Goal: Task Accomplishment & Management: Manage account settings

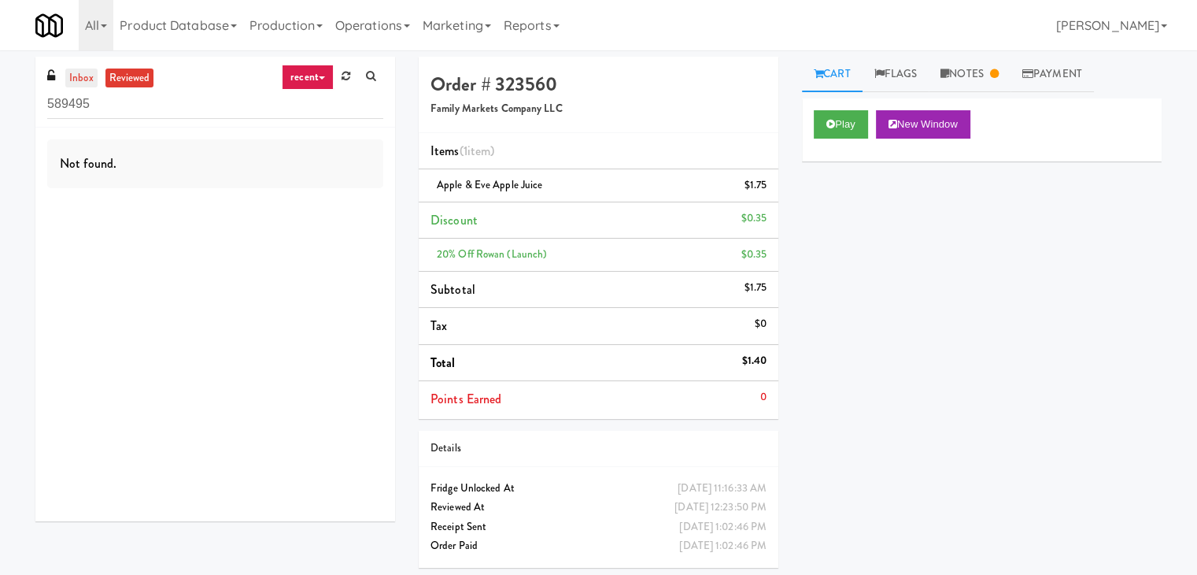
click at [78, 68] on link "inbox" at bounding box center [81, 78] width 32 height 20
click at [208, 90] on input "589495" at bounding box center [215, 104] width 336 height 29
paste input "2775 - Cafeteria - Boston Scientific"
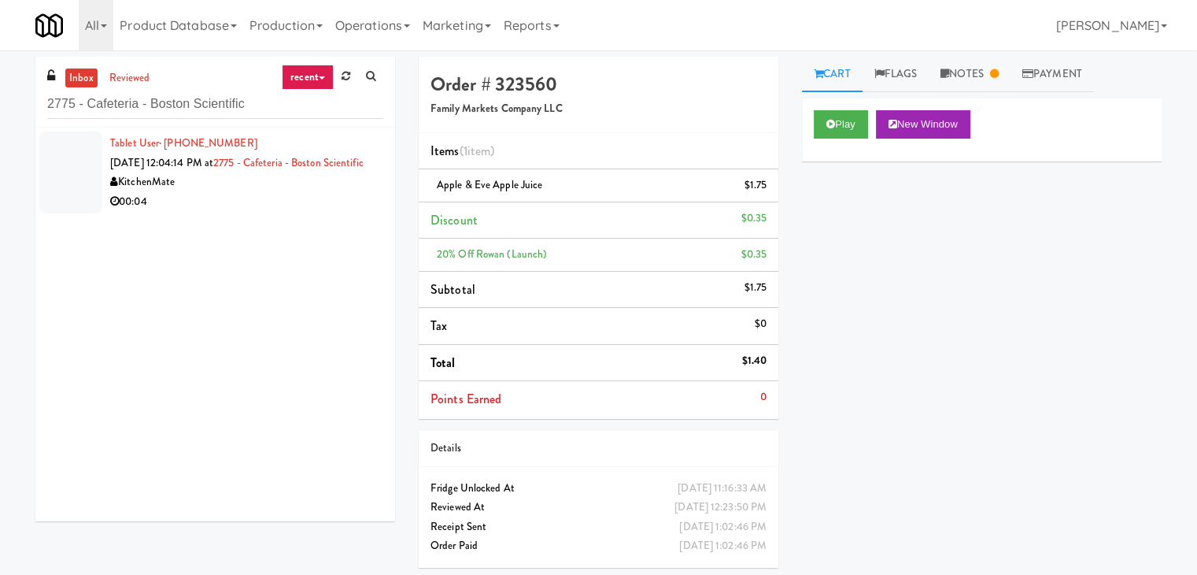
click at [315, 192] on div "KitchenMate" at bounding box center [246, 182] width 273 height 20
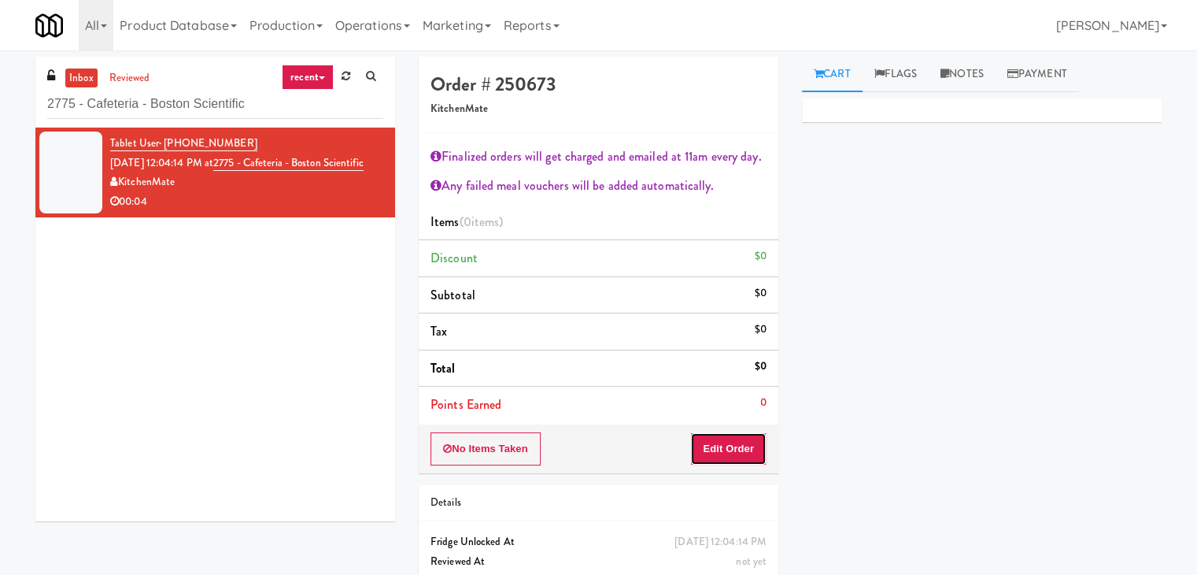
click at [712, 443] on button "Edit Order" at bounding box center [728, 448] width 76 height 33
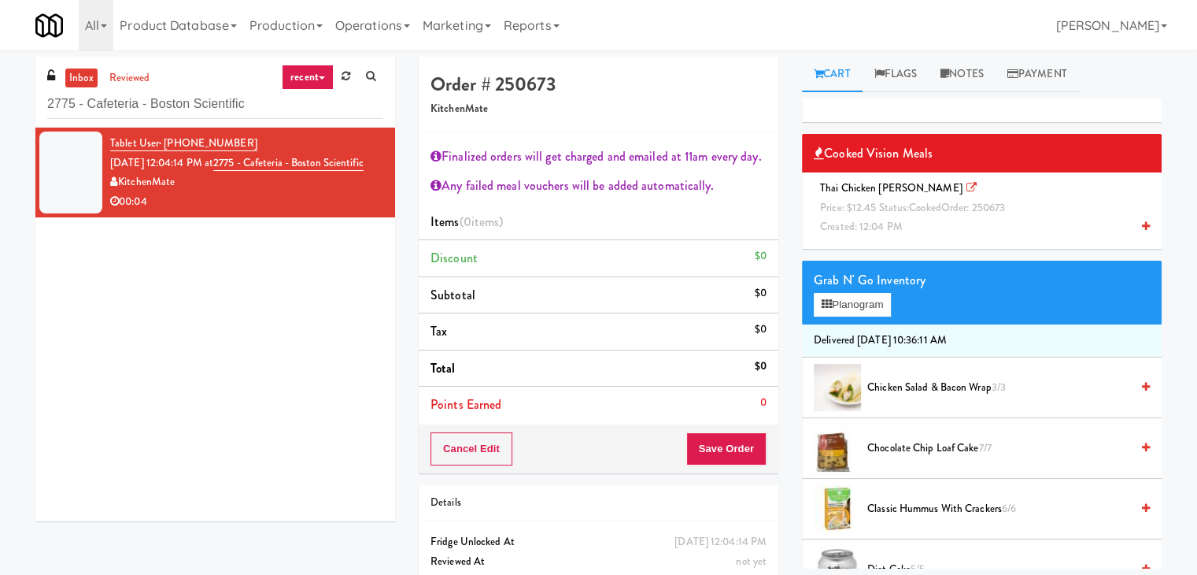
click at [1142, 223] on icon at bounding box center [1146, 226] width 8 height 10
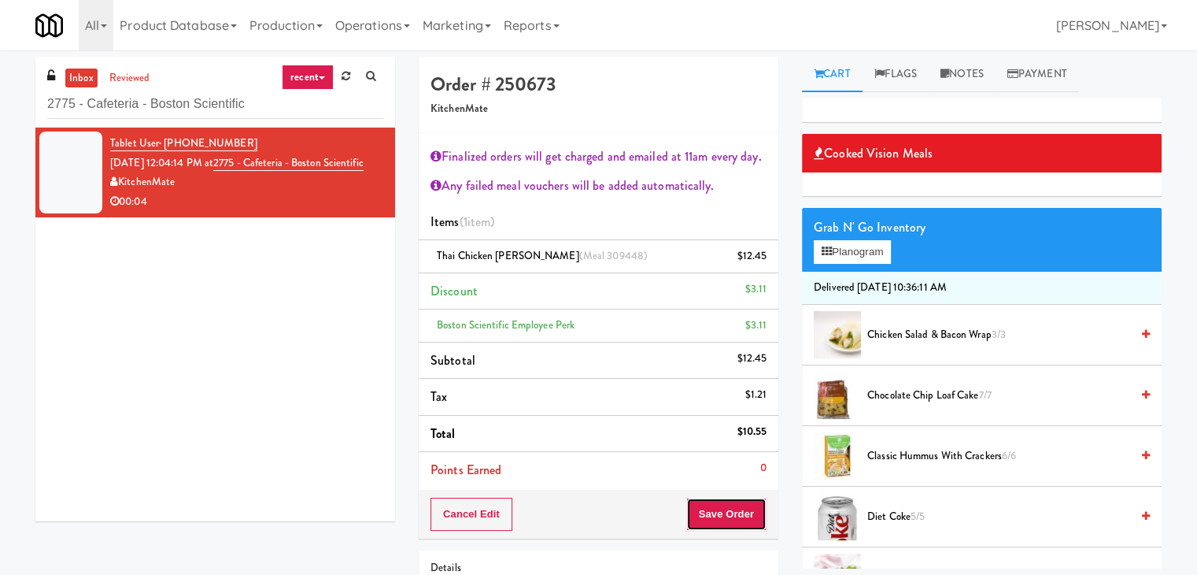
click at [720, 506] on button "Save Order" at bounding box center [727, 514] width 80 height 33
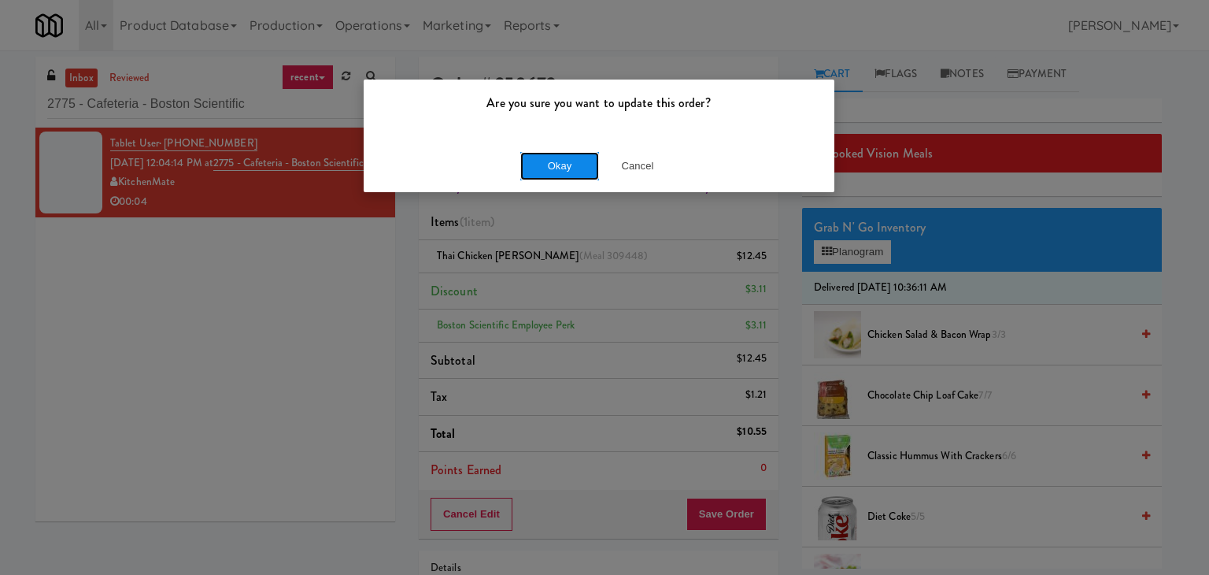
click at [560, 163] on button "Okay" at bounding box center [559, 166] width 79 height 28
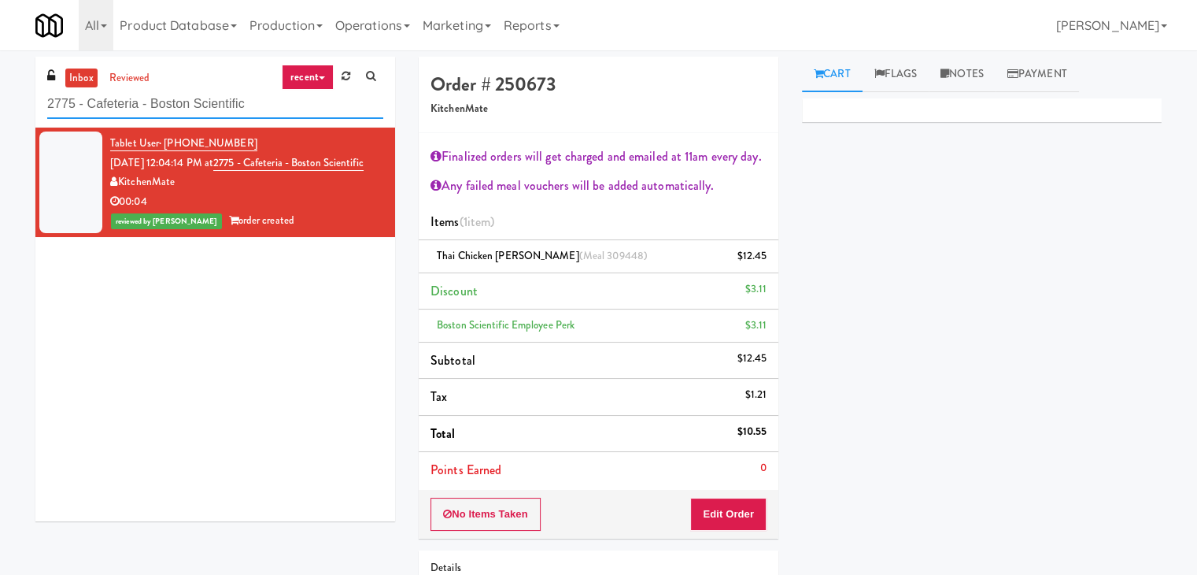
click at [206, 108] on input "2775 - Cafeteria - Boston Scientific" at bounding box center [215, 104] width 336 height 29
paste input "Flats at [GEOGRAPHIC_DATA]"
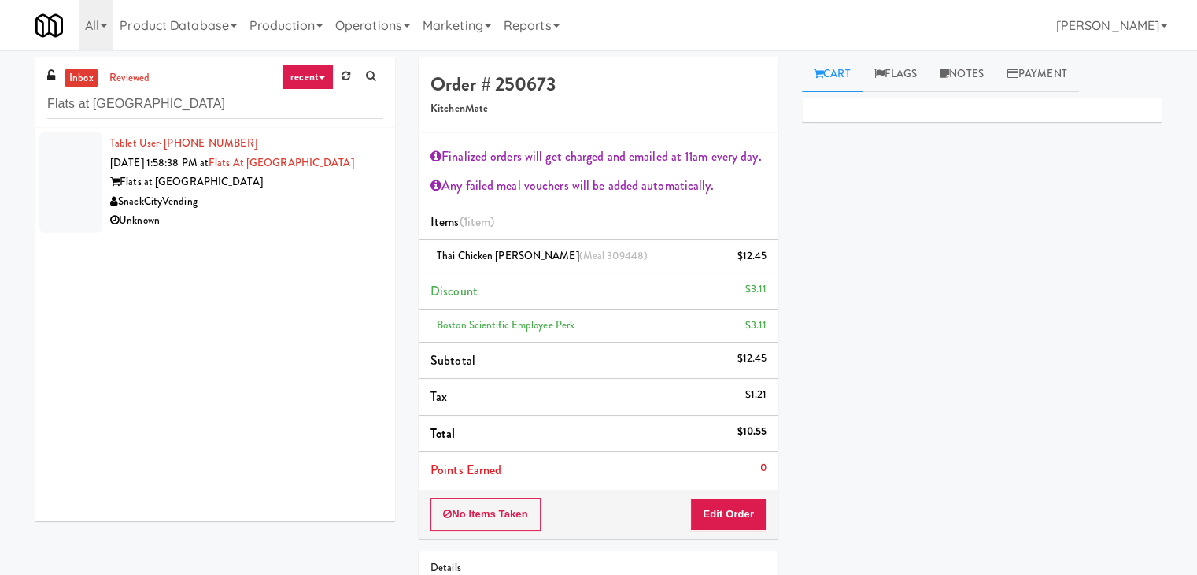
click at [318, 199] on div "SnackCityVending" at bounding box center [246, 202] width 273 height 20
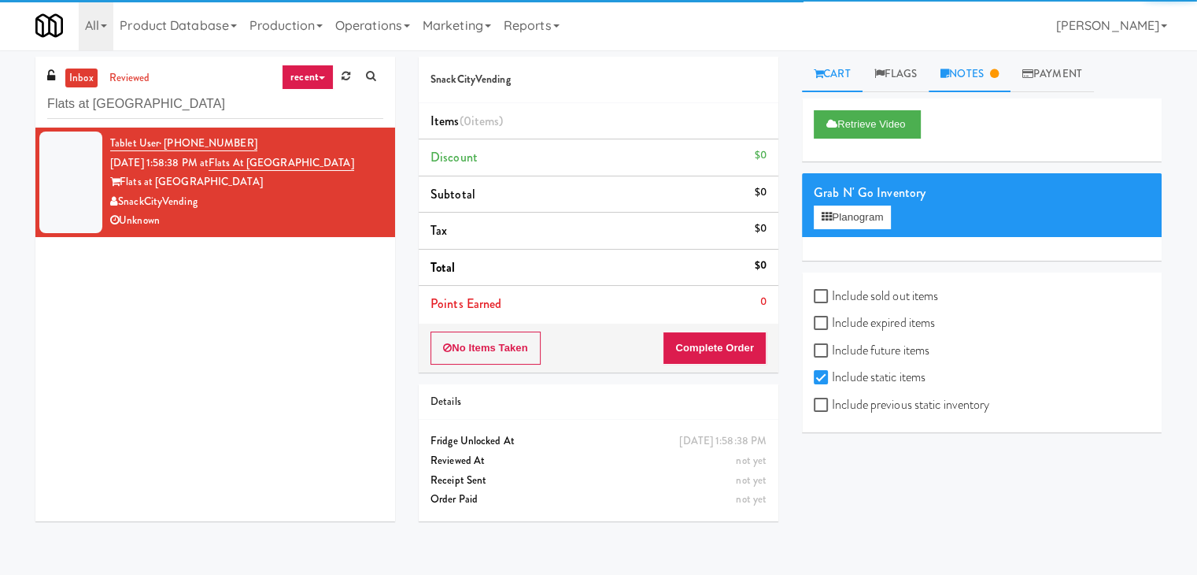
click at [971, 86] on link "Notes" at bounding box center [970, 74] width 82 height 35
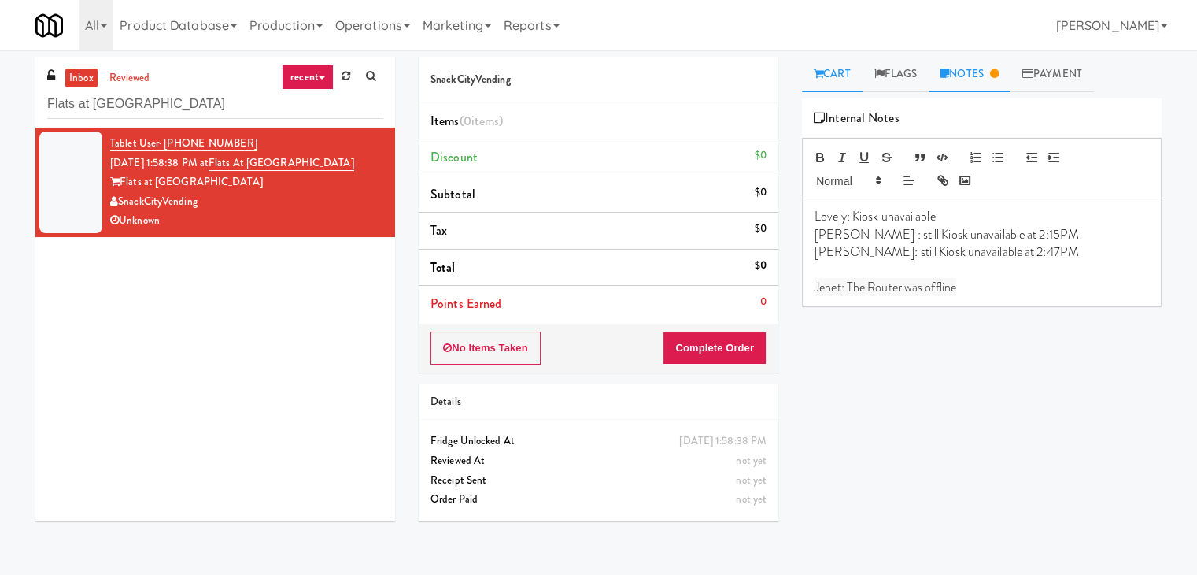
click at [829, 79] on link "Cart" at bounding box center [832, 74] width 61 height 35
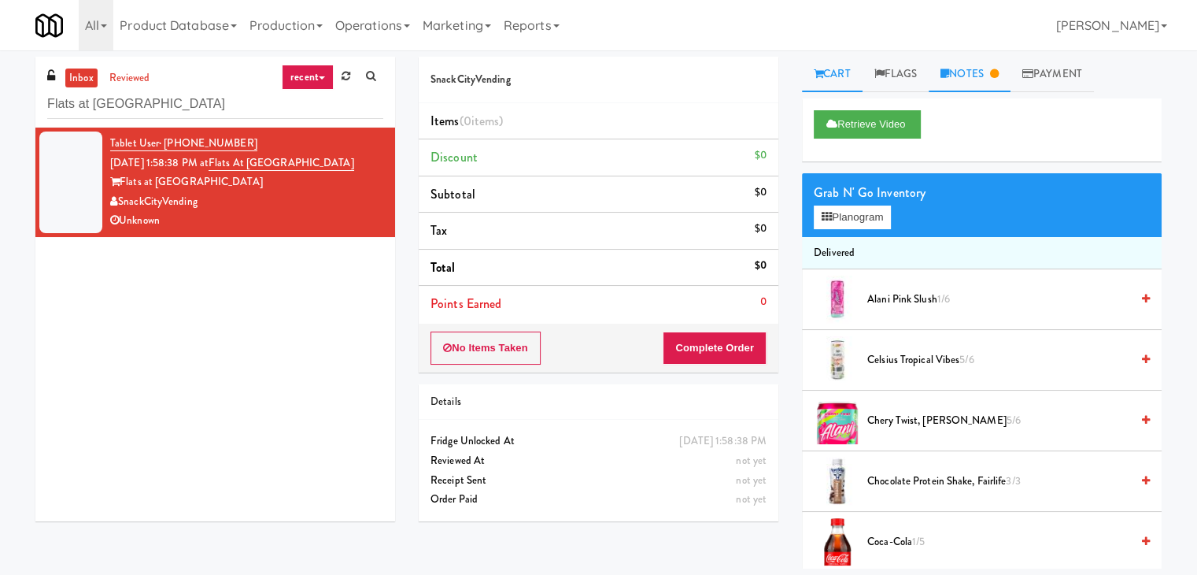
click at [961, 76] on link "Notes" at bounding box center [970, 74] width 82 height 35
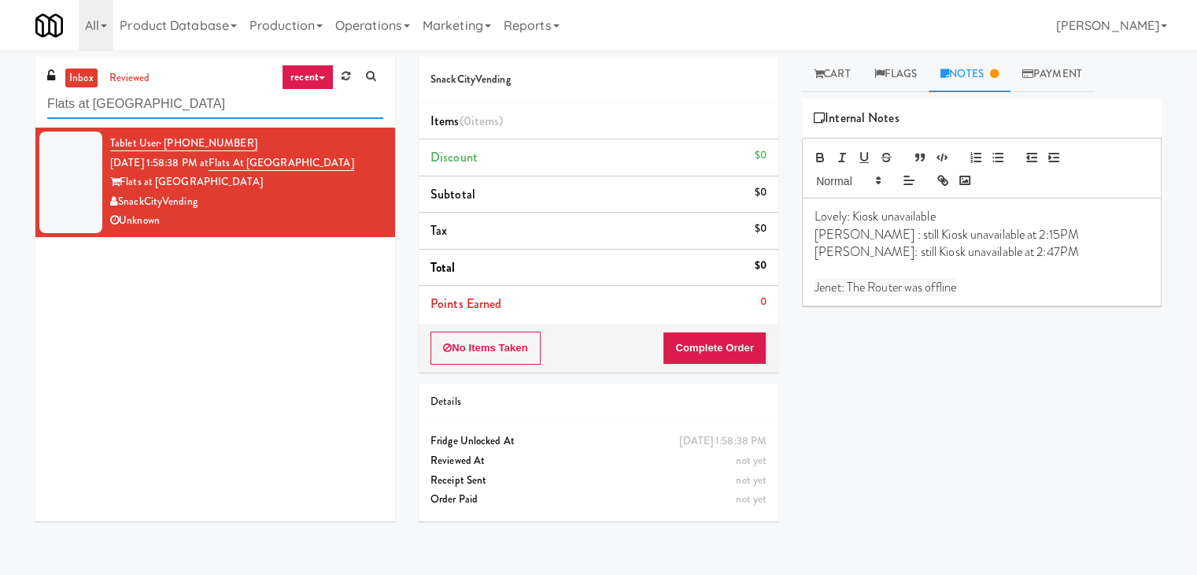
click at [214, 113] on input "Flats at [GEOGRAPHIC_DATA]" at bounding box center [215, 104] width 336 height 29
paste input "[MEDICAL_DATA] Insuranc"
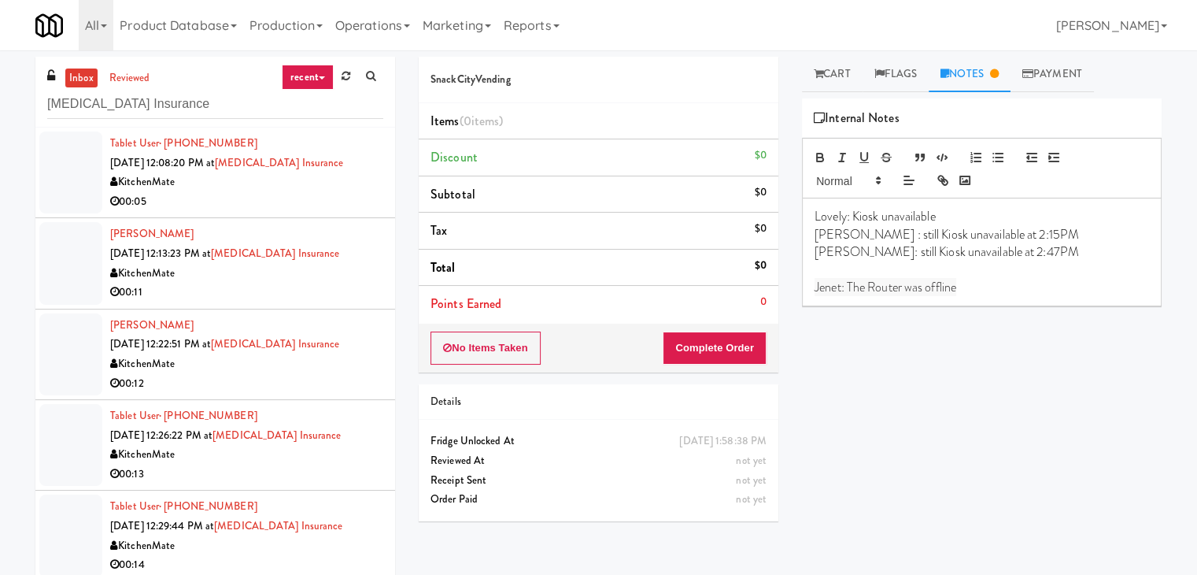
click at [346, 196] on div "00:05" at bounding box center [246, 202] width 273 height 20
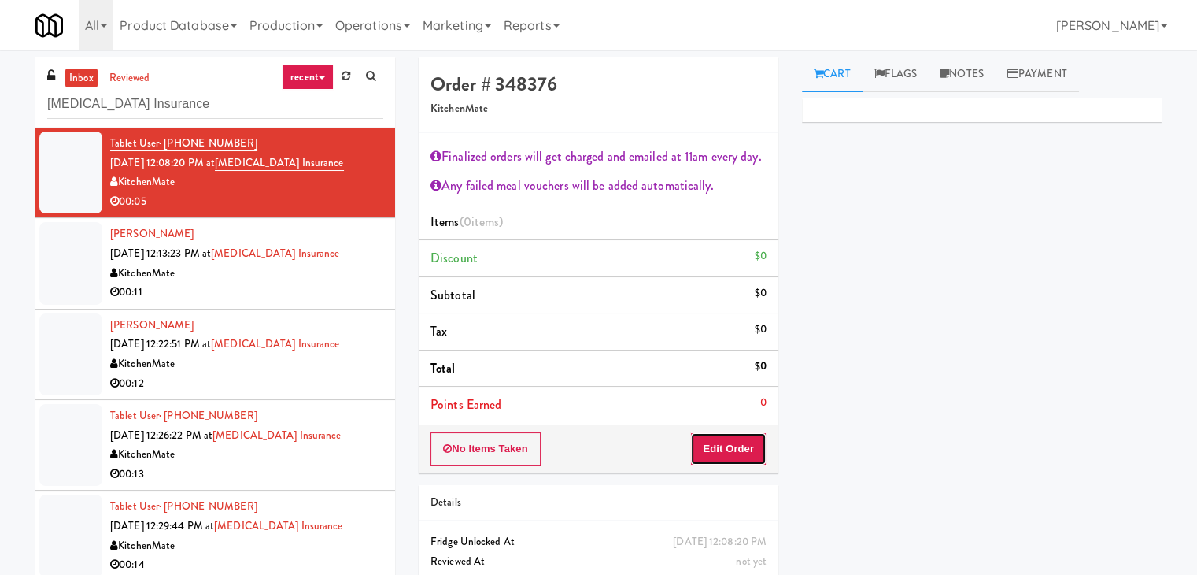
click at [708, 450] on button "Edit Order" at bounding box center [728, 448] width 76 height 33
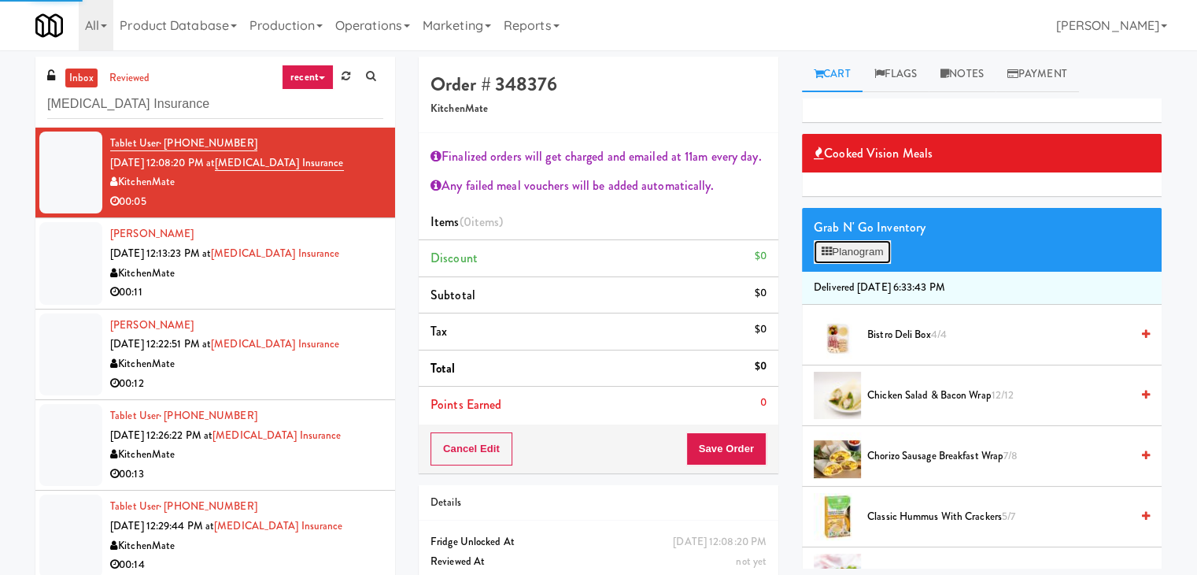
click at [880, 252] on button "Planogram" at bounding box center [852, 252] width 77 height 24
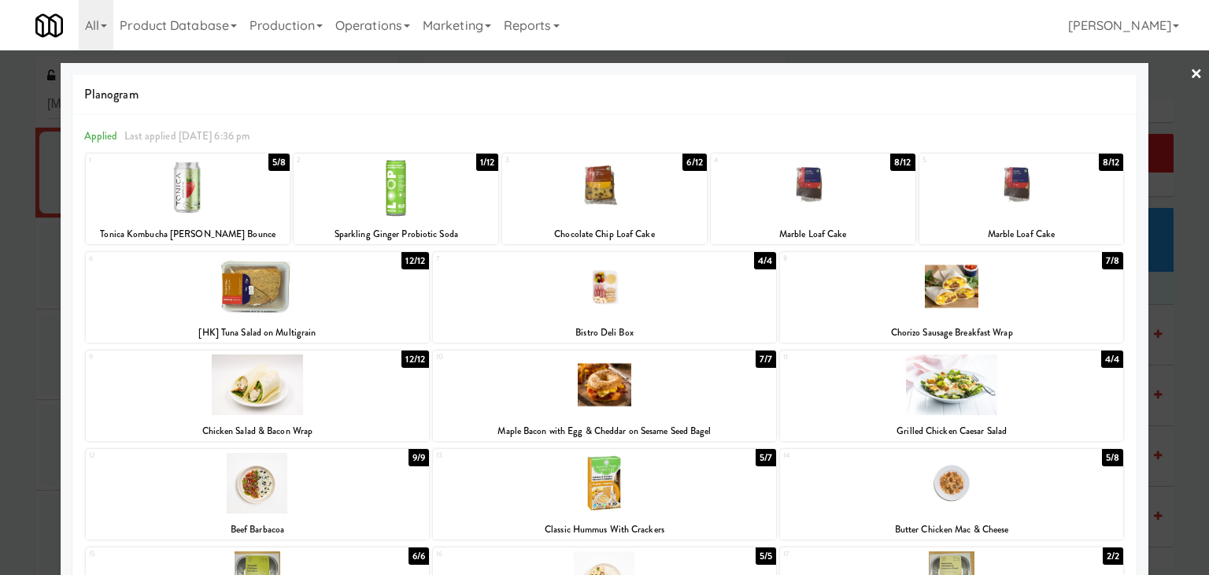
click at [996, 383] on div at bounding box center [951, 384] width 343 height 61
click at [1190, 71] on link "×" at bounding box center [1196, 74] width 13 height 49
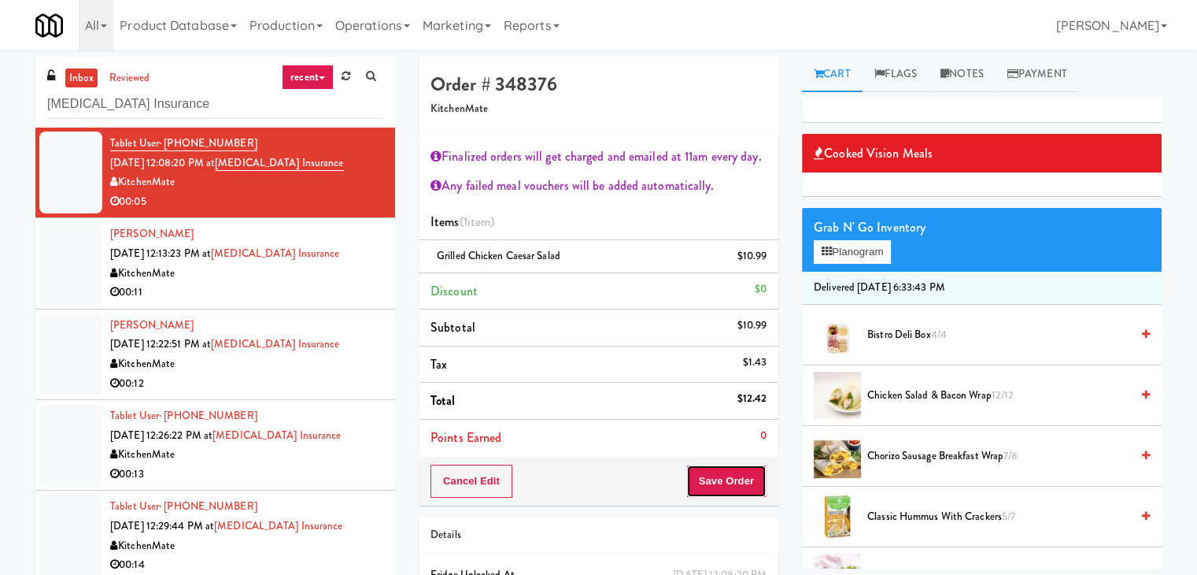
click at [734, 479] on button "Save Order" at bounding box center [727, 480] width 80 height 33
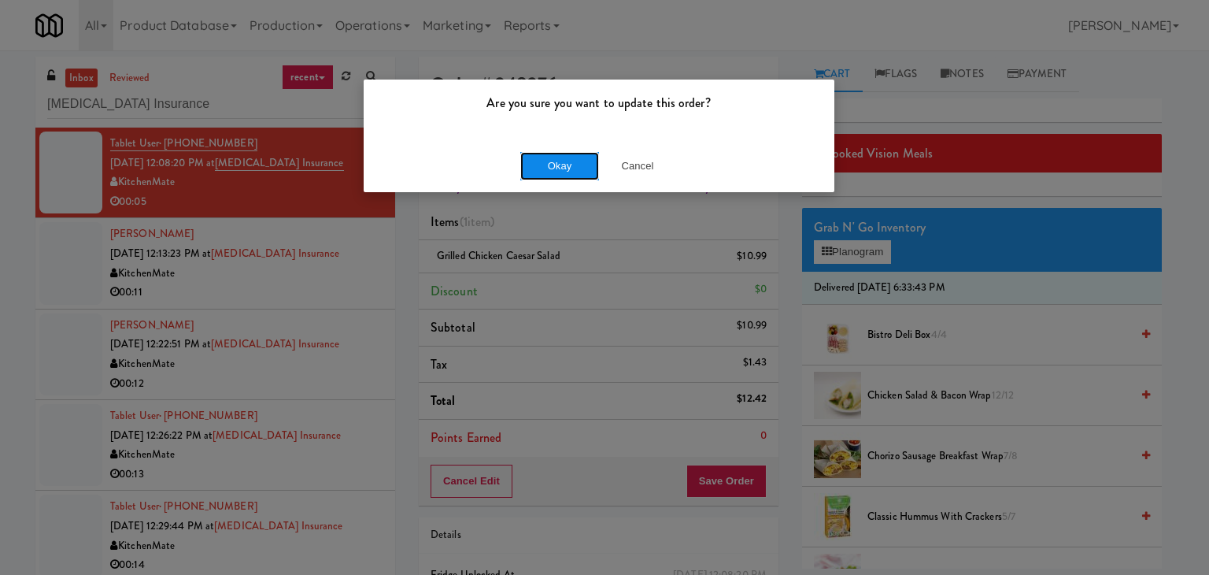
click at [565, 167] on button "Okay" at bounding box center [559, 166] width 79 height 28
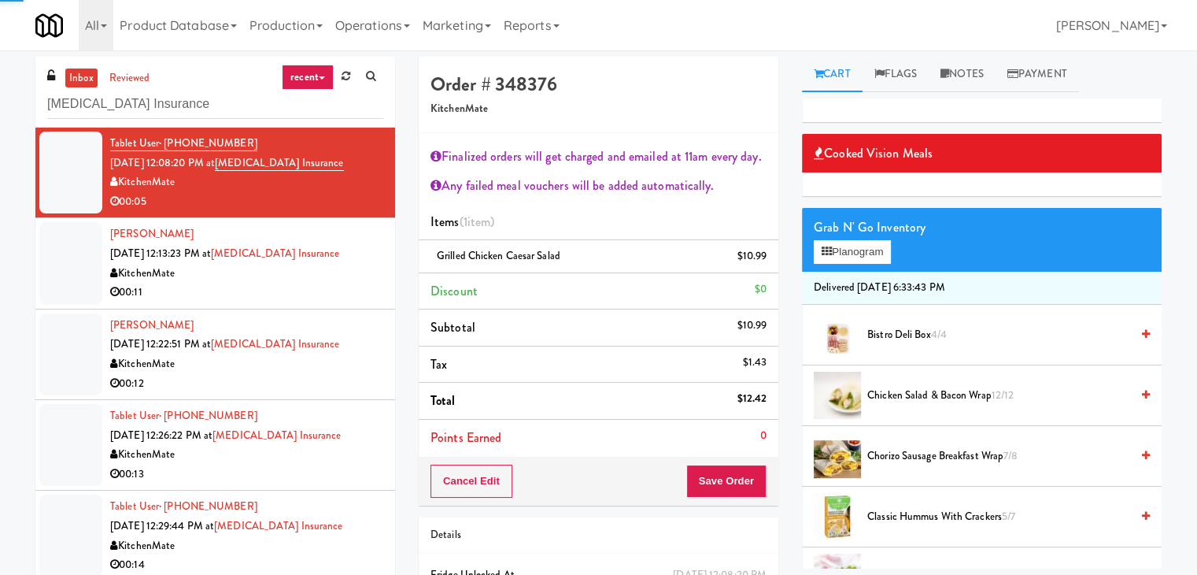
click at [311, 294] on div "00:11" at bounding box center [246, 293] width 273 height 20
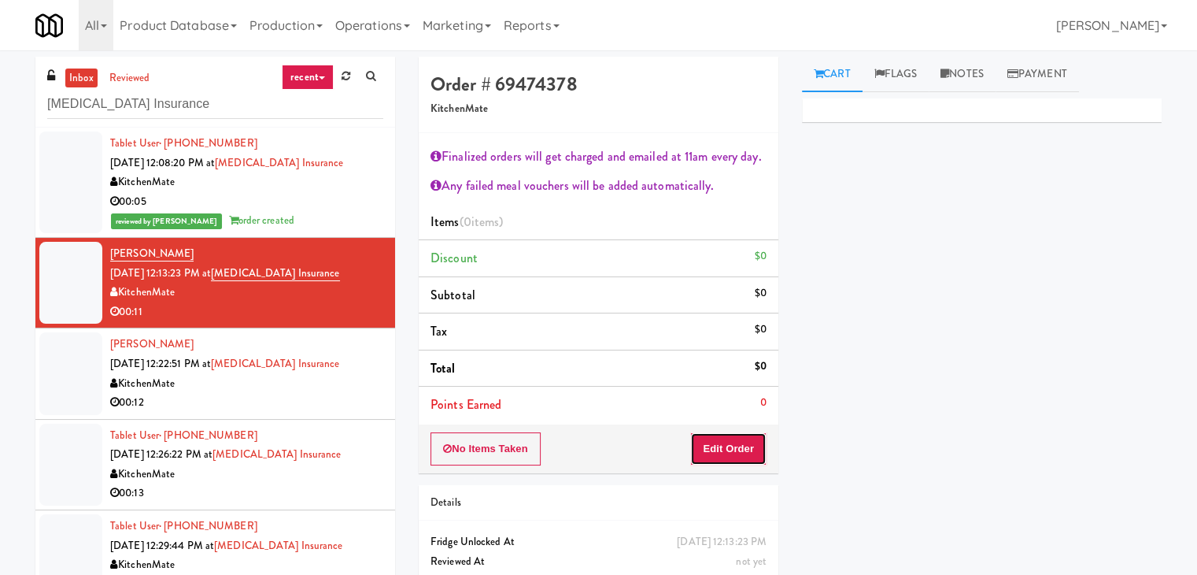
click at [748, 450] on button "Edit Order" at bounding box center [728, 448] width 76 height 33
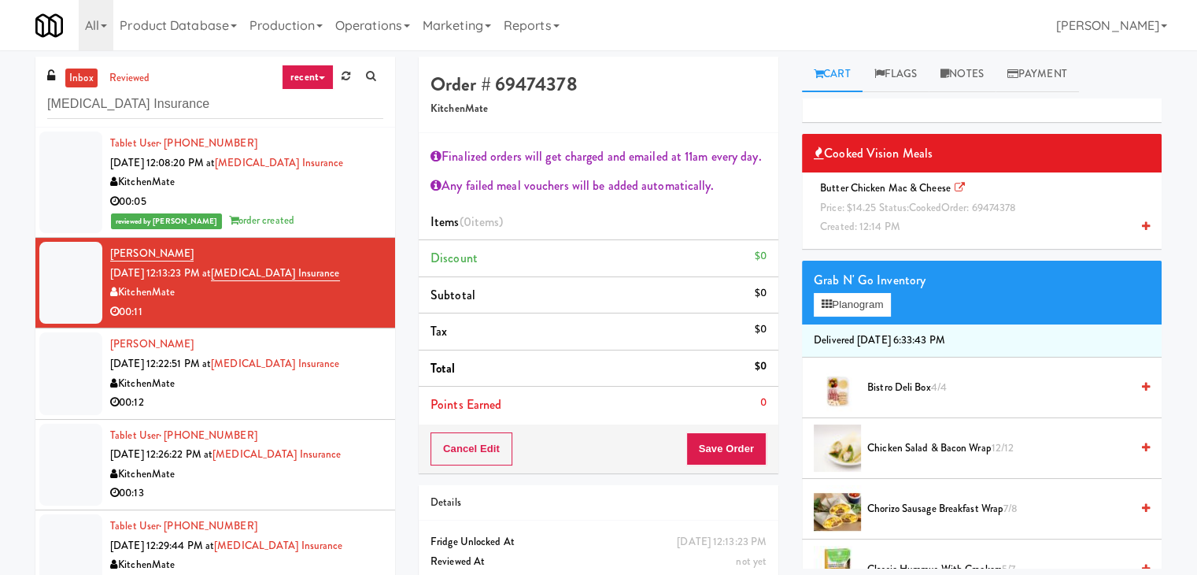
click at [1138, 228] on li "Butter Chicken Mac & Cheese Price: $14.25 Status: cooked Order: 69474378 Create…" at bounding box center [982, 207] width 360 height 71
click at [1142, 224] on icon at bounding box center [1146, 226] width 8 height 10
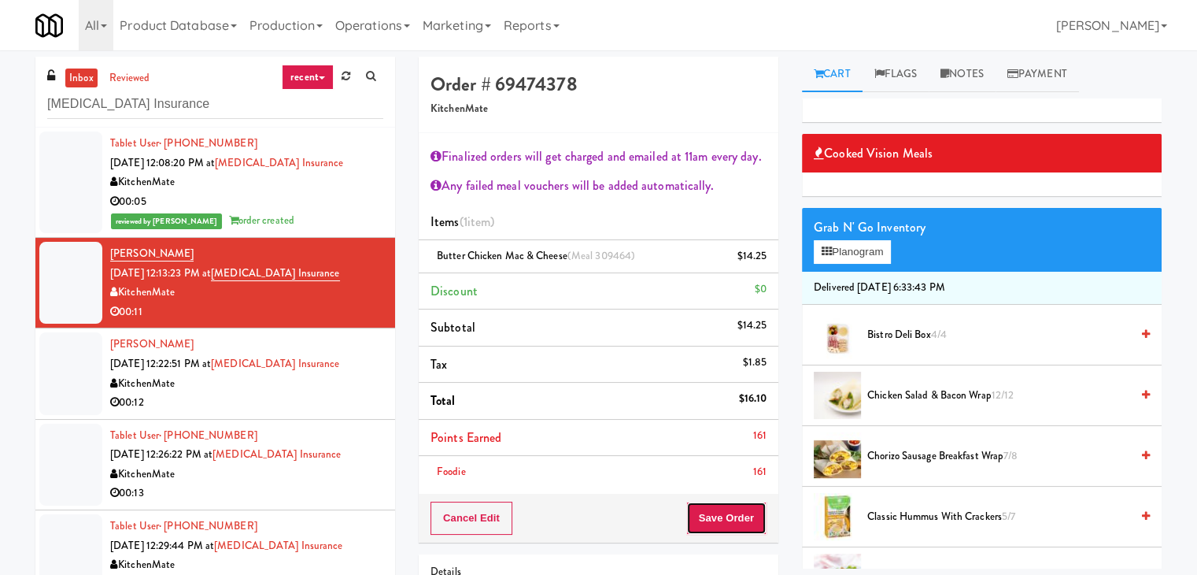
click at [732, 514] on button "Save Order" at bounding box center [727, 517] width 80 height 33
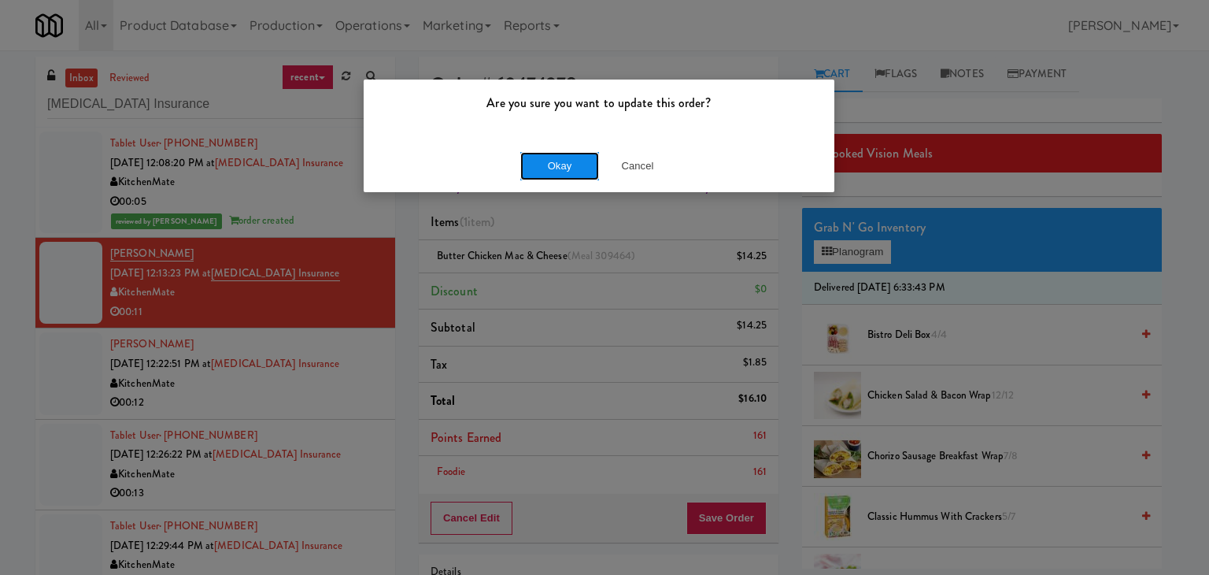
click at [550, 161] on button "Okay" at bounding box center [559, 166] width 79 height 28
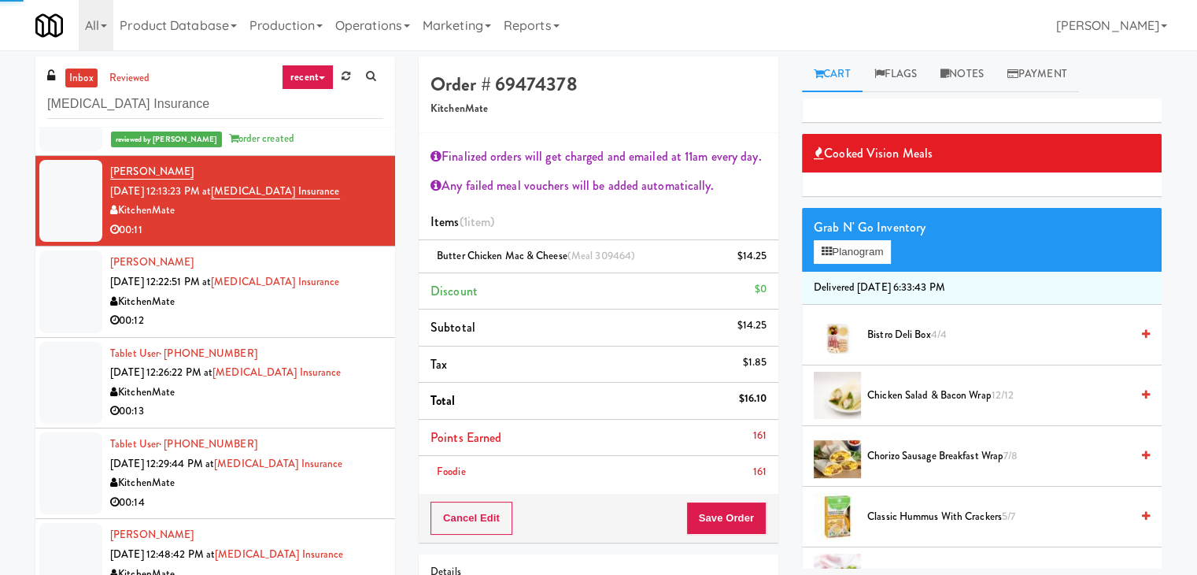
scroll to position [91, 0]
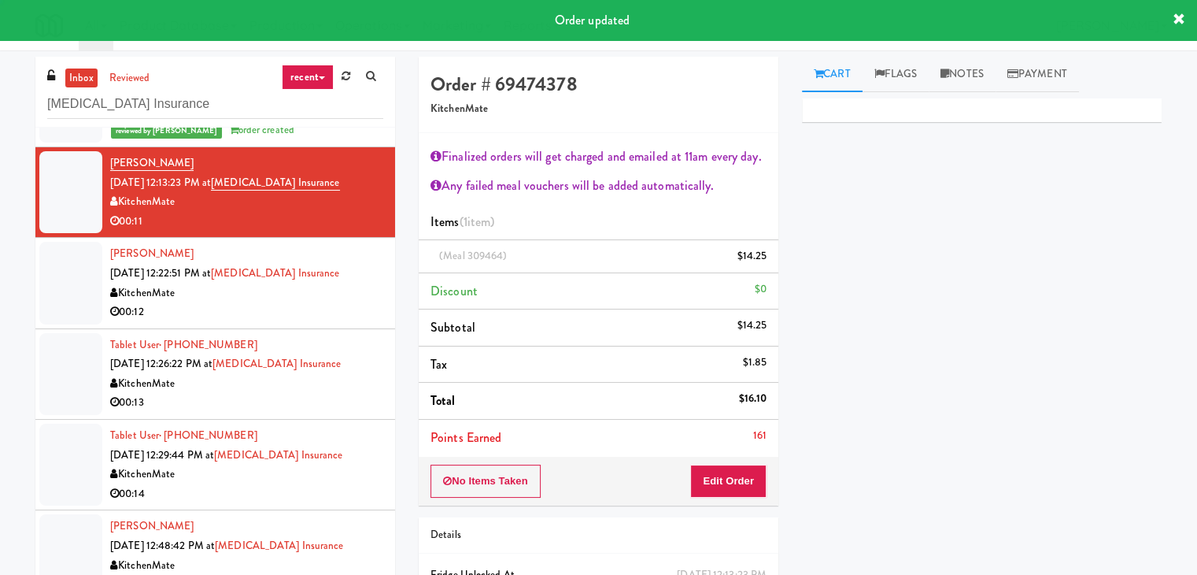
click at [302, 312] on div "00:12" at bounding box center [246, 312] width 273 height 20
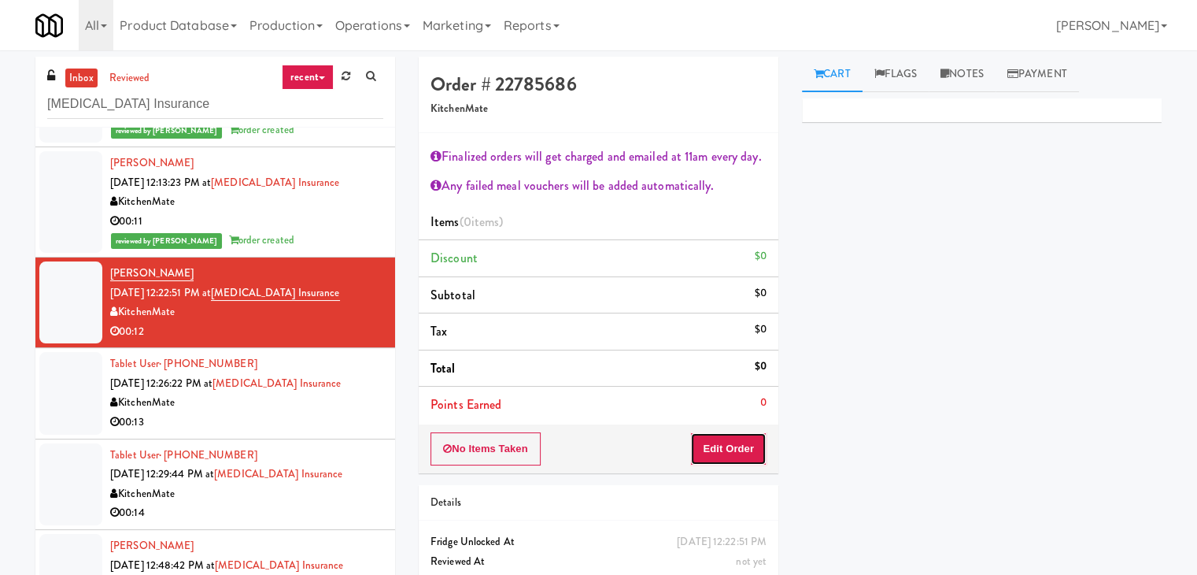
click at [733, 450] on button "Edit Order" at bounding box center [728, 448] width 76 height 33
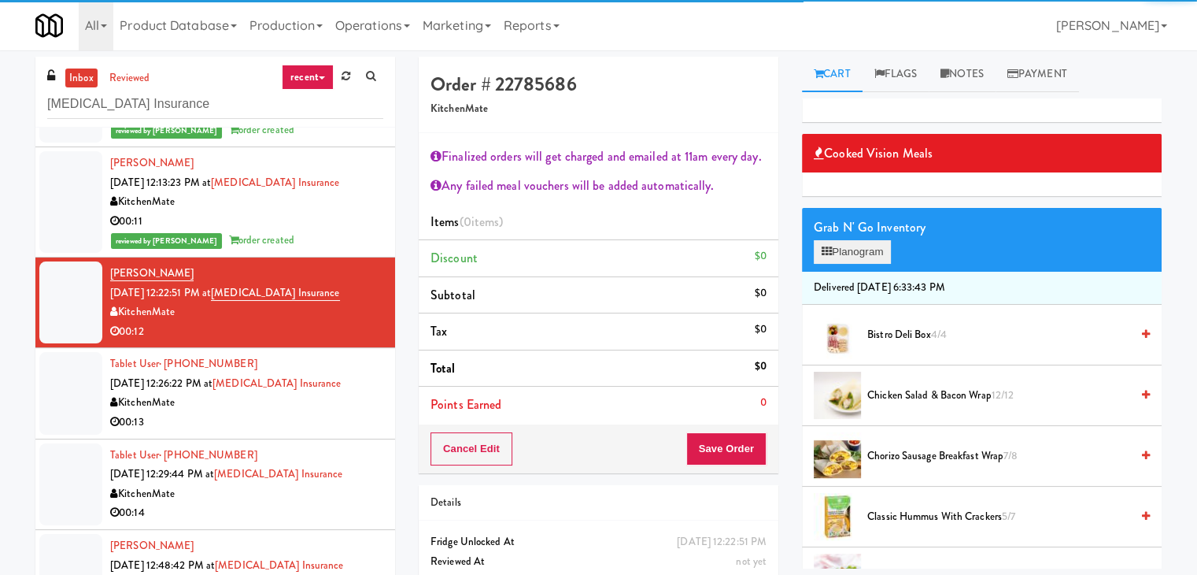
click at [850, 235] on div "Grab N' Go Inventory" at bounding box center [982, 228] width 336 height 24
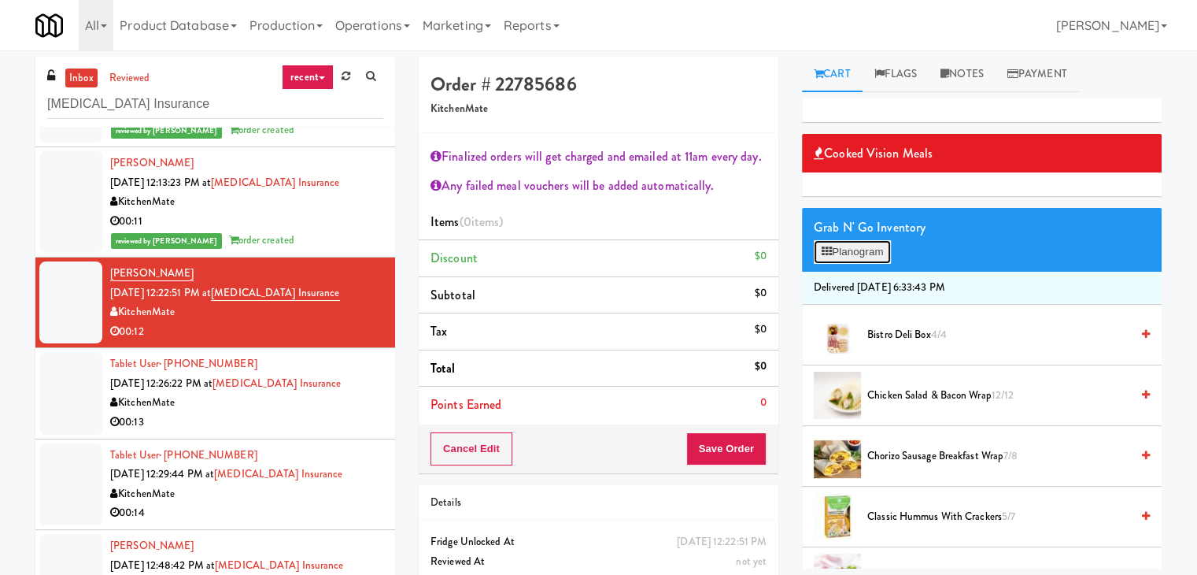
click at [847, 250] on button "Planogram" at bounding box center [852, 252] width 77 height 24
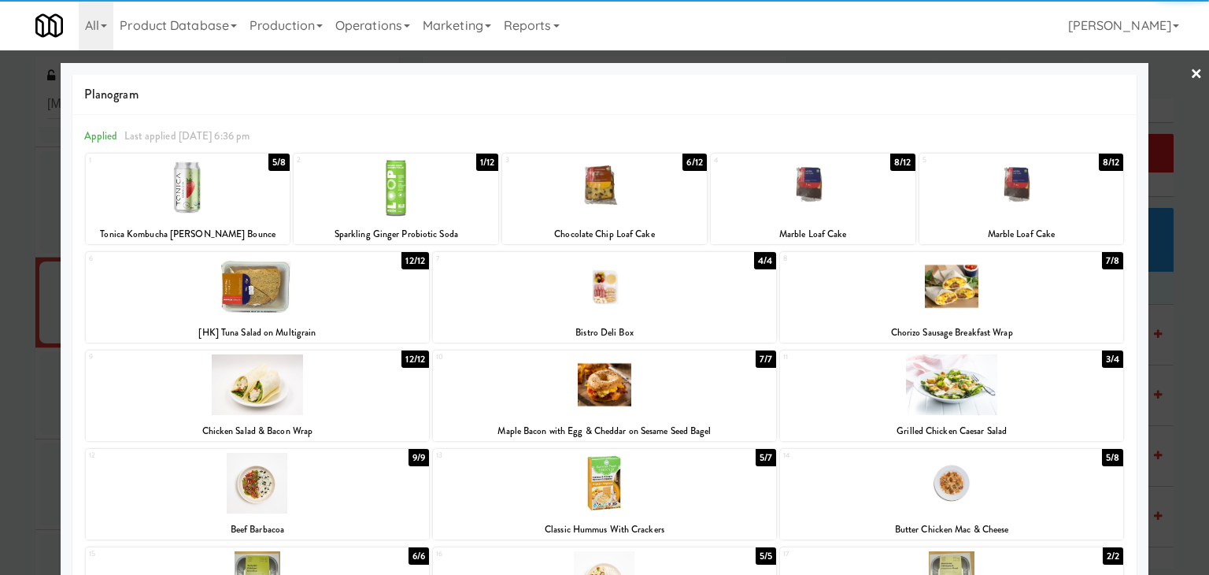
click at [627, 189] on div at bounding box center [604, 187] width 205 height 61
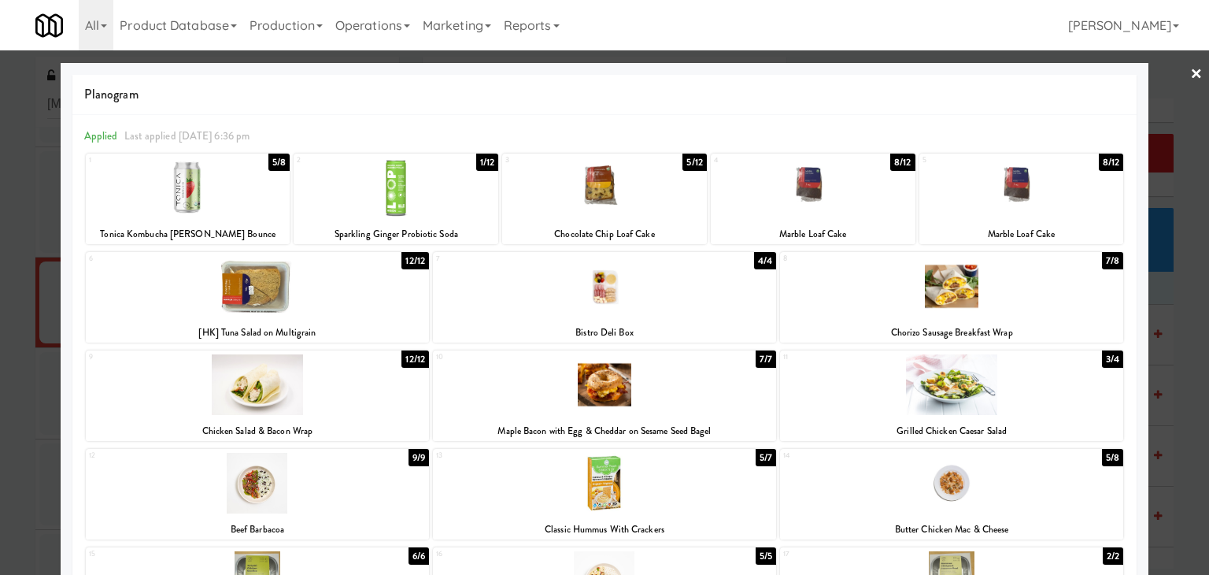
click at [324, 302] on div at bounding box center [257, 286] width 343 height 61
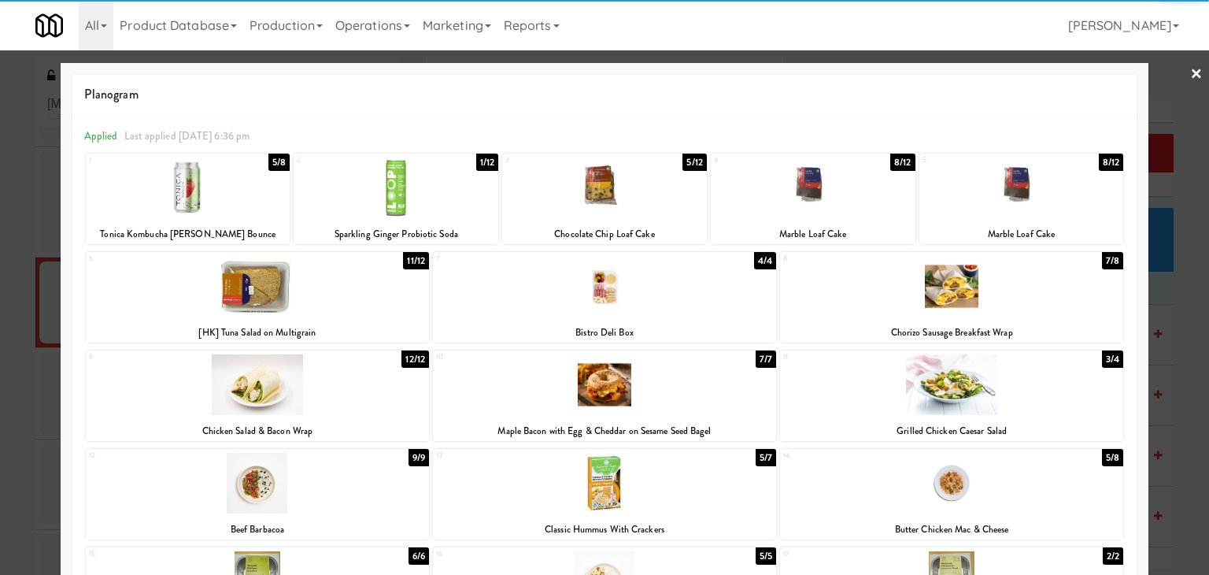
click at [1190, 67] on link "×" at bounding box center [1196, 74] width 13 height 49
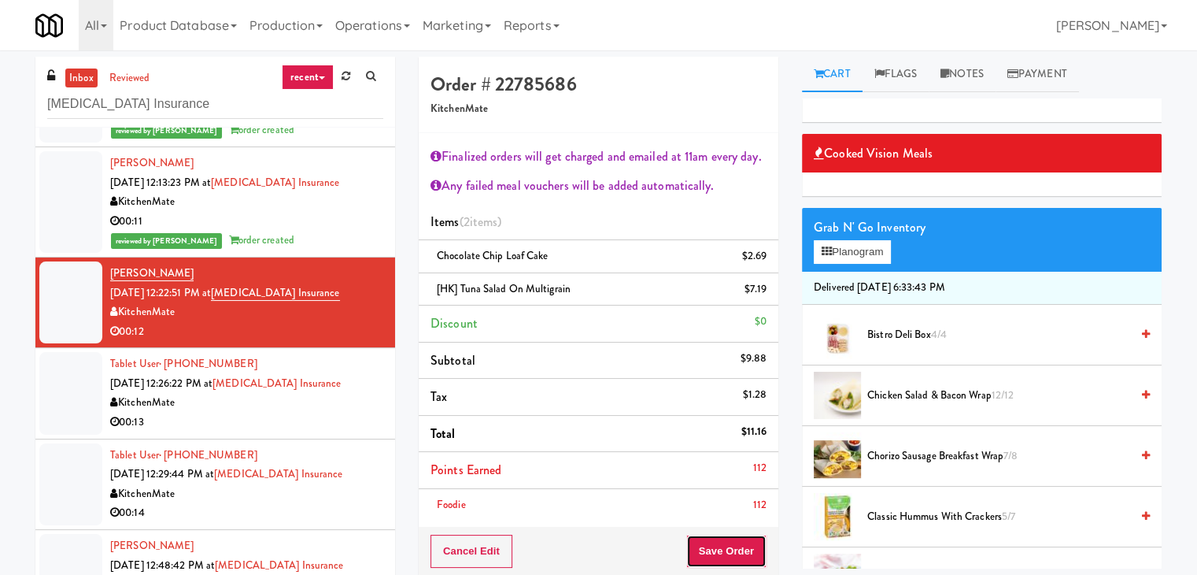
click at [722, 546] on button "Save Order" at bounding box center [727, 551] width 80 height 33
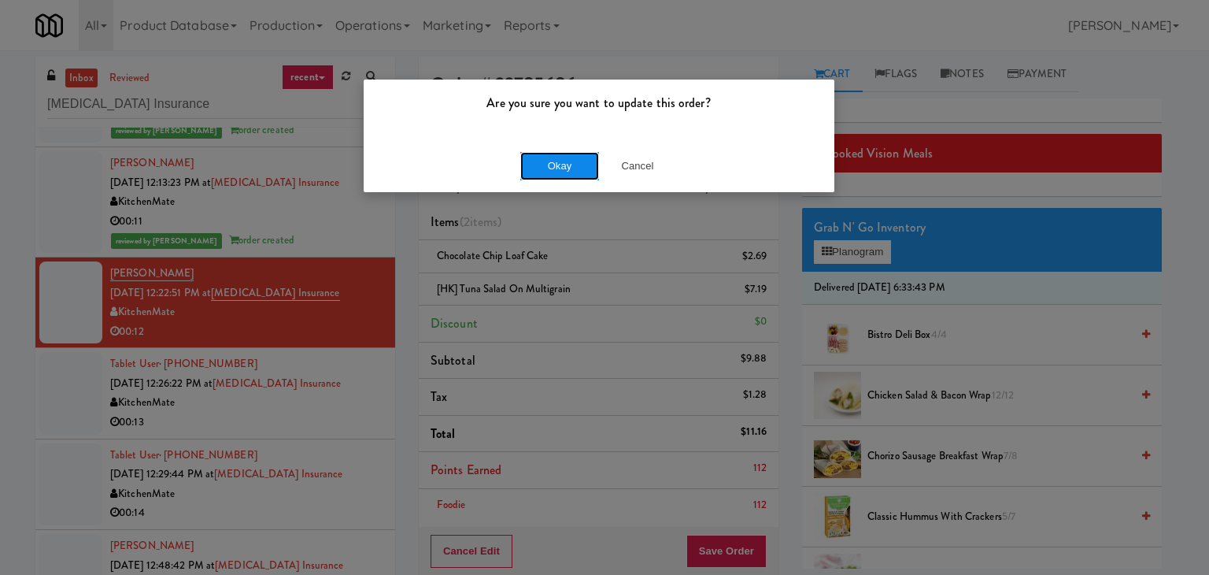
click at [565, 170] on button "Okay" at bounding box center [559, 166] width 79 height 28
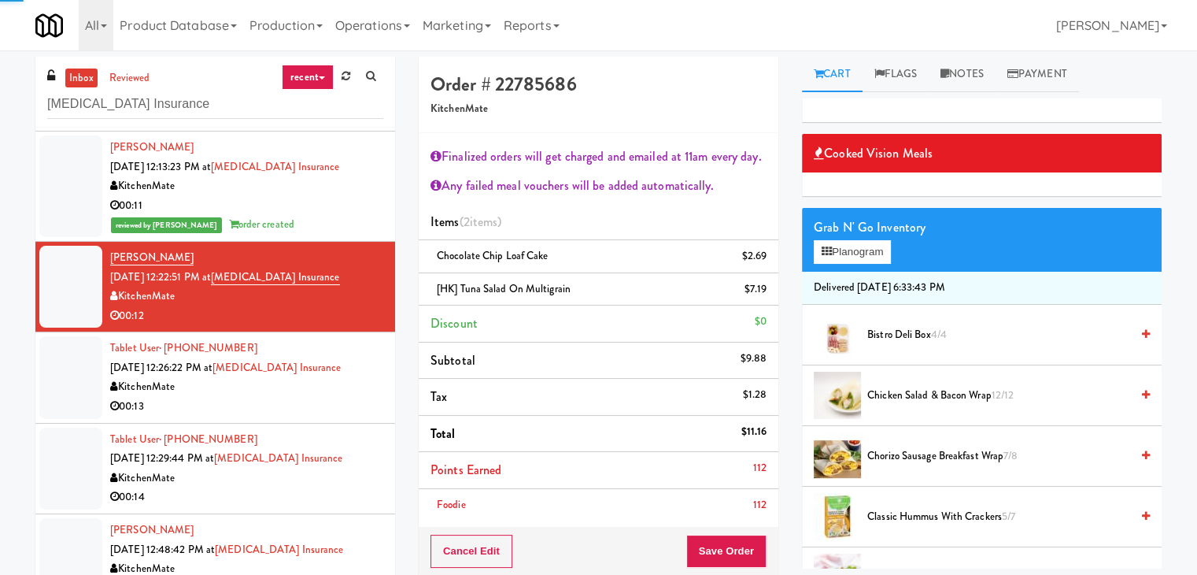
scroll to position [110, 0]
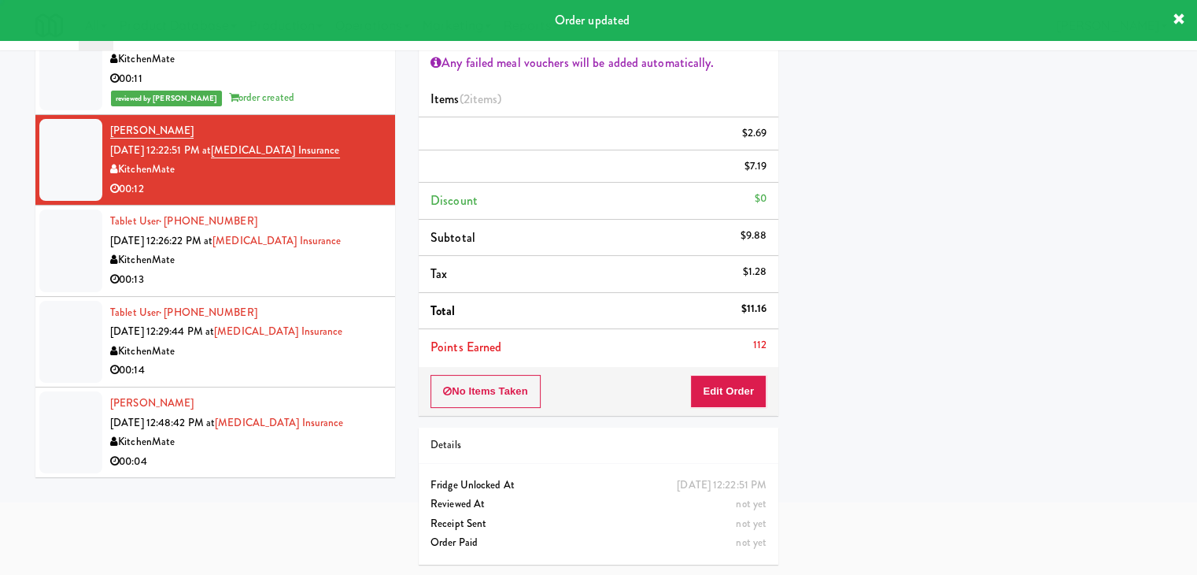
click at [331, 245] on div "Tablet User · (519) 897-4277 [DATE] 12:26:22 PM at [MEDICAL_DATA] Insurance Kit…" at bounding box center [246, 250] width 273 height 77
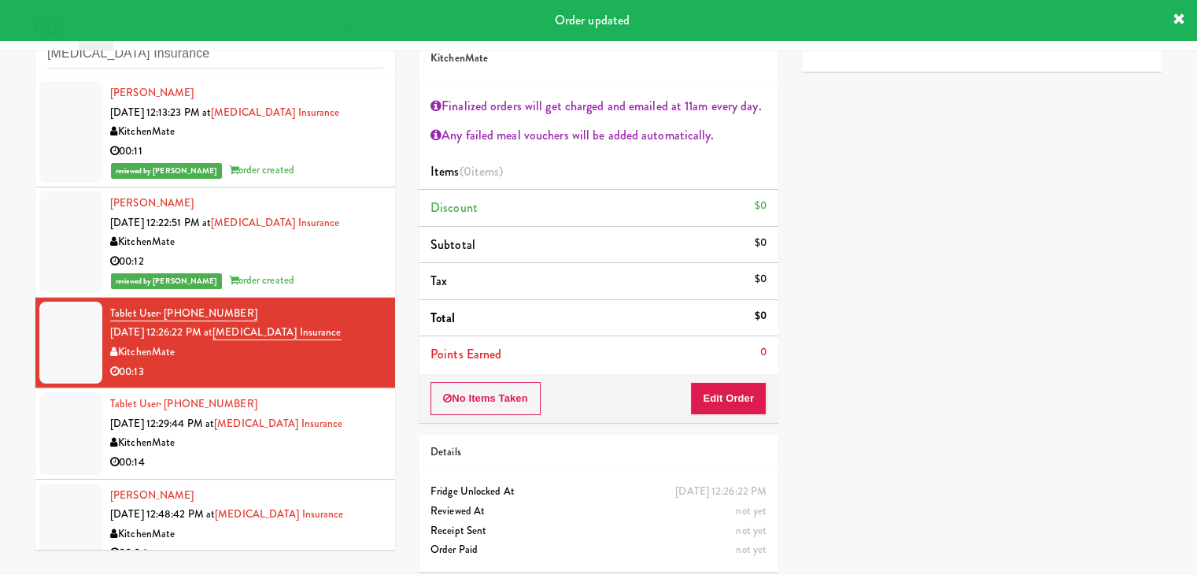
scroll to position [57, 0]
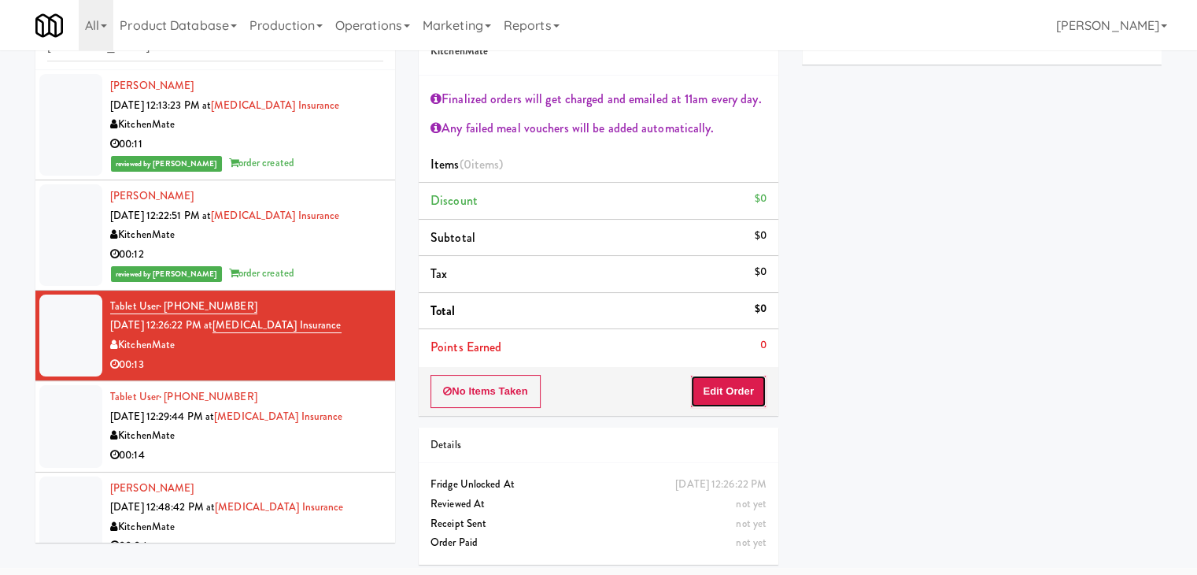
click at [740, 383] on button "Edit Order" at bounding box center [728, 391] width 76 height 33
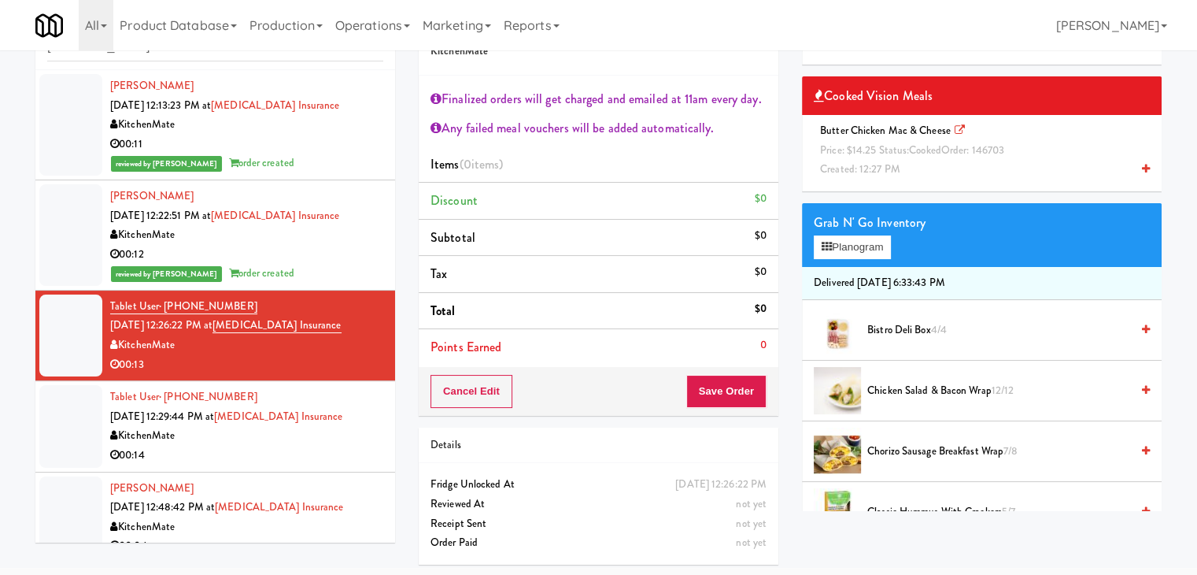
click at [1142, 168] on icon at bounding box center [1146, 169] width 8 height 10
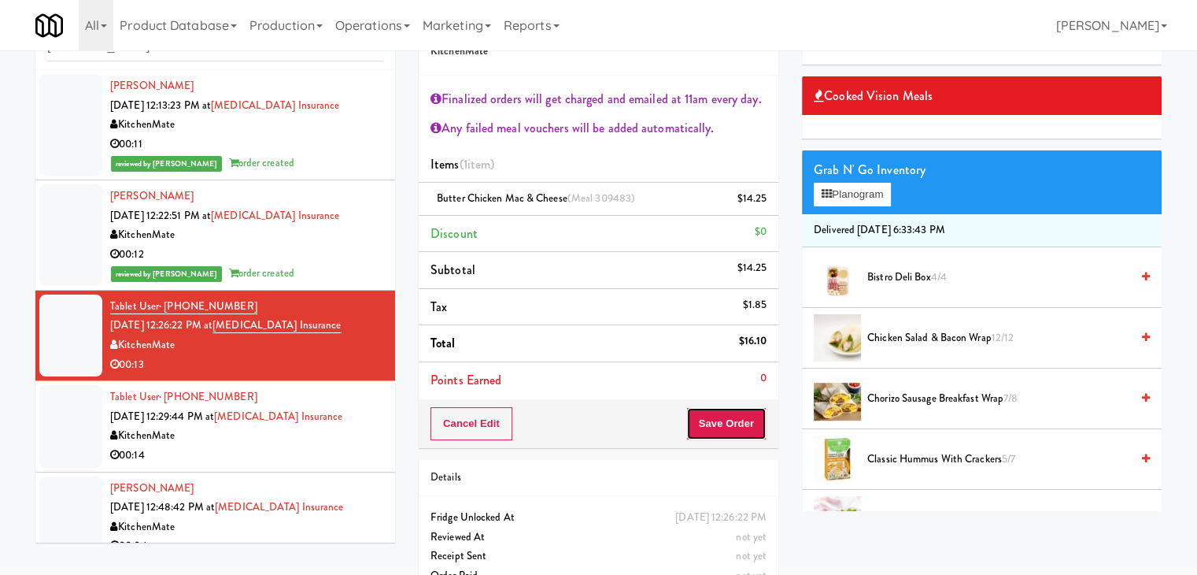
click at [724, 416] on button "Save Order" at bounding box center [727, 423] width 80 height 33
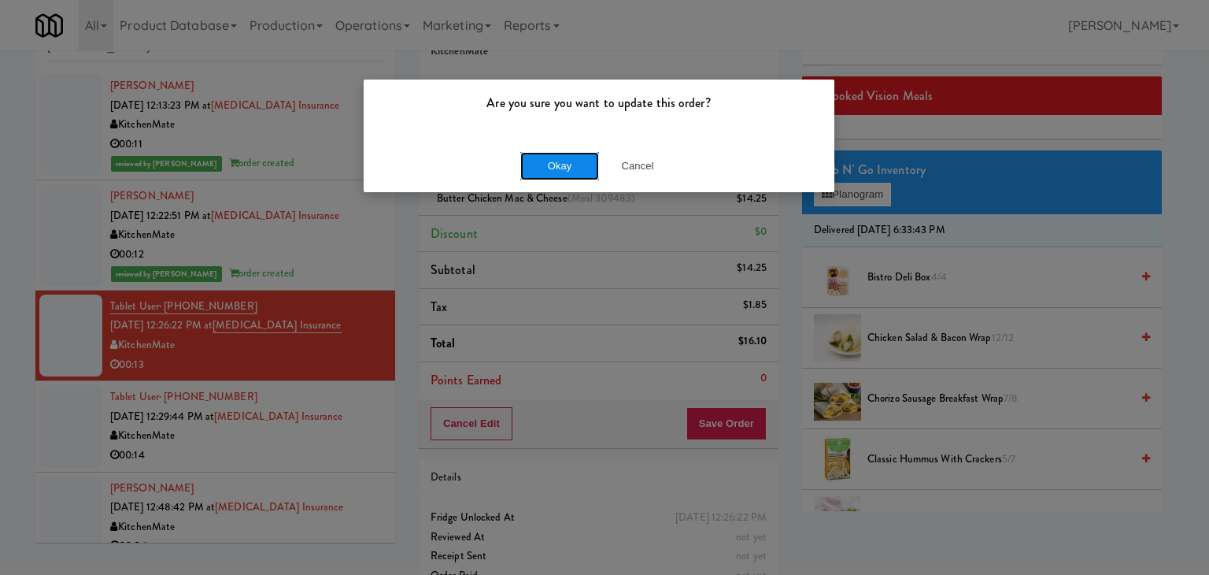
click at [564, 165] on button "Okay" at bounding box center [559, 166] width 79 height 28
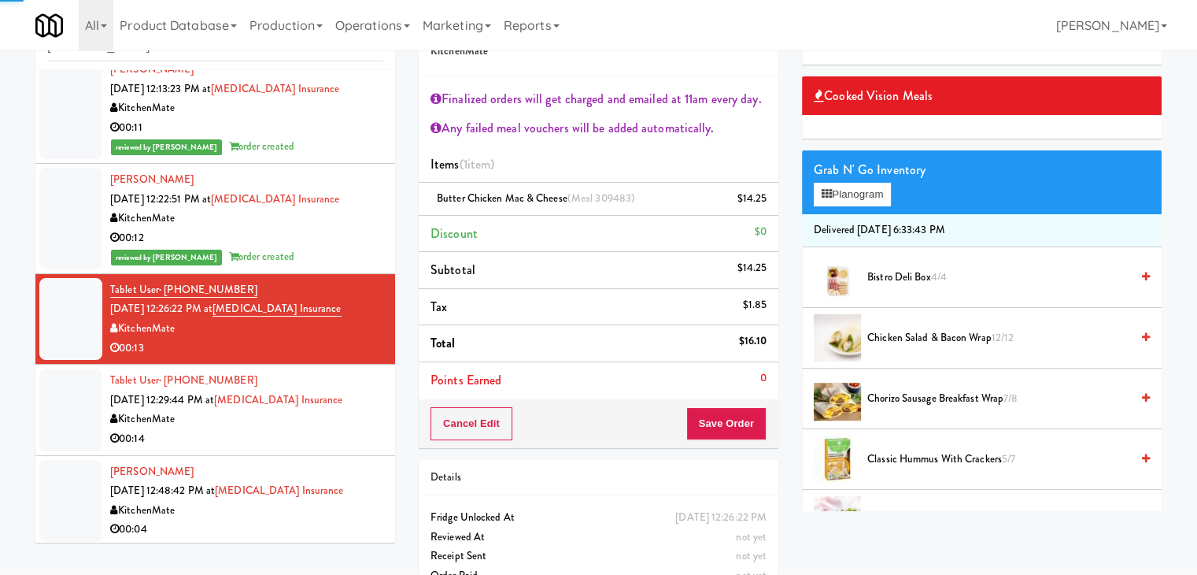
scroll to position [129, 0]
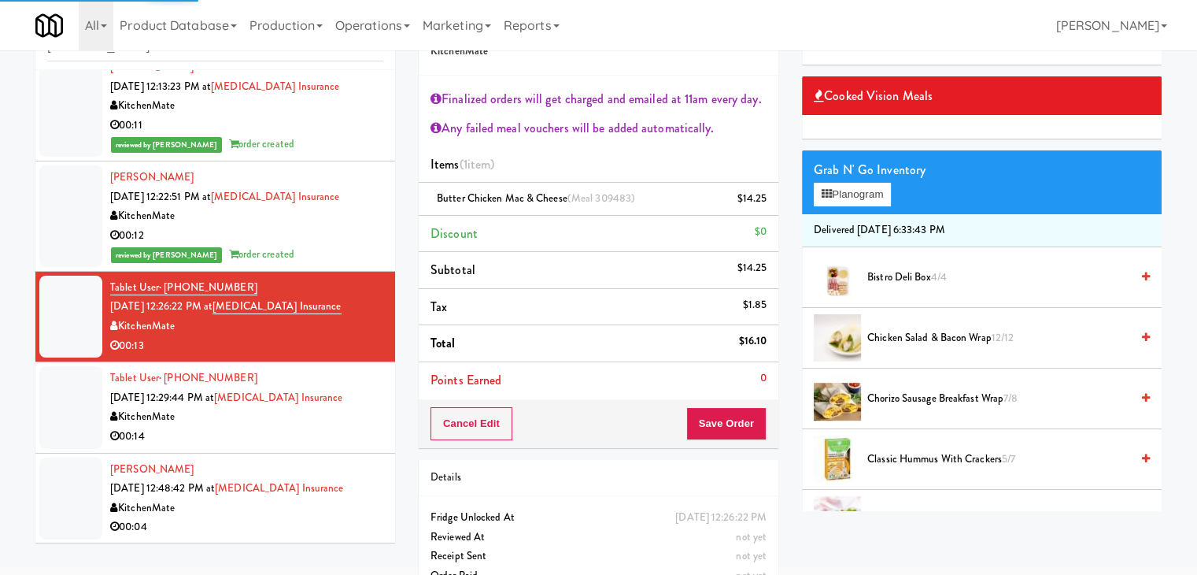
click at [334, 442] on div "00:14" at bounding box center [246, 437] width 273 height 20
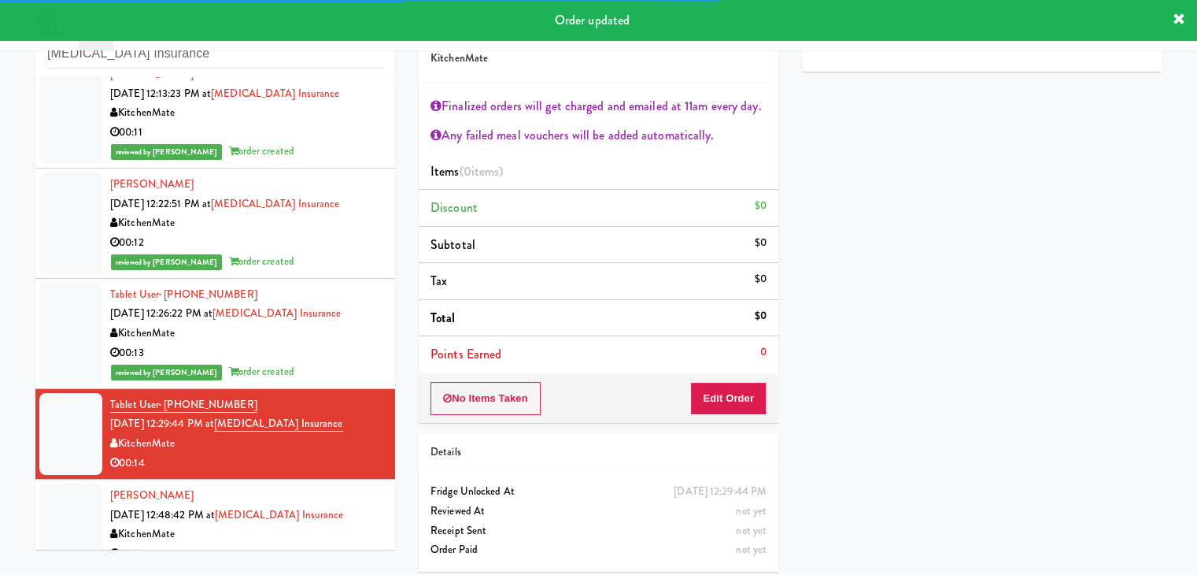
scroll to position [57, 0]
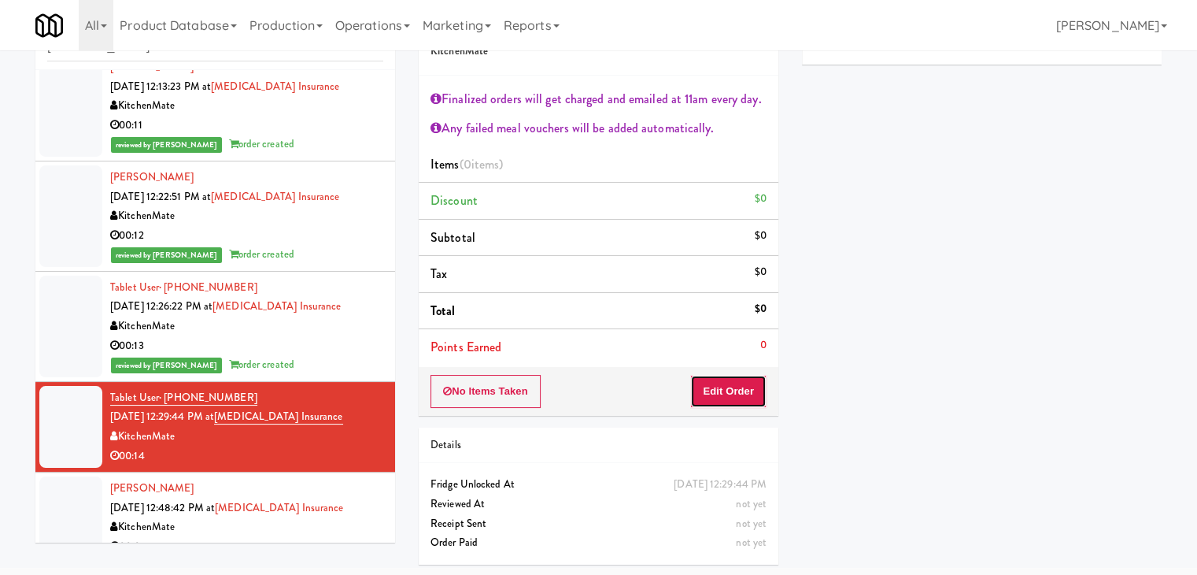
click at [734, 390] on button "Edit Order" at bounding box center [728, 391] width 76 height 33
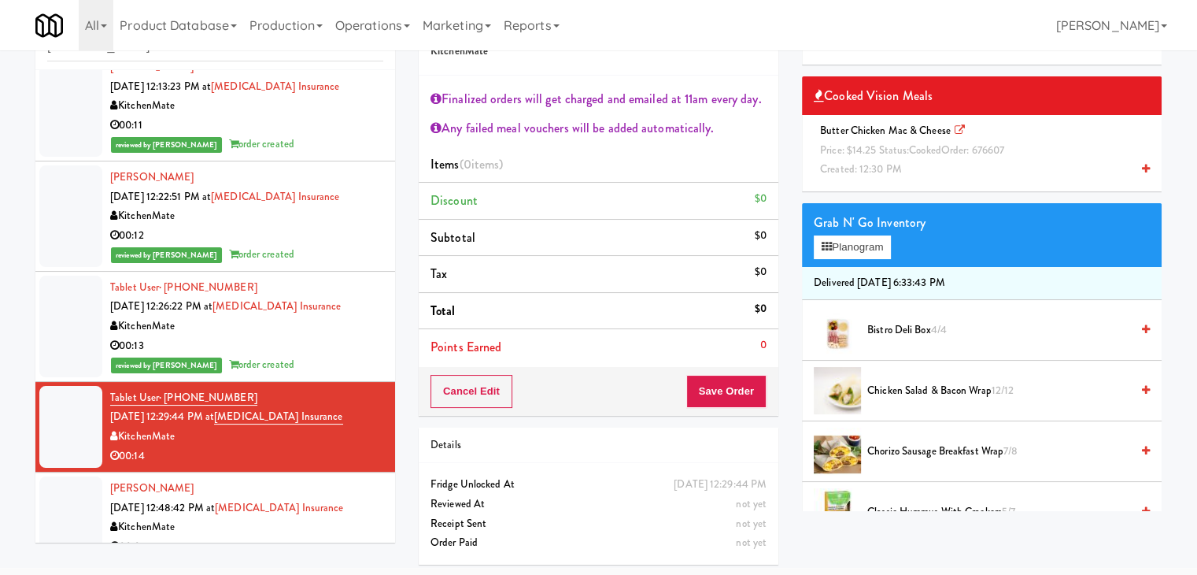
click at [1142, 169] on icon at bounding box center [1146, 169] width 8 height 10
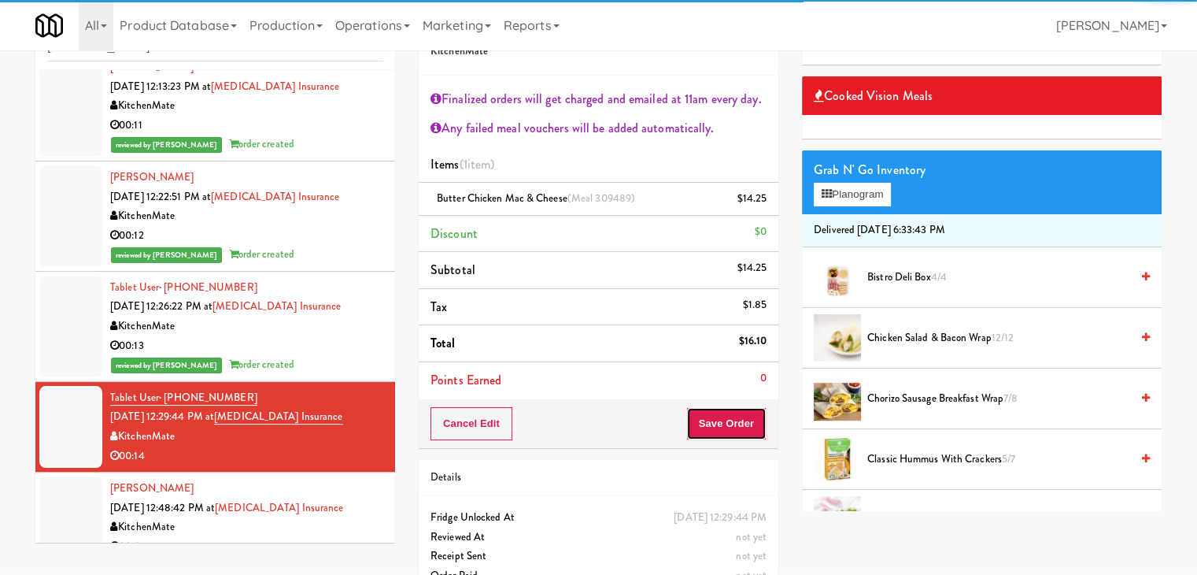
click at [712, 417] on button "Save Order" at bounding box center [727, 423] width 80 height 33
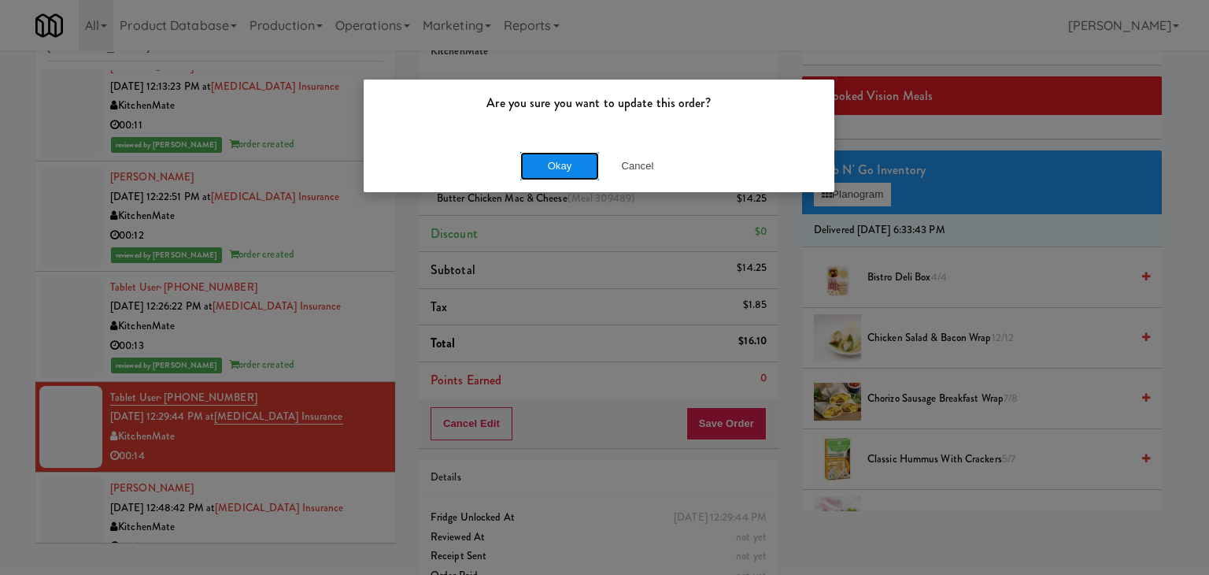
click at [578, 163] on button "Okay" at bounding box center [559, 166] width 79 height 28
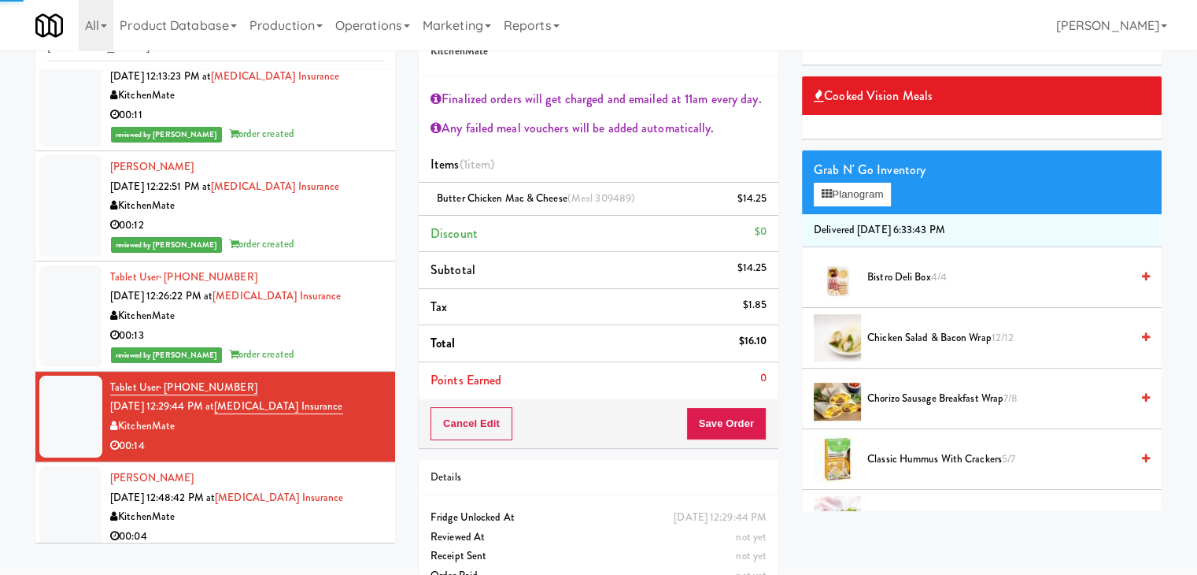
scroll to position [148, 0]
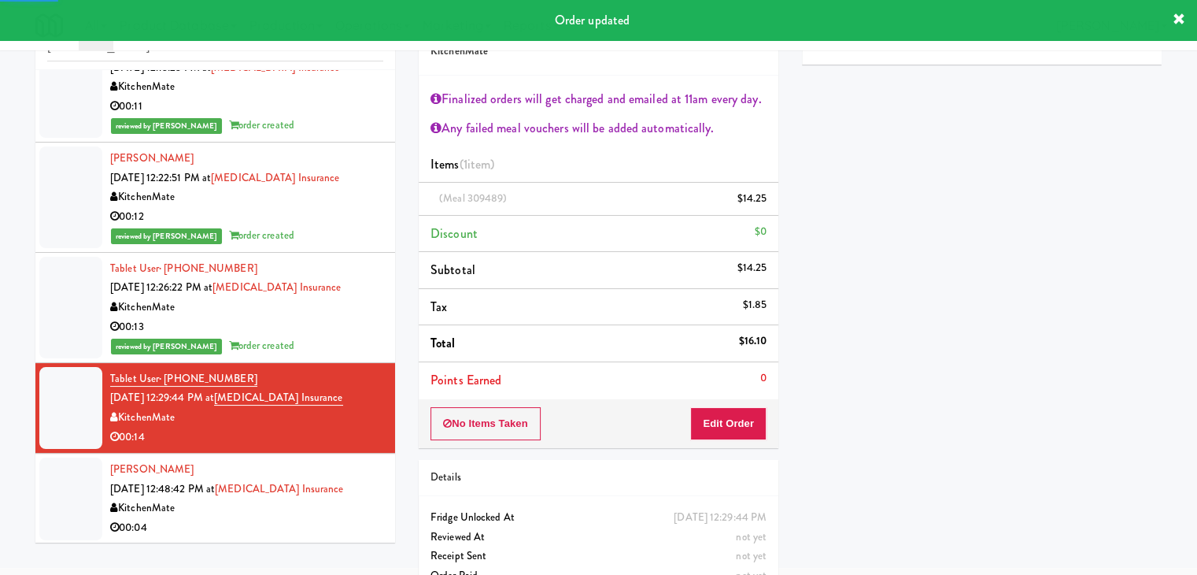
click at [294, 534] on div "00:04" at bounding box center [246, 528] width 273 height 20
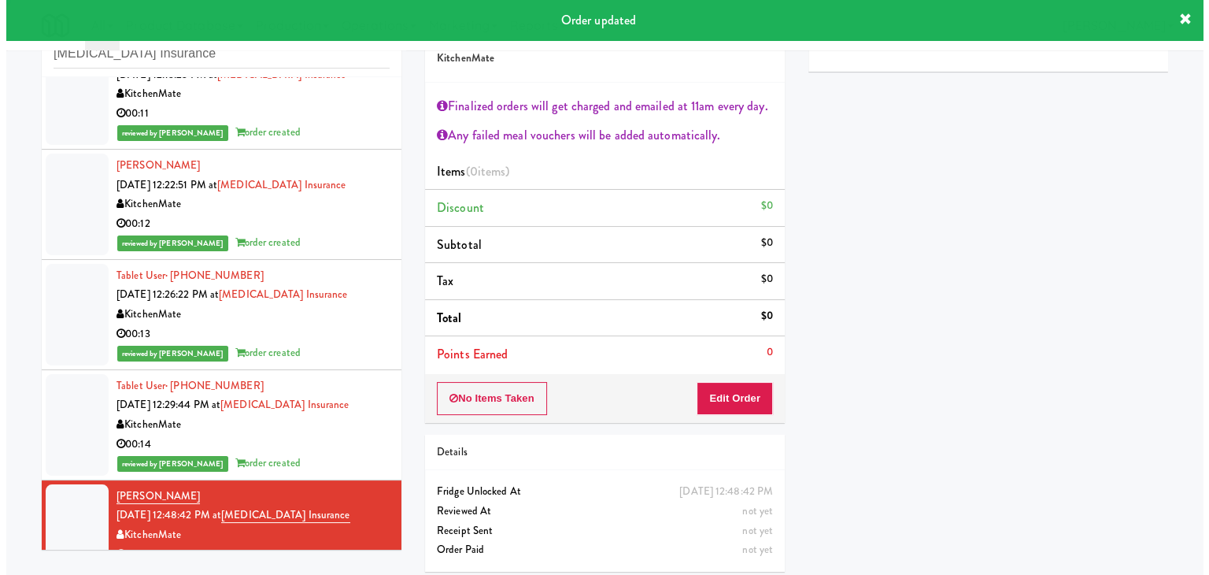
scroll to position [57, 0]
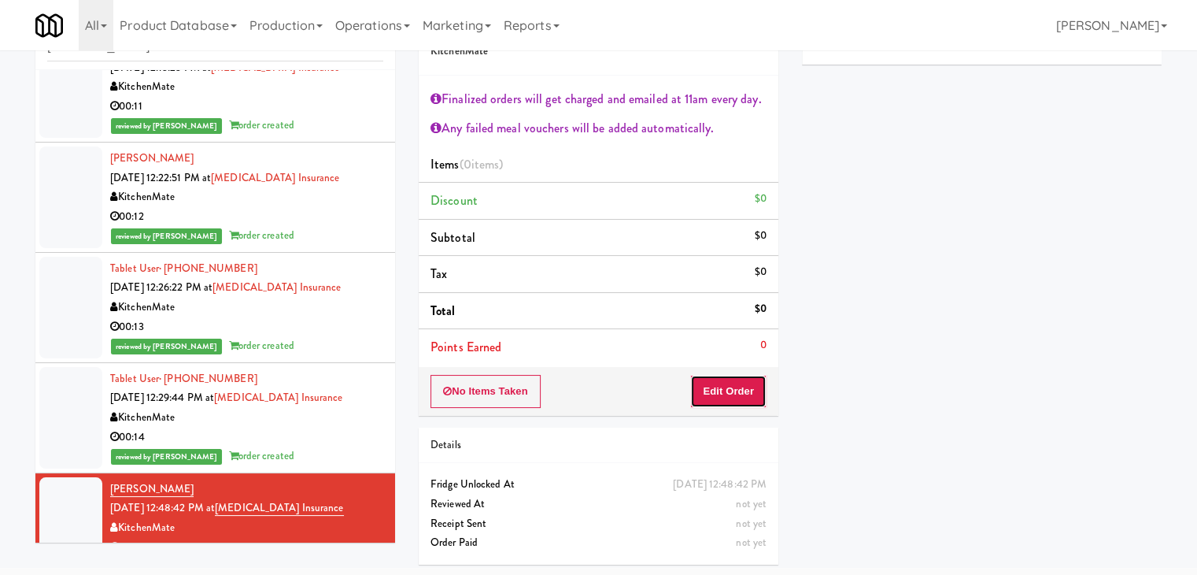
click at [723, 390] on button "Edit Order" at bounding box center [728, 391] width 76 height 33
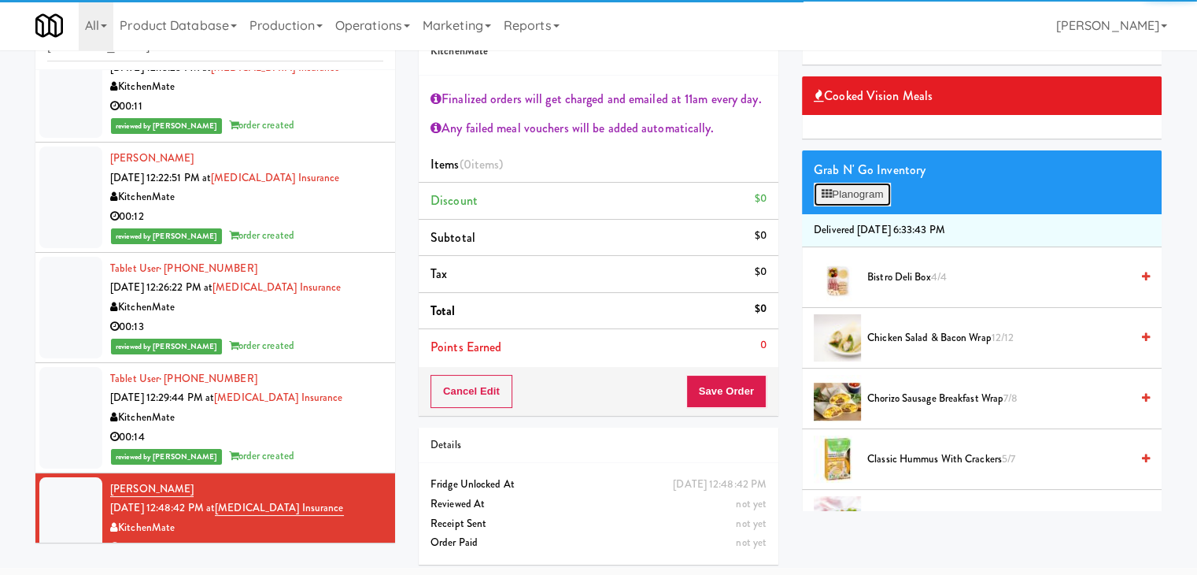
click at [882, 193] on button "Planogram" at bounding box center [852, 195] width 77 height 24
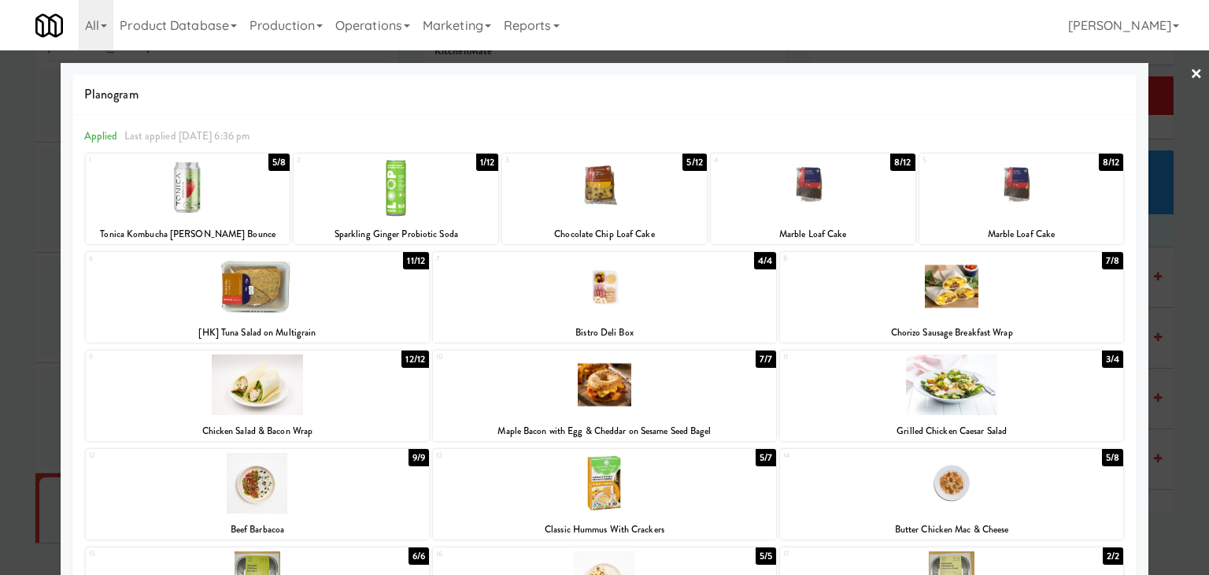
click at [314, 394] on div at bounding box center [257, 384] width 343 height 61
click at [1190, 72] on link "×" at bounding box center [1196, 74] width 13 height 49
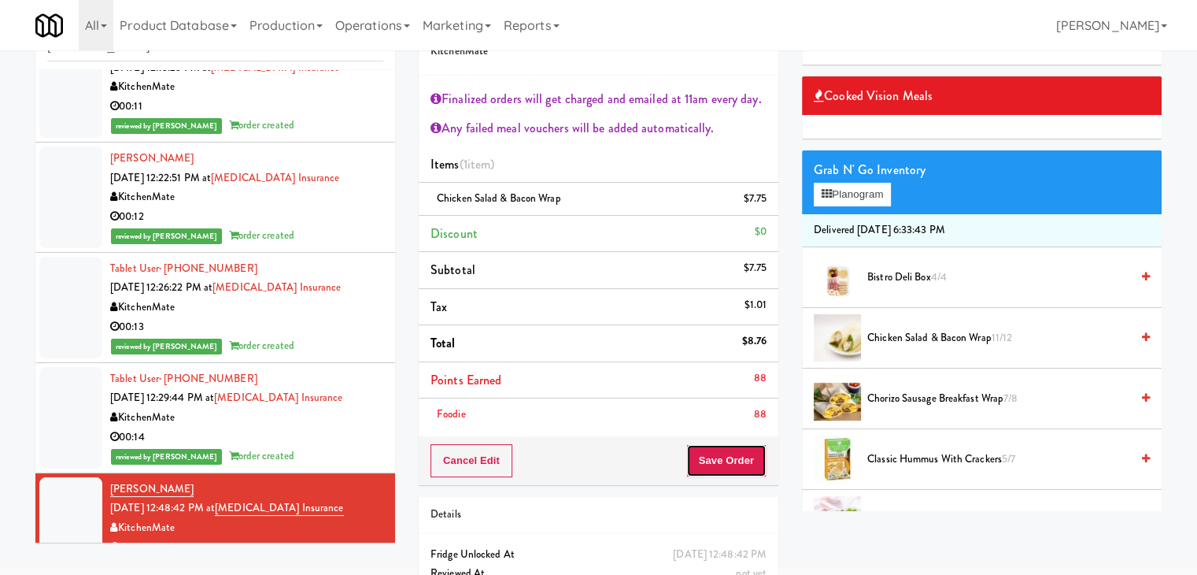
click at [722, 460] on button "Save Order" at bounding box center [727, 460] width 80 height 33
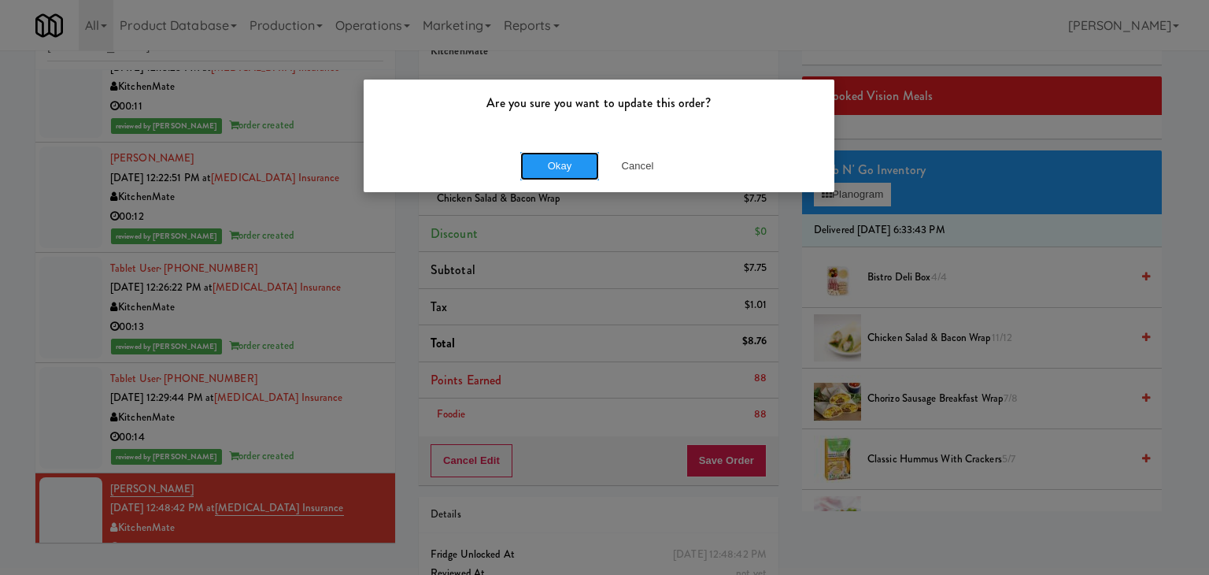
drag, startPoint x: 564, startPoint y: 167, endPoint x: 548, endPoint y: 180, distance: 20.7
click at [563, 166] on button "Okay" at bounding box center [559, 166] width 79 height 28
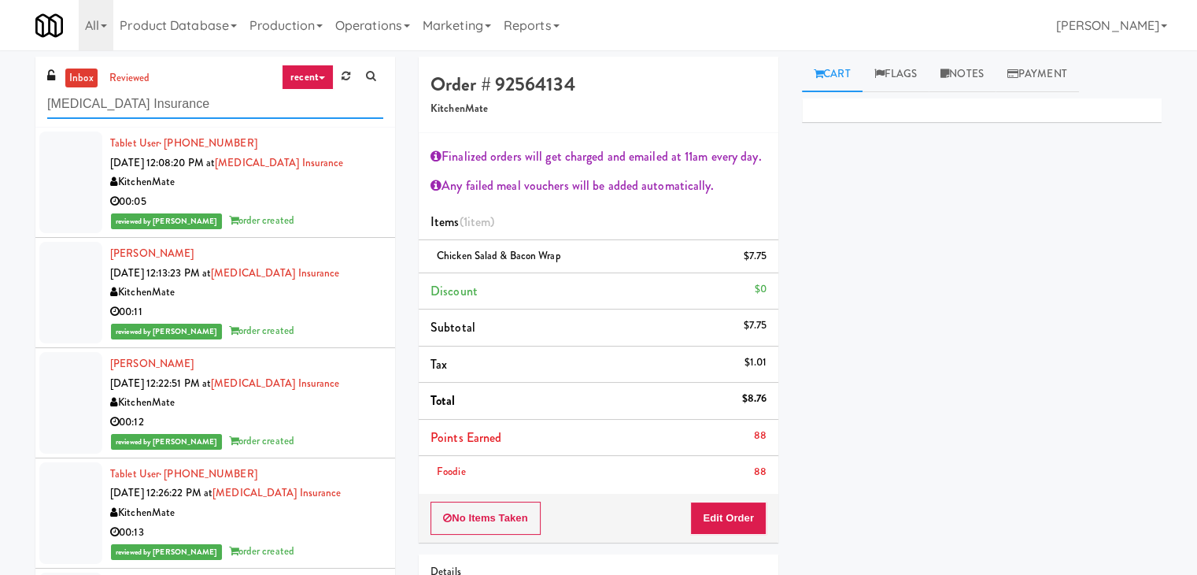
click at [224, 112] on input "[MEDICAL_DATA] Insurance" at bounding box center [215, 104] width 336 height 29
paste input "400 [PERSON_NAME] Cabinet 1"
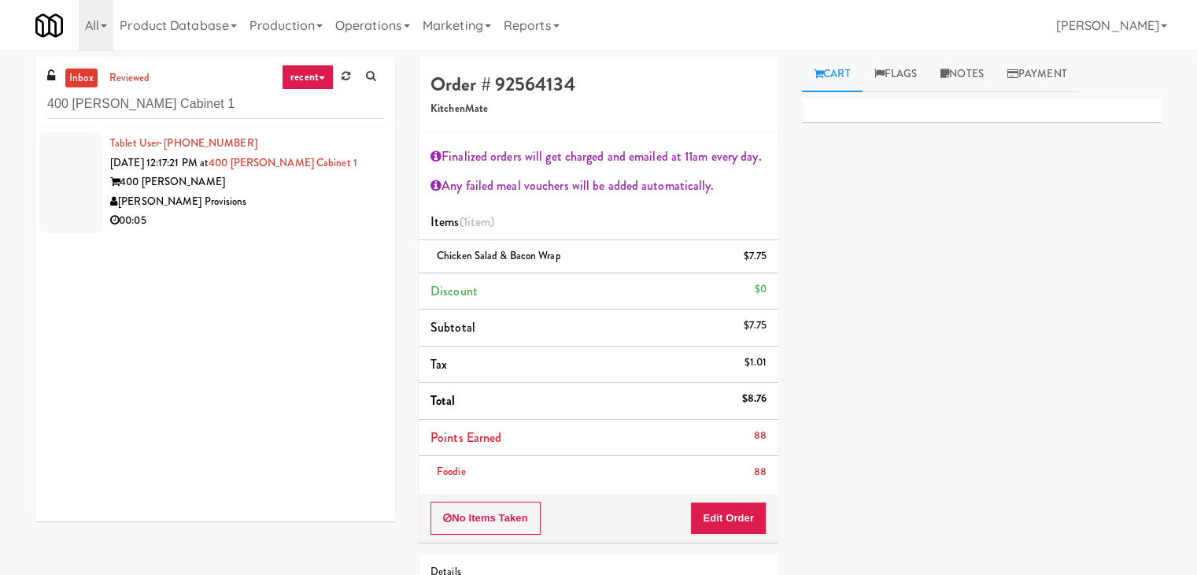
click at [334, 209] on div "[PERSON_NAME] Provisions" at bounding box center [246, 202] width 273 height 20
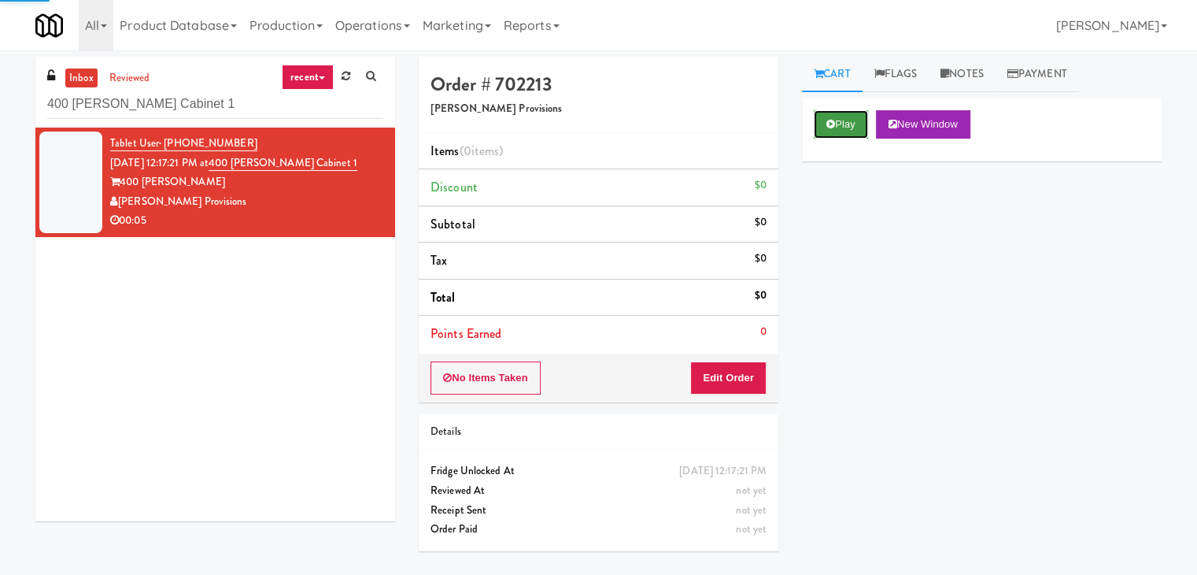
click at [848, 114] on button "Play" at bounding box center [841, 124] width 54 height 28
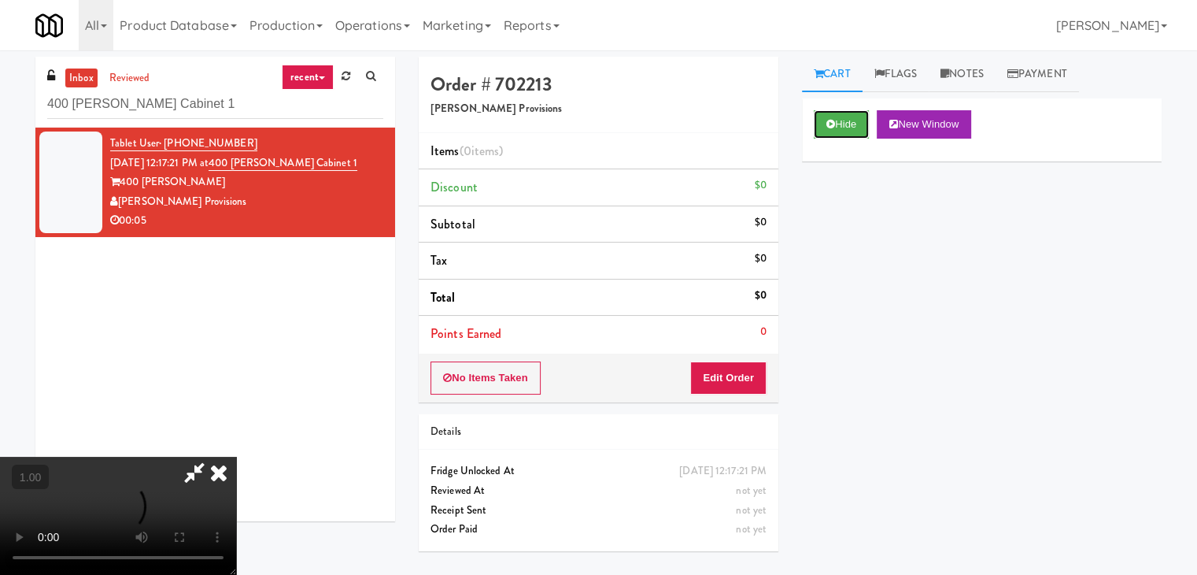
scroll to position [221, 0]
click at [236, 457] on video at bounding box center [118, 516] width 236 height 118
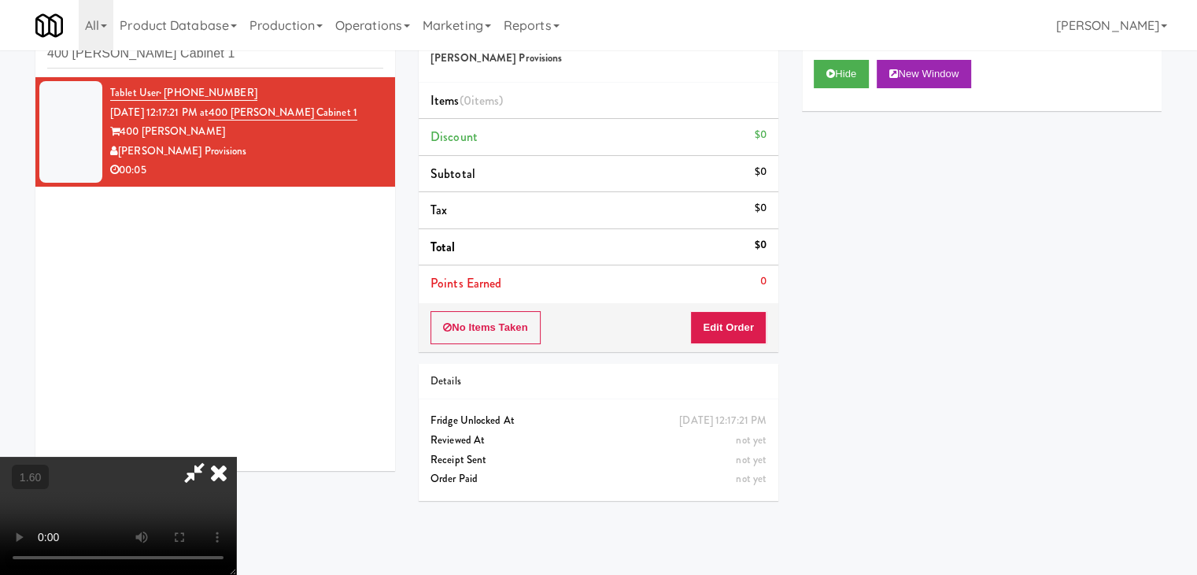
click at [236, 457] on icon at bounding box center [219, 472] width 35 height 31
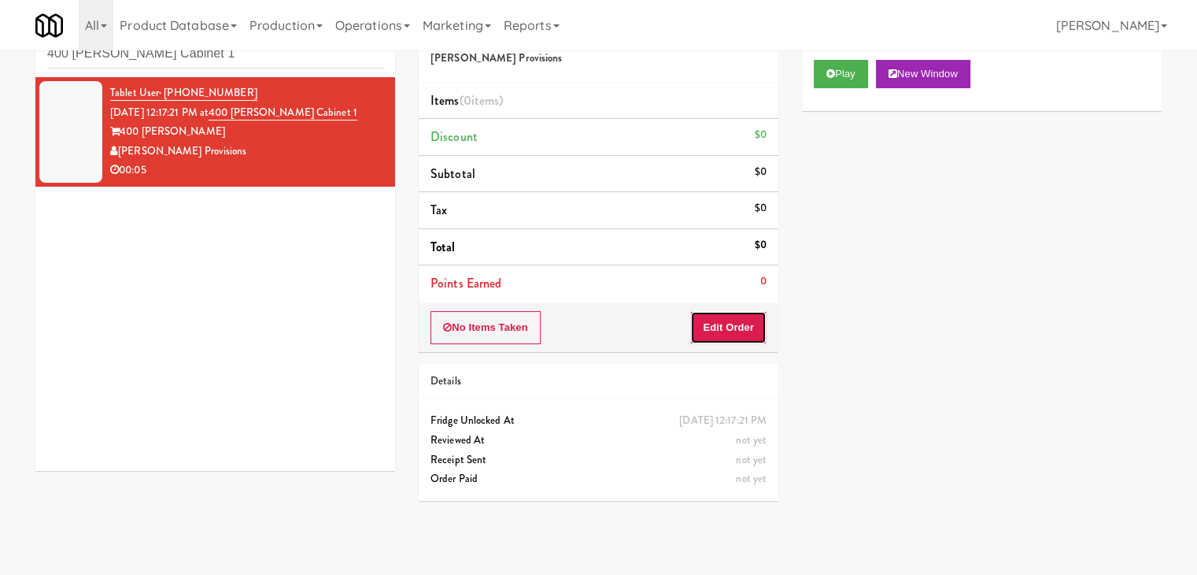
click at [736, 327] on button "Edit Order" at bounding box center [728, 327] width 76 height 33
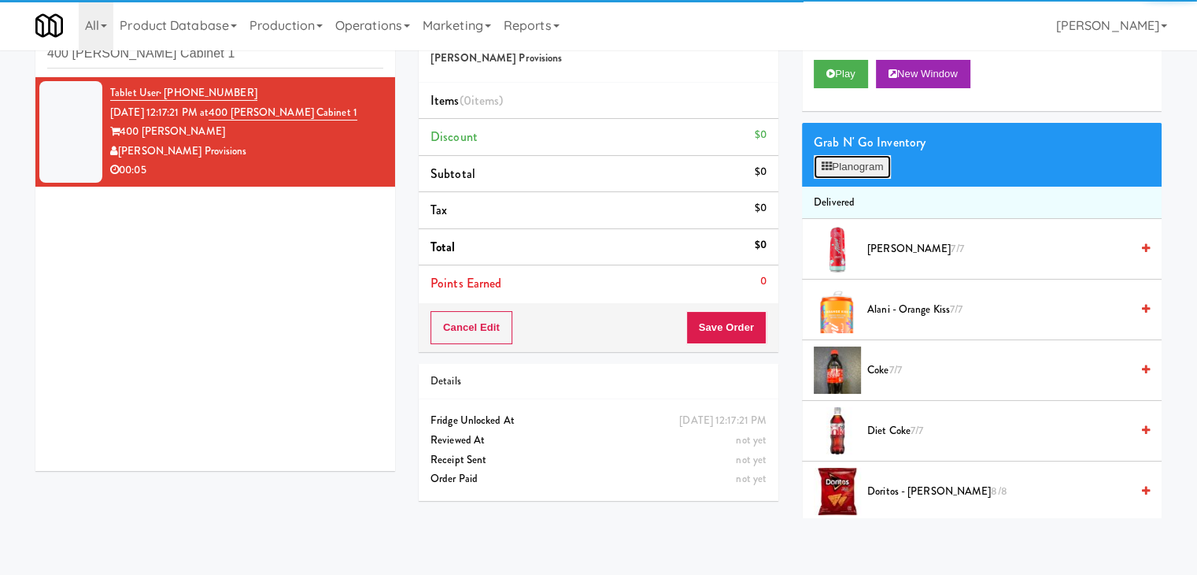
click at [848, 166] on button "Planogram" at bounding box center [852, 167] width 77 height 24
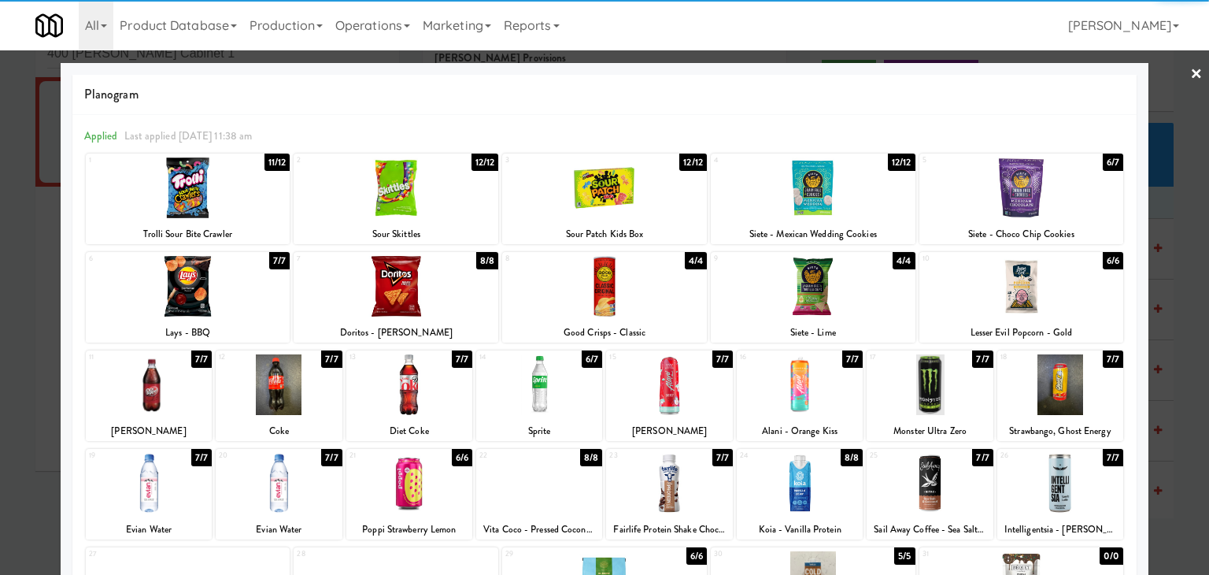
click at [175, 393] on div at bounding box center [149, 384] width 126 height 61
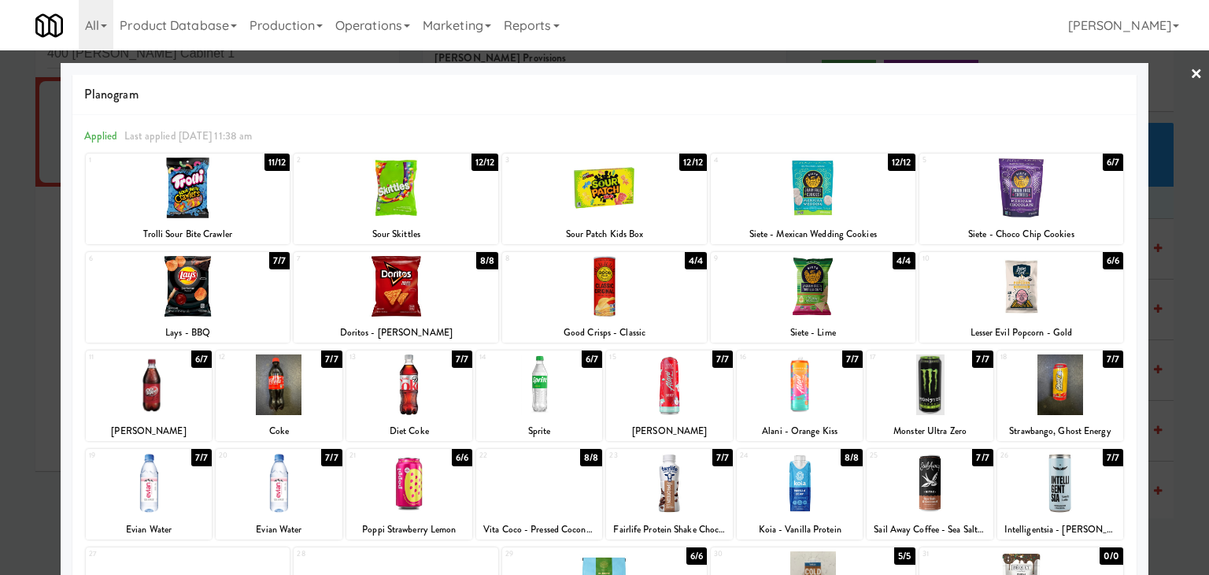
drag, startPoint x: 1185, startPoint y: 76, endPoint x: 1005, endPoint y: 182, distance: 209.3
click at [1190, 76] on link "×" at bounding box center [1196, 74] width 13 height 49
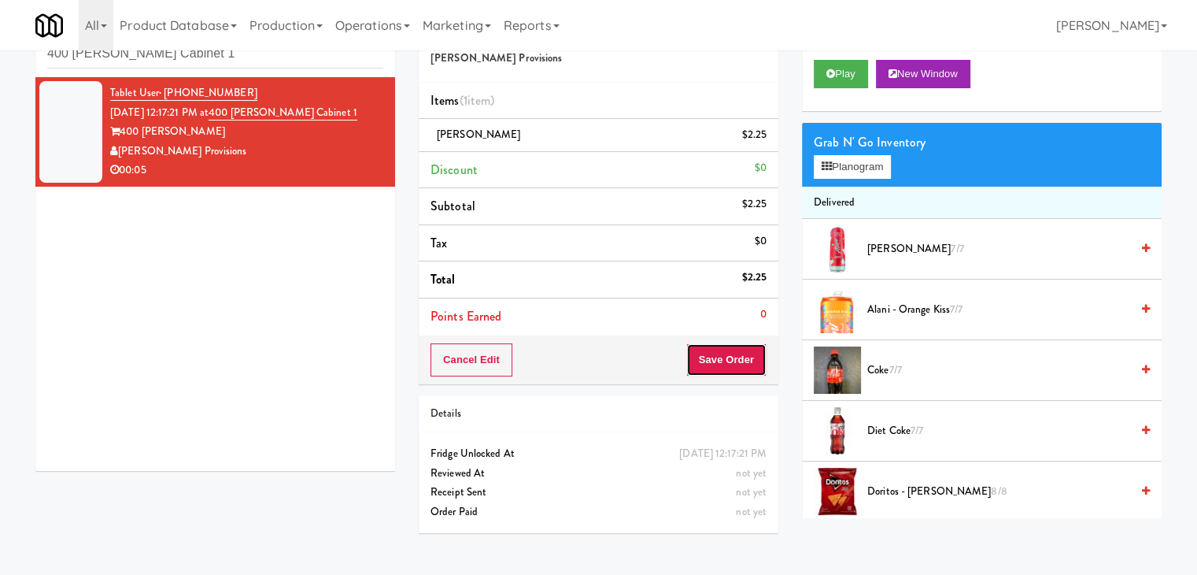
click at [723, 347] on button "Save Order" at bounding box center [727, 359] width 80 height 33
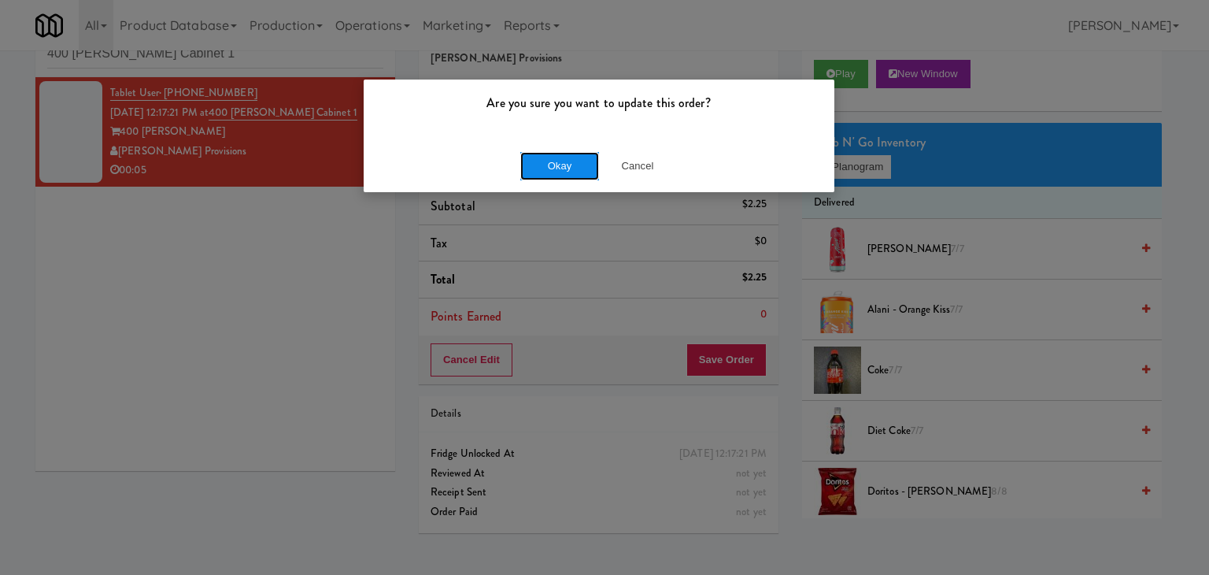
click at [582, 161] on button "Okay" at bounding box center [559, 166] width 79 height 28
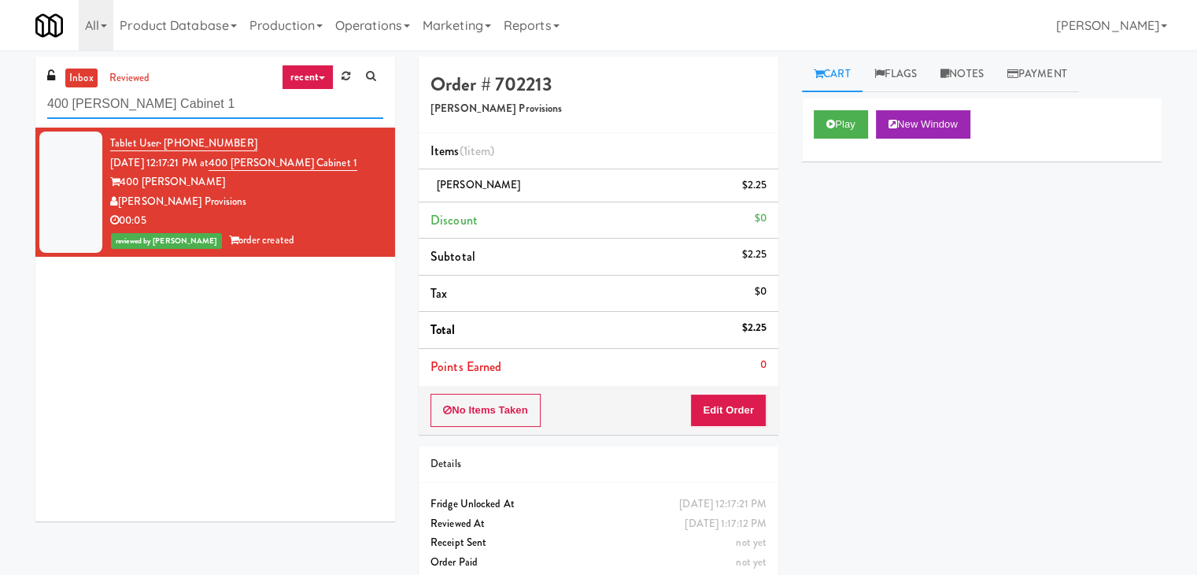
click at [163, 102] on input "400 [PERSON_NAME] Cabinet 1" at bounding box center [215, 104] width 336 height 29
paste input "JVT Cooler 1 Soda"
type input "JVT Cooler 1 Soda"
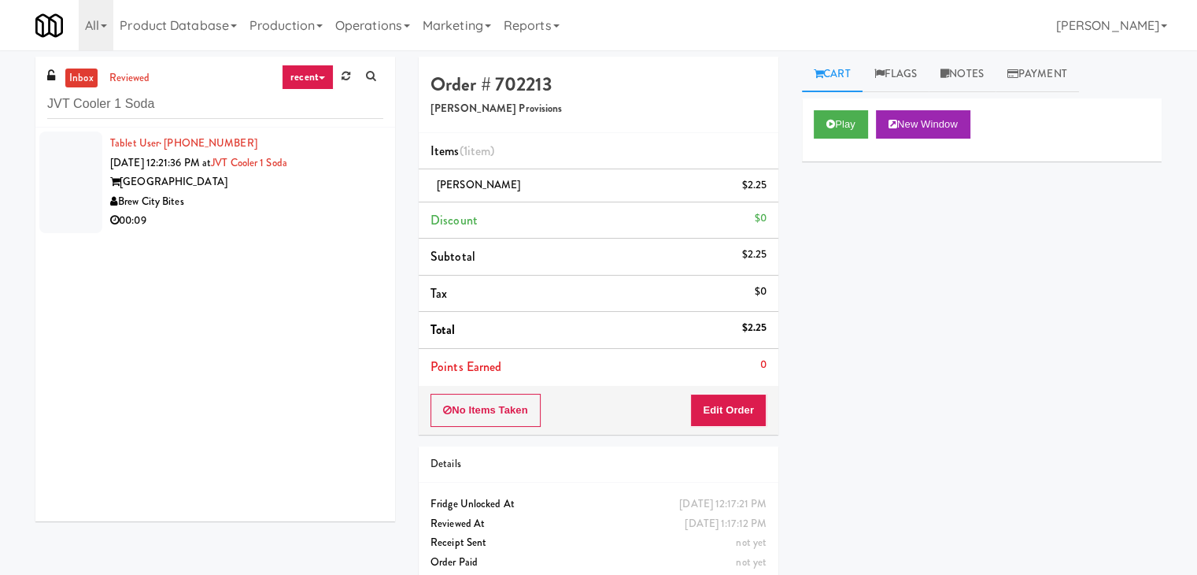
click at [287, 193] on div "Brew City Bites" at bounding box center [246, 202] width 273 height 20
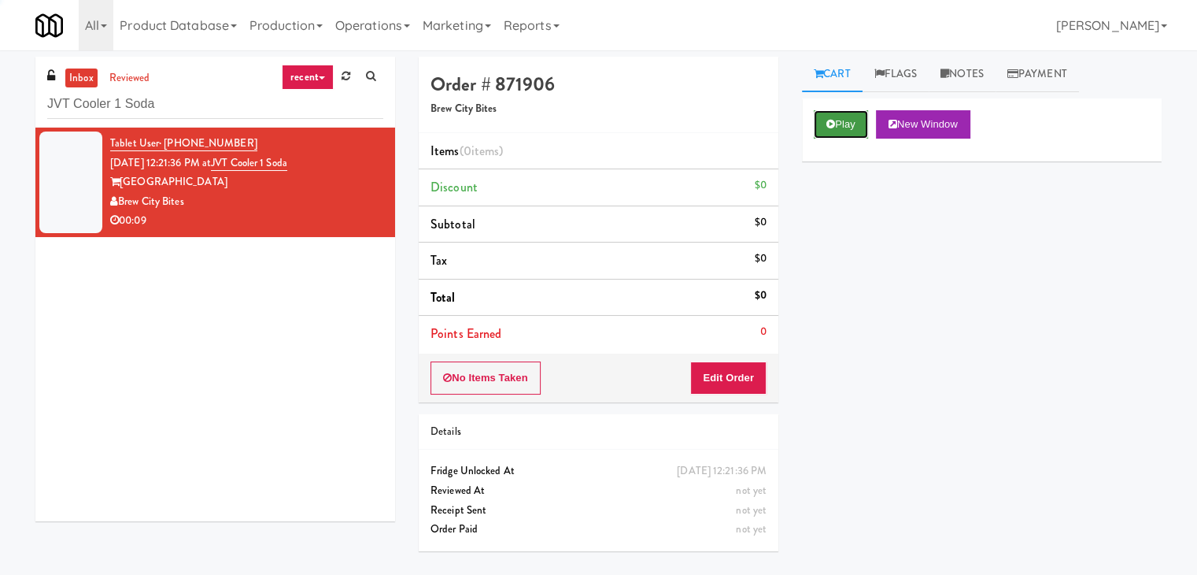
click at [838, 128] on button "Play" at bounding box center [841, 124] width 54 height 28
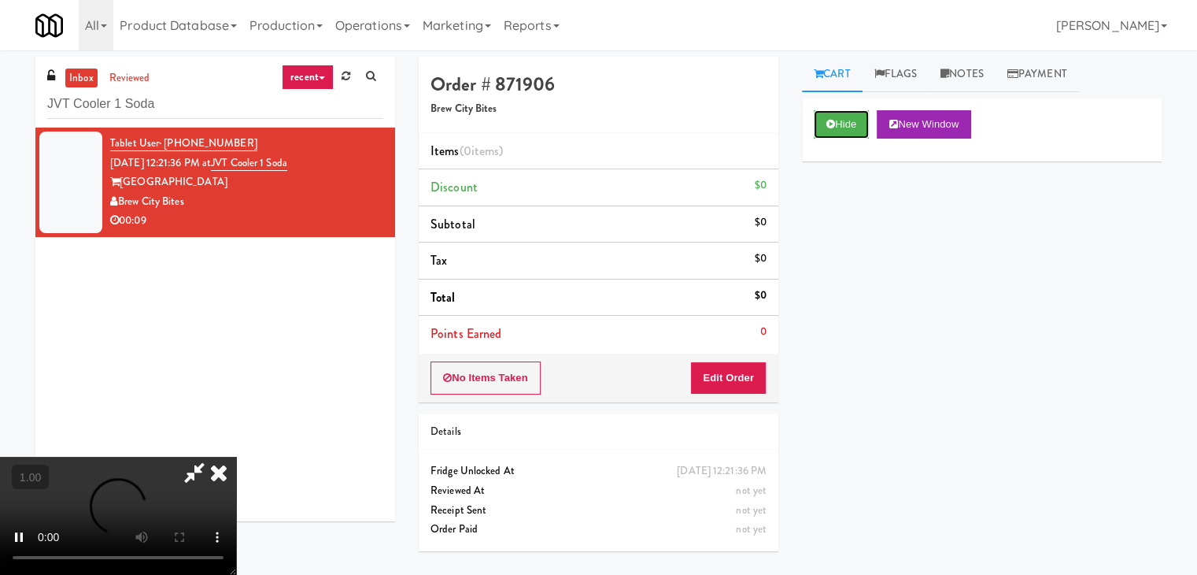
scroll to position [221, 0]
click at [236, 457] on video at bounding box center [118, 516] width 236 height 118
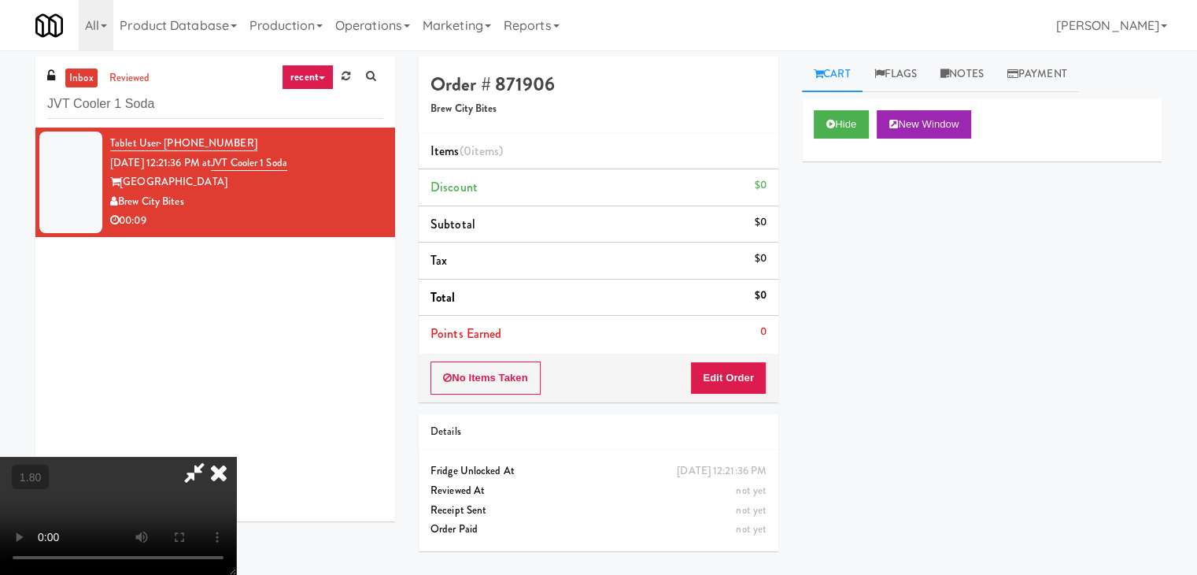
click at [236, 457] on video at bounding box center [118, 516] width 236 height 118
click at [236, 457] on icon at bounding box center [219, 472] width 35 height 31
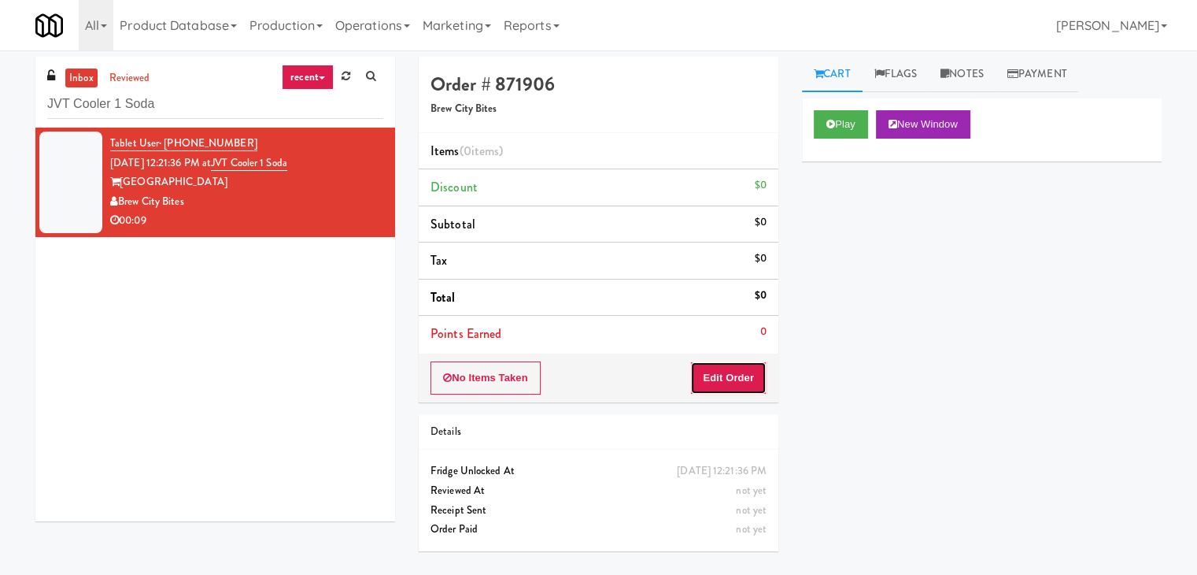
click at [717, 370] on button "Edit Order" at bounding box center [728, 377] width 76 height 33
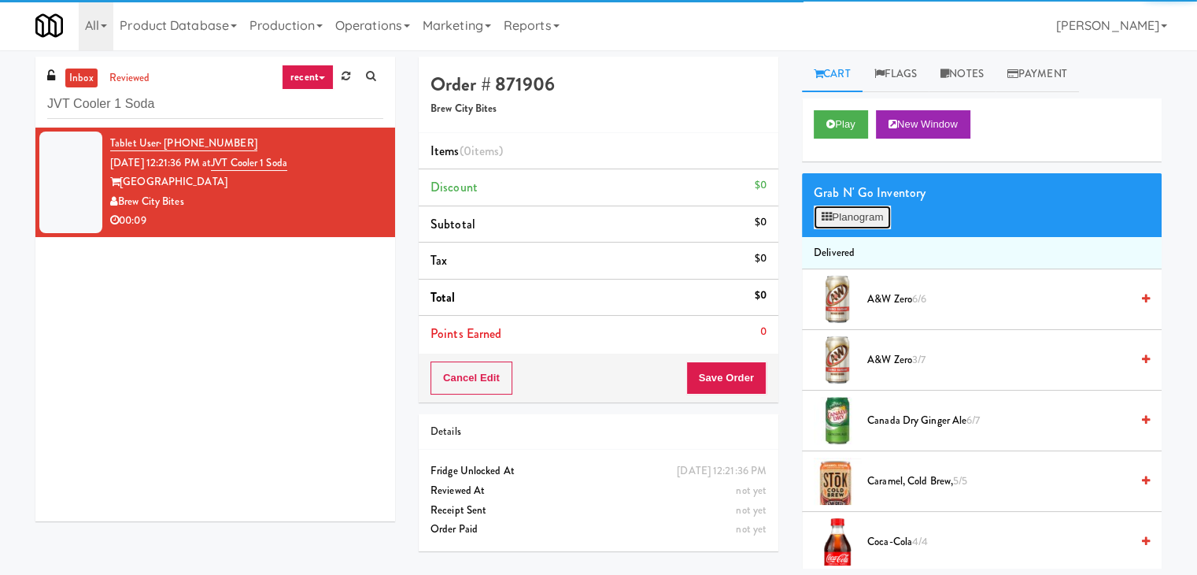
click at [849, 209] on button "Planogram" at bounding box center [852, 217] width 77 height 24
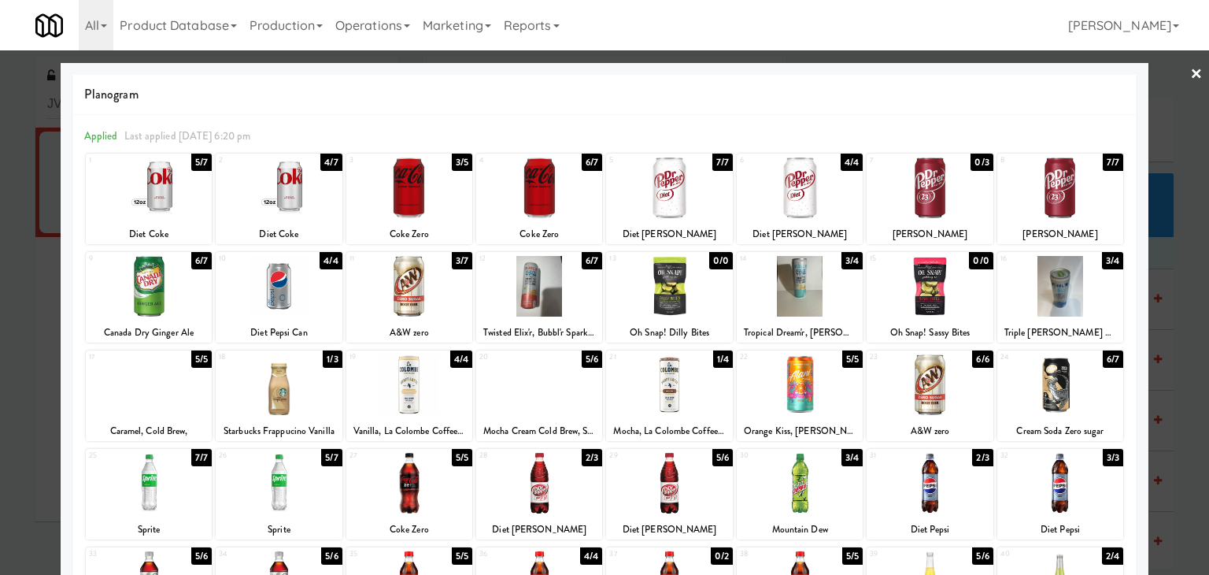
click at [920, 374] on div at bounding box center [930, 384] width 126 height 61
drag, startPoint x: 1182, startPoint y: 76, endPoint x: 772, endPoint y: 137, distance: 415.5
click at [1190, 76] on link "×" at bounding box center [1196, 74] width 13 height 49
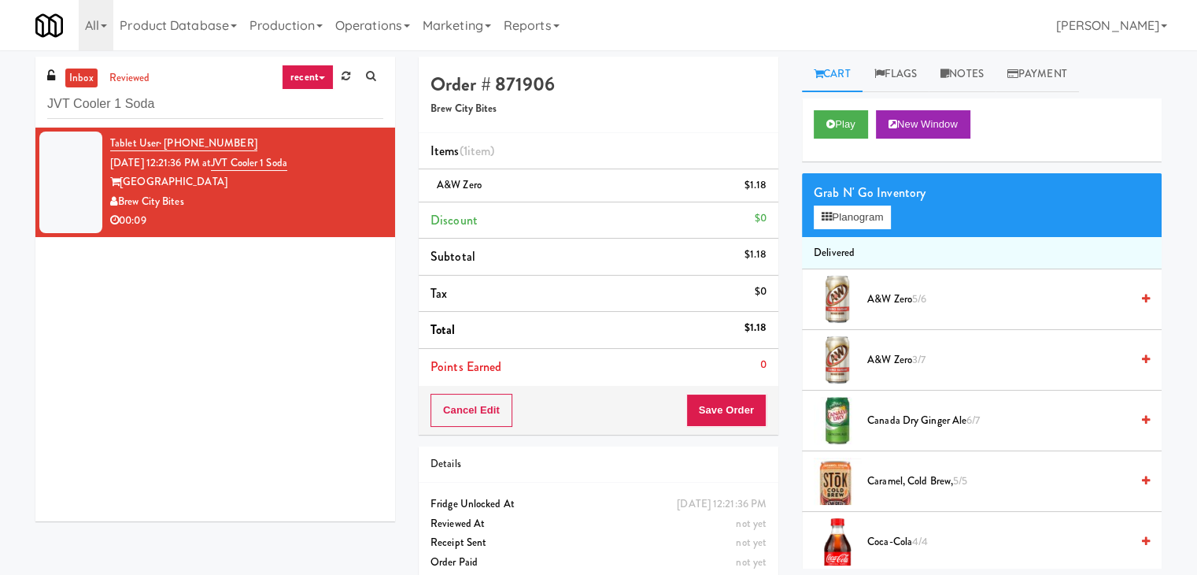
drag, startPoint x: 733, startPoint y: 426, endPoint x: 733, endPoint y: 416, distance: 9.4
click at [733, 425] on div "Cancel Edit Save Order" at bounding box center [599, 410] width 360 height 49
click at [733, 416] on button "Save Order" at bounding box center [727, 410] width 80 height 33
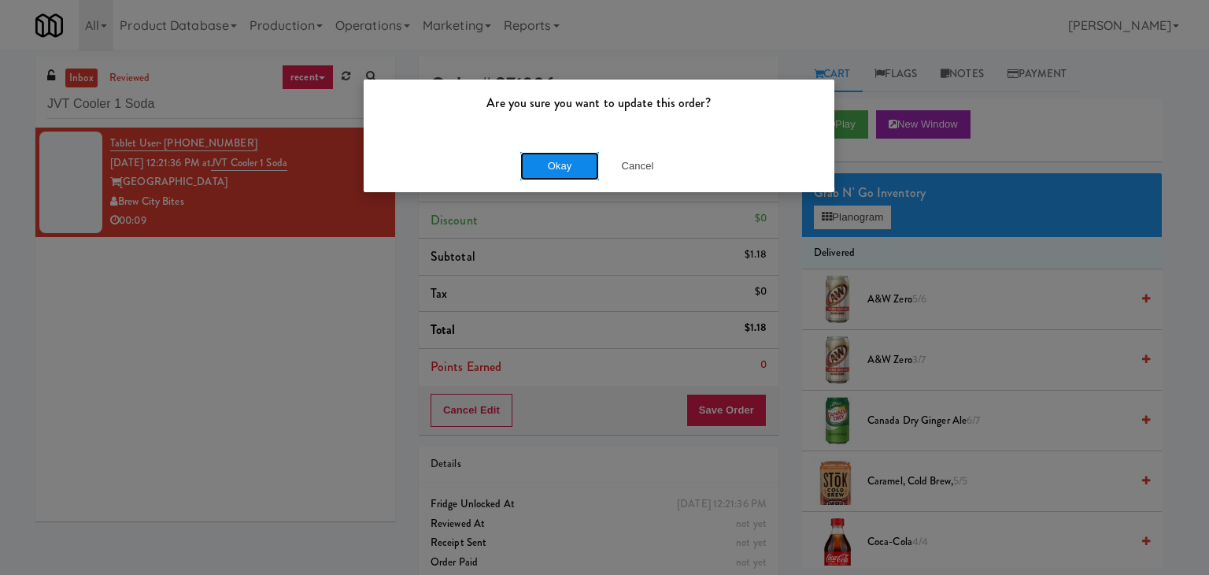
click at [561, 168] on button "Okay" at bounding box center [559, 166] width 79 height 28
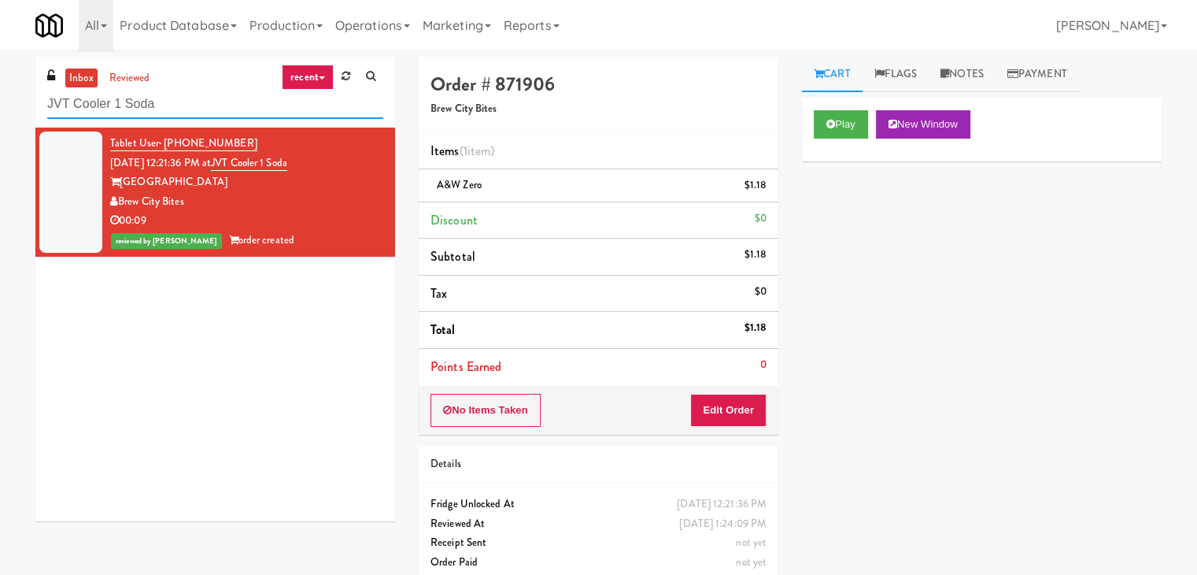
click at [236, 94] on input "JVT Cooler 1 Soda" at bounding box center [215, 104] width 336 height 29
paste input "Exhibit on Superior Combo"
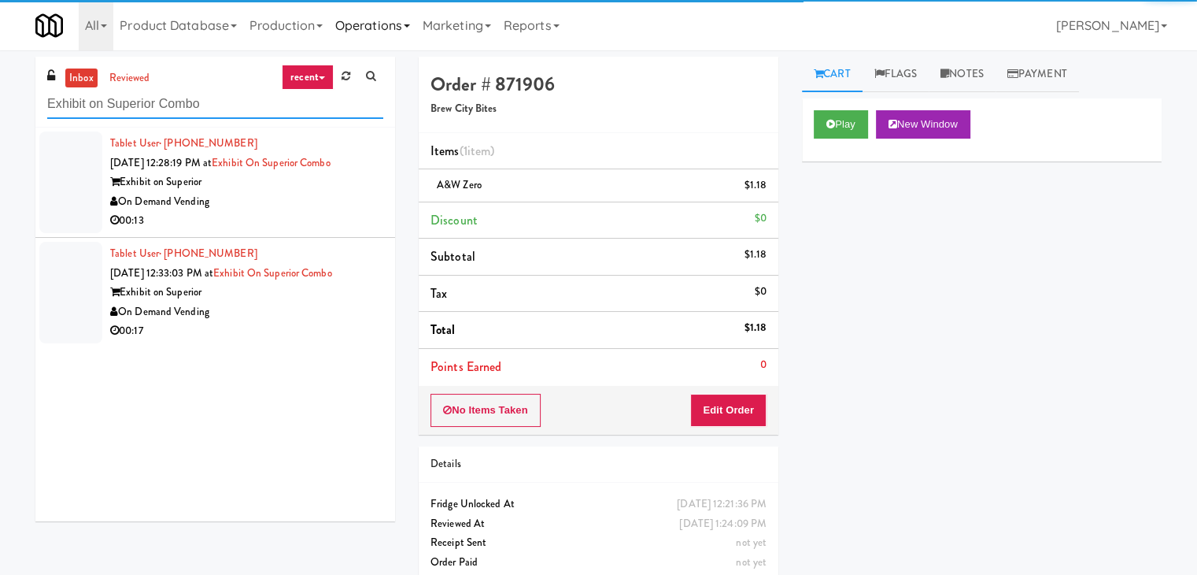
type input "Exhibit on Superior Combo"
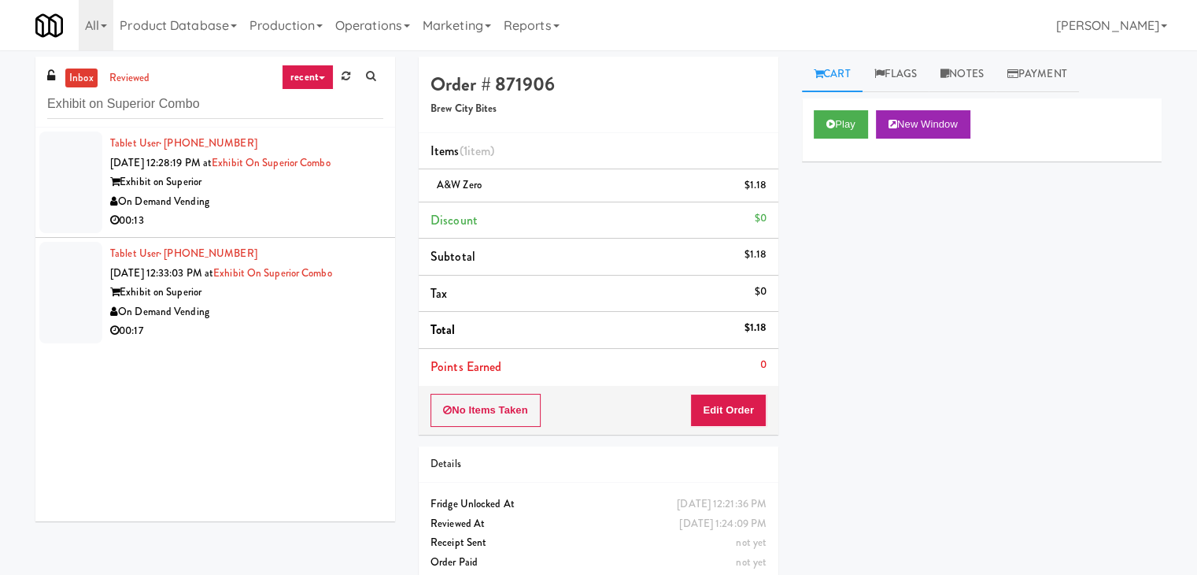
click at [345, 224] on div "00:13" at bounding box center [246, 221] width 273 height 20
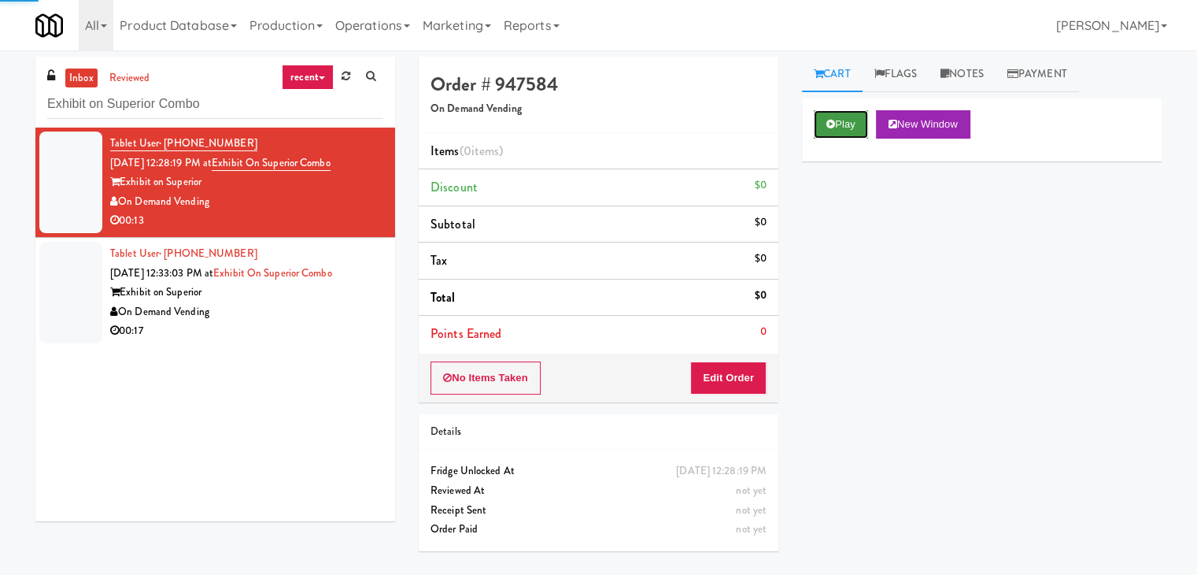
click at [848, 133] on button "Play" at bounding box center [841, 124] width 54 height 28
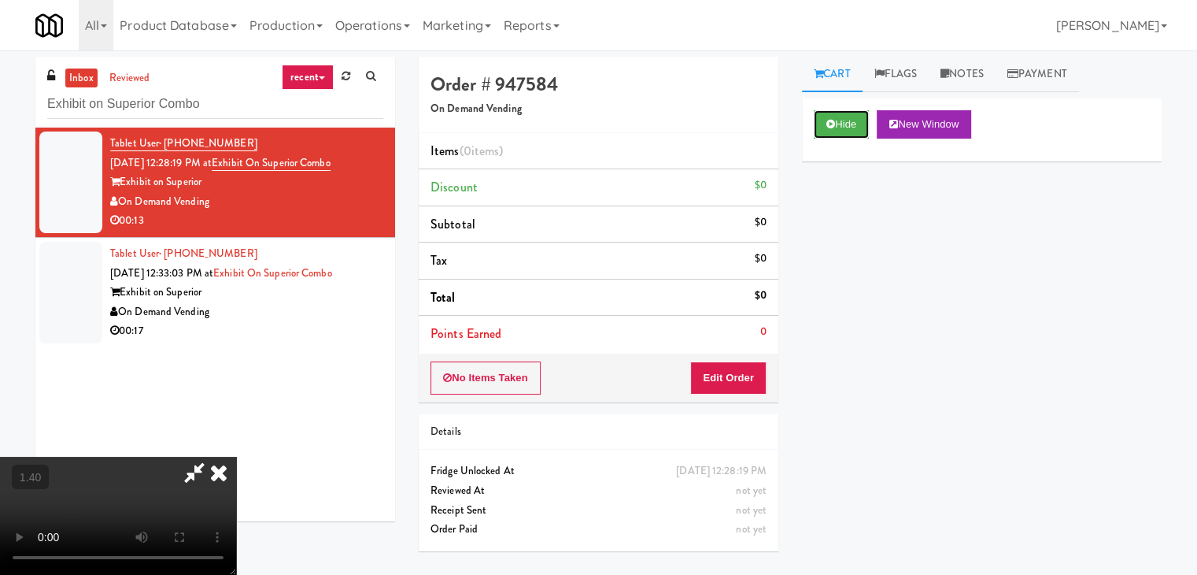
scroll to position [221, 0]
click at [236, 457] on video at bounding box center [118, 516] width 236 height 118
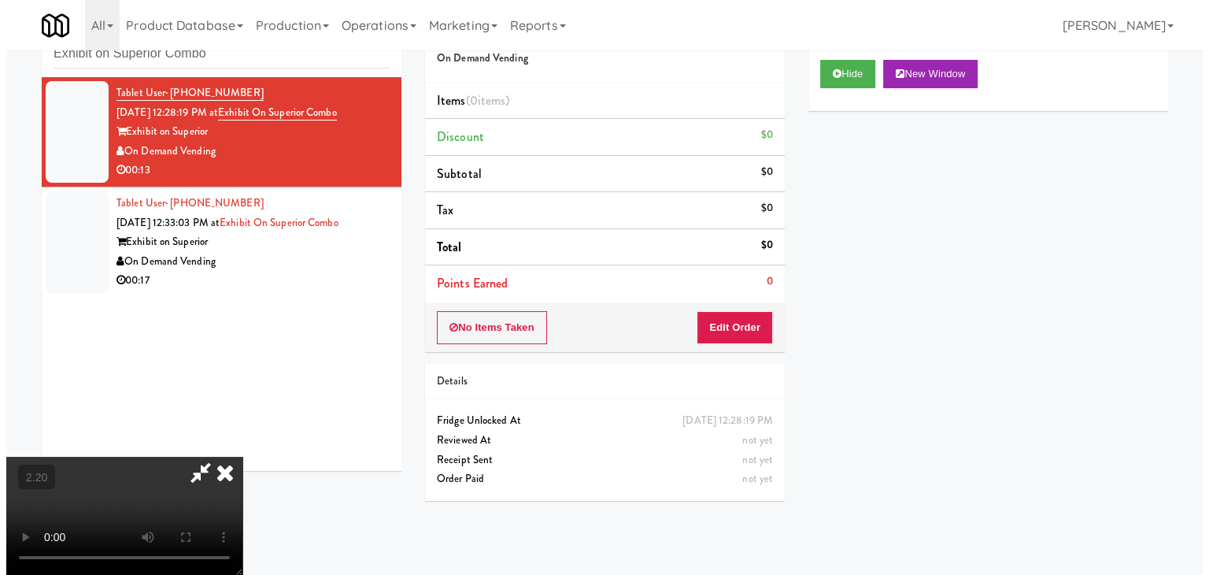
scroll to position [0, 0]
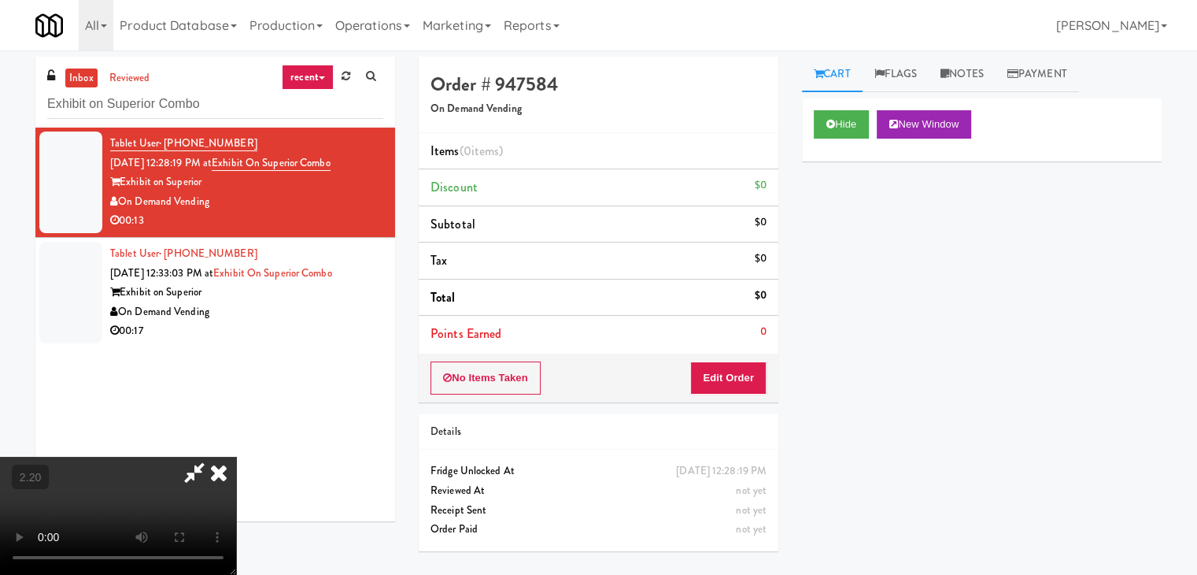
click at [236, 457] on icon at bounding box center [219, 472] width 35 height 31
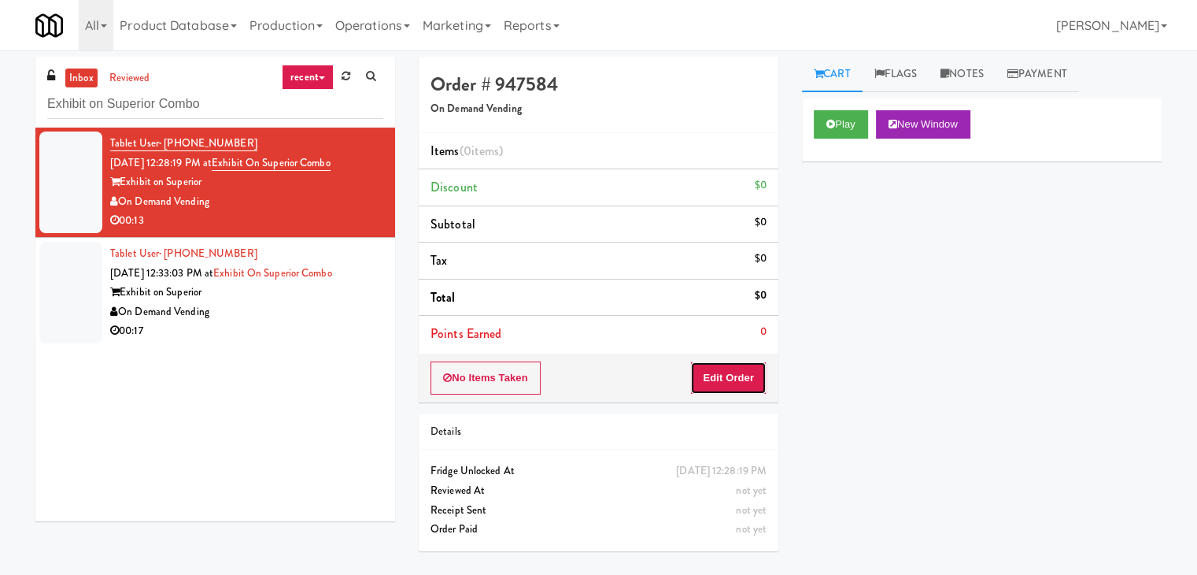
click at [715, 362] on button "Edit Order" at bounding box center [728, 377] width 76 height 33
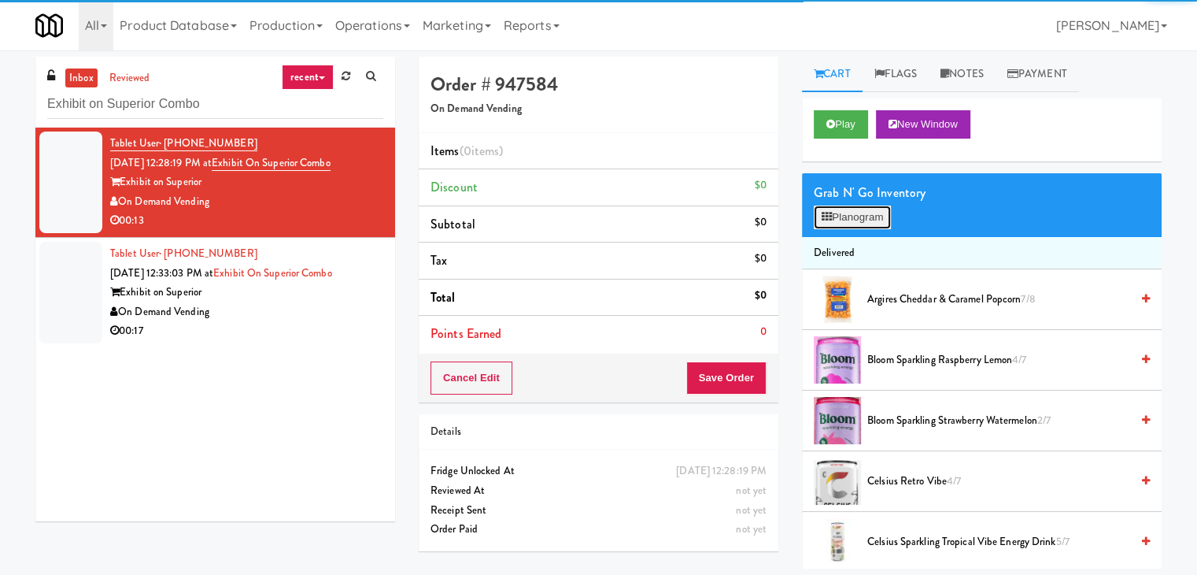
click at [860, 209] on button "Planogram" at bounding box center [852, 217] width 77 height 24
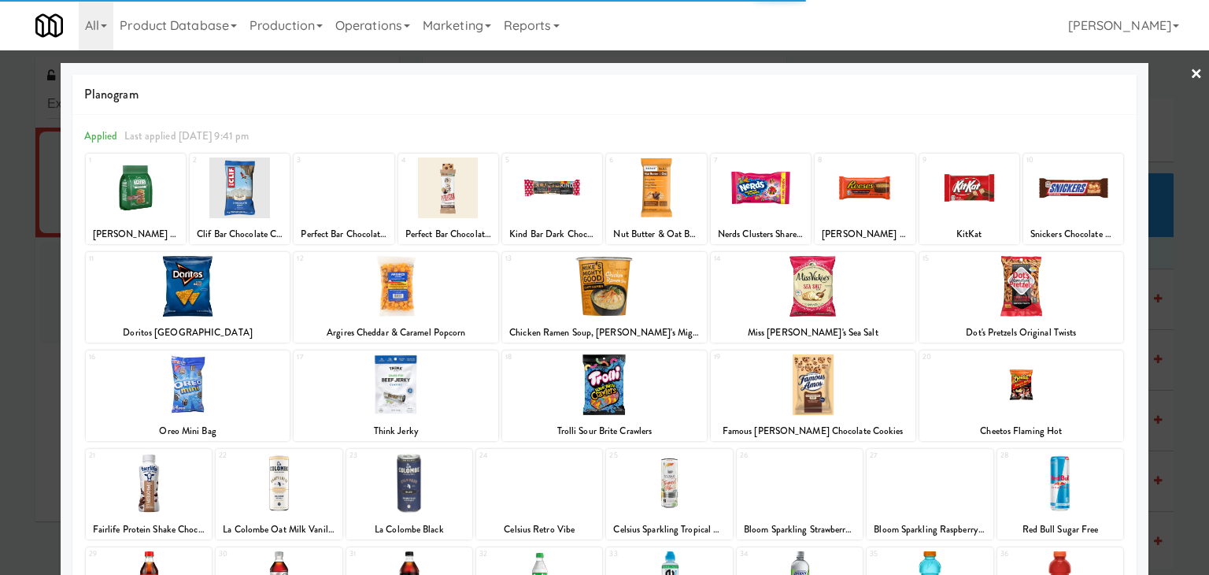
scroll to position [198, 0]
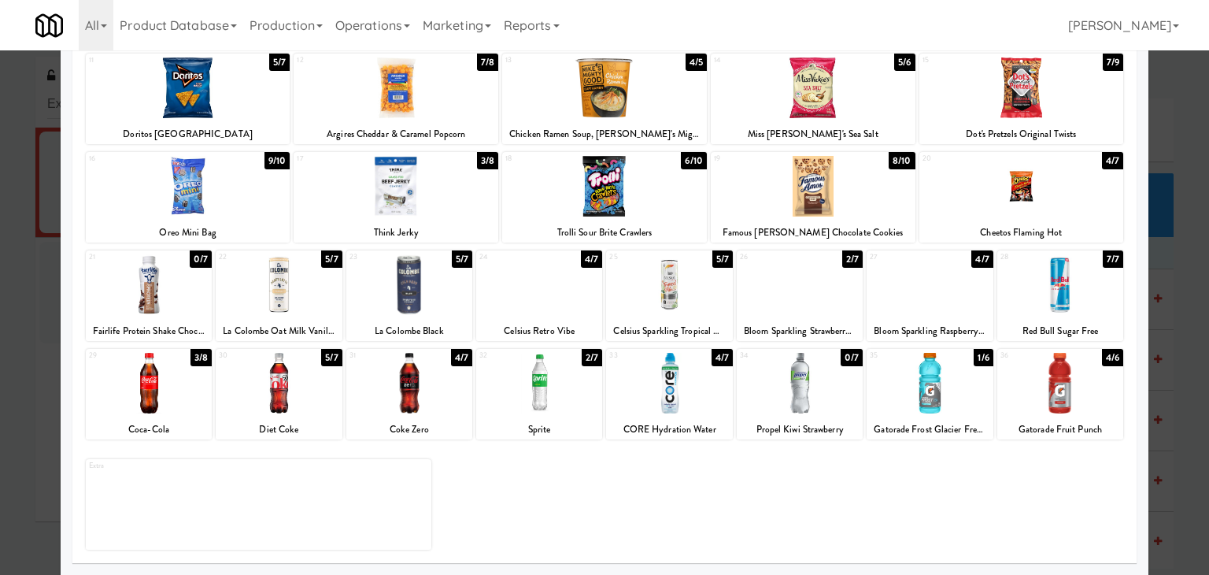
click at [630, 376] on div at bounding box center [669, 383] width 126 height 61
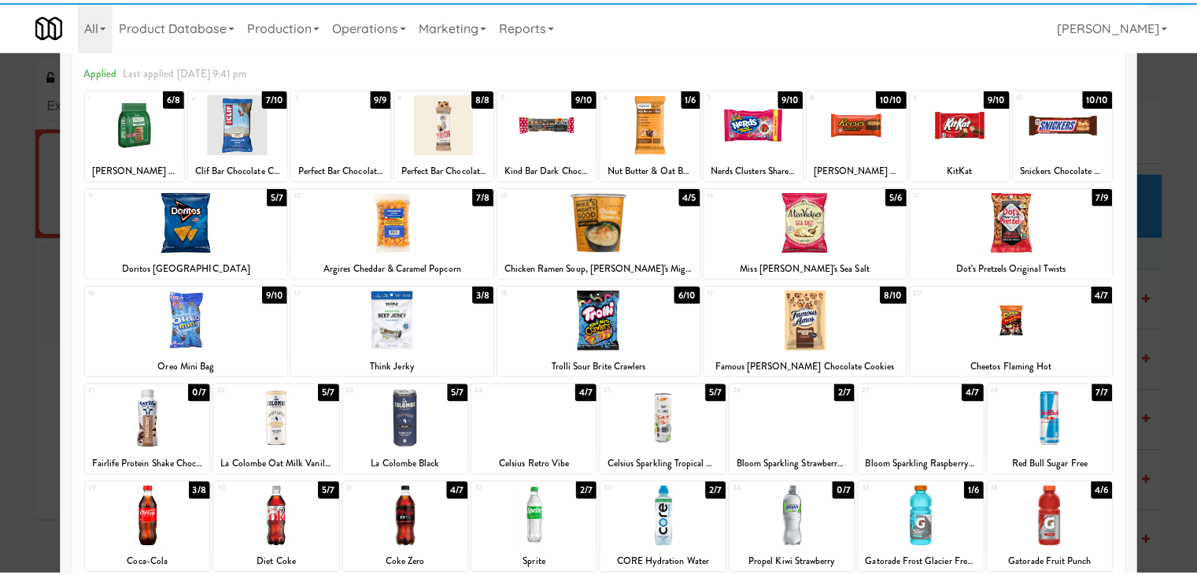
scroll to position [0, 0]
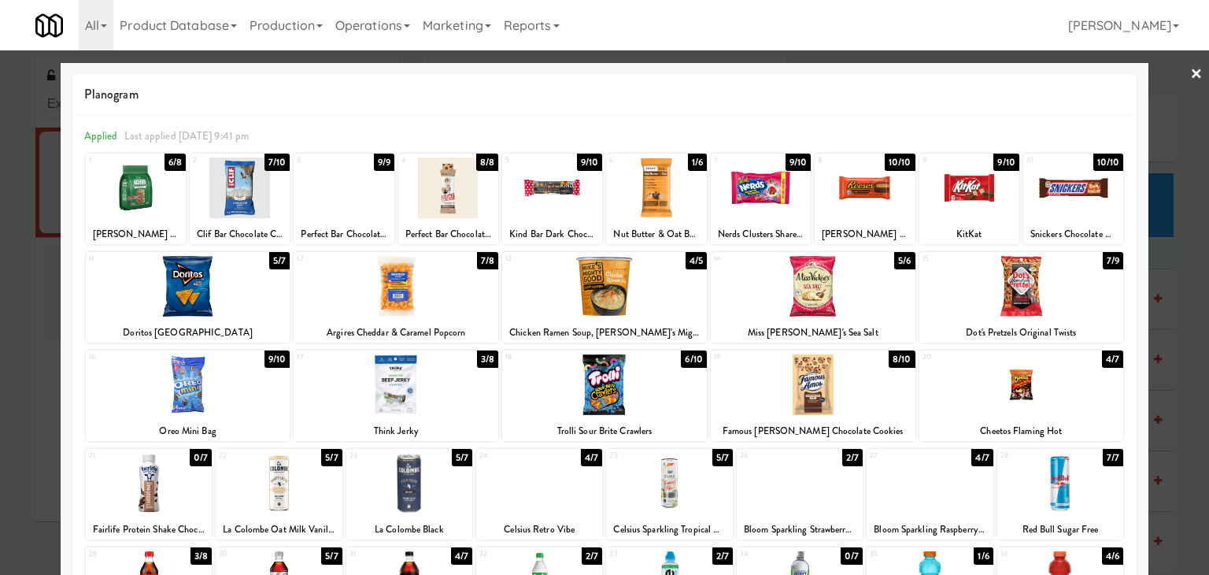
click at [1190, 72] on link "×" at bounding box center [1196, 74] width 13 height 49
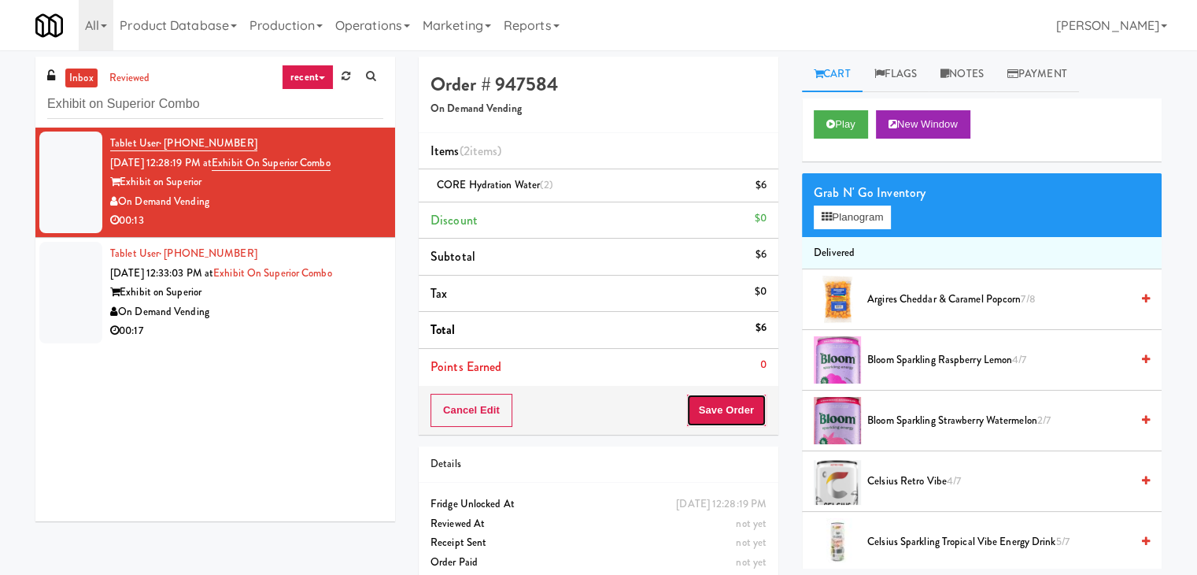
click at [718, 409] on button "Save Order" at bounding box center [727, 410] width 80 height 33
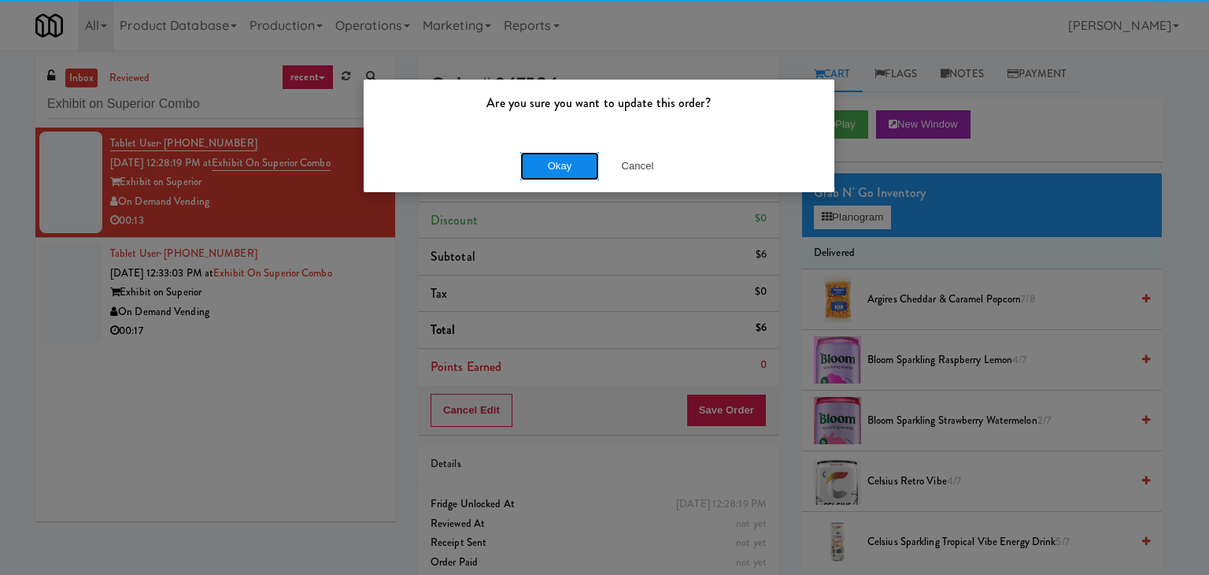
click at [557, 161] on button "Okay" at bounding box center [559, 166] width 79 height 28
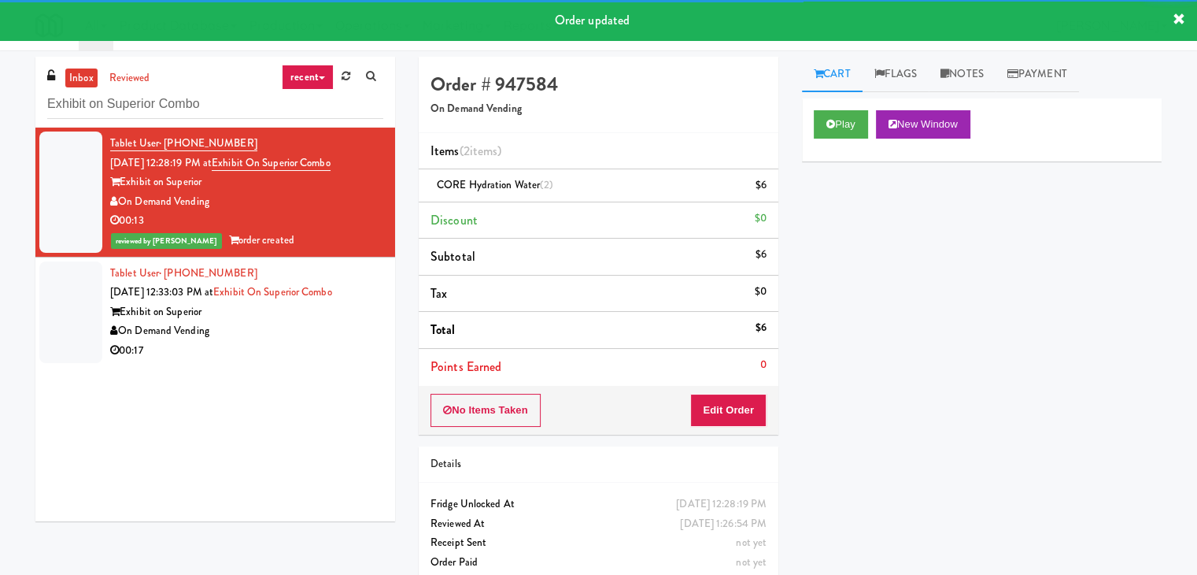
click at [310, 329] on div "On Demand Vending" at bounding box center [246, 331] width 273 height 20
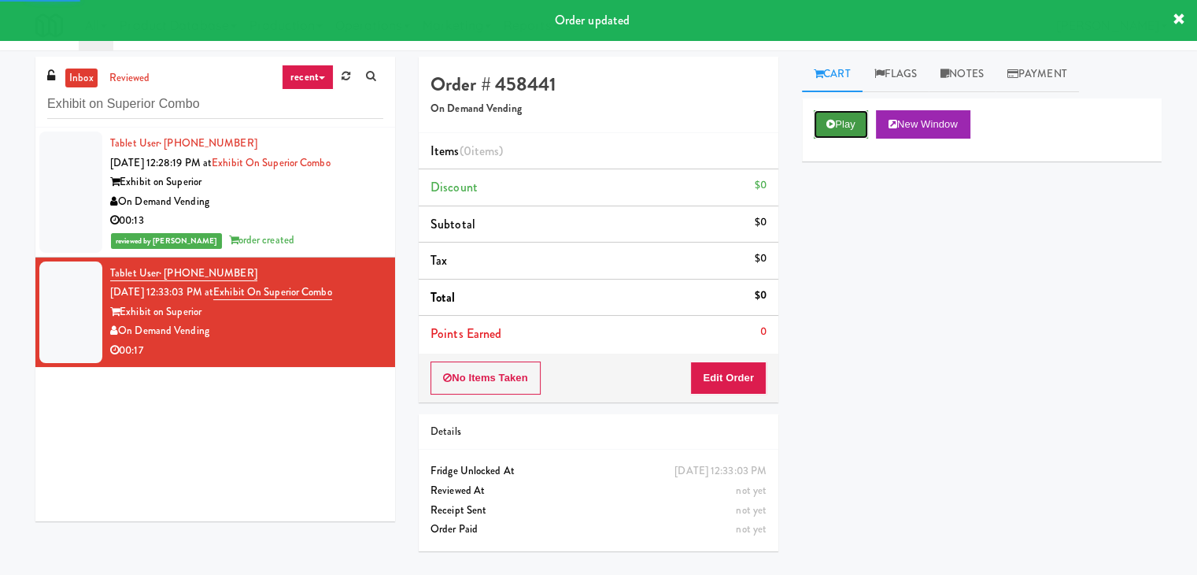
click at [827, 114] on button "Play" at bounding box center [841, 124] width 54 height 28
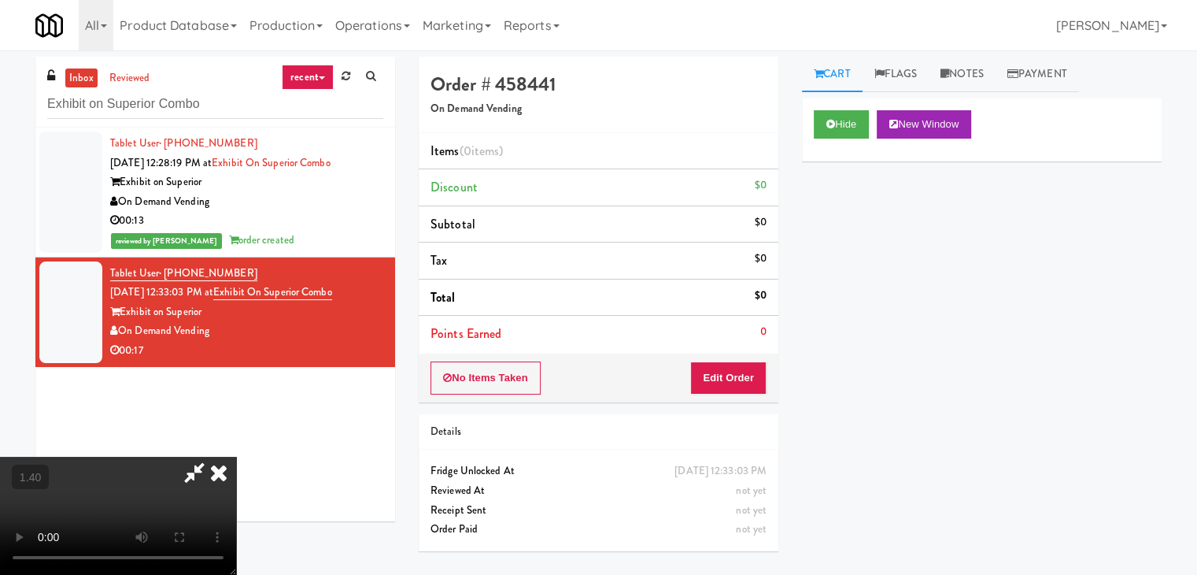
click at [236, 457] on video at bounding box center [118, 516] width 236 height 118
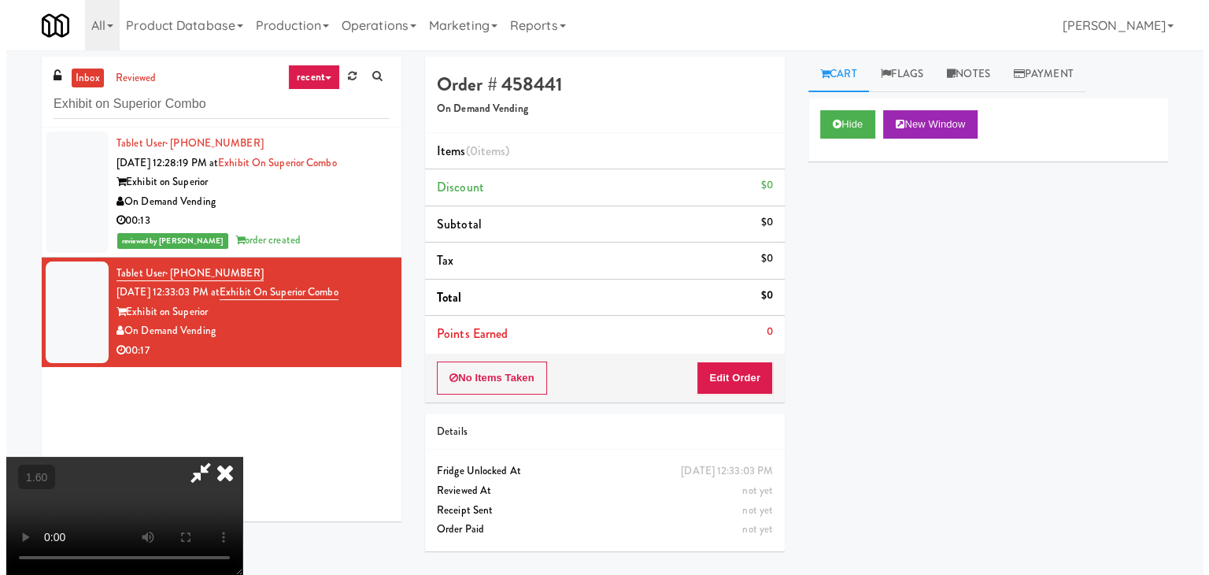
scroll to position [0, 0]
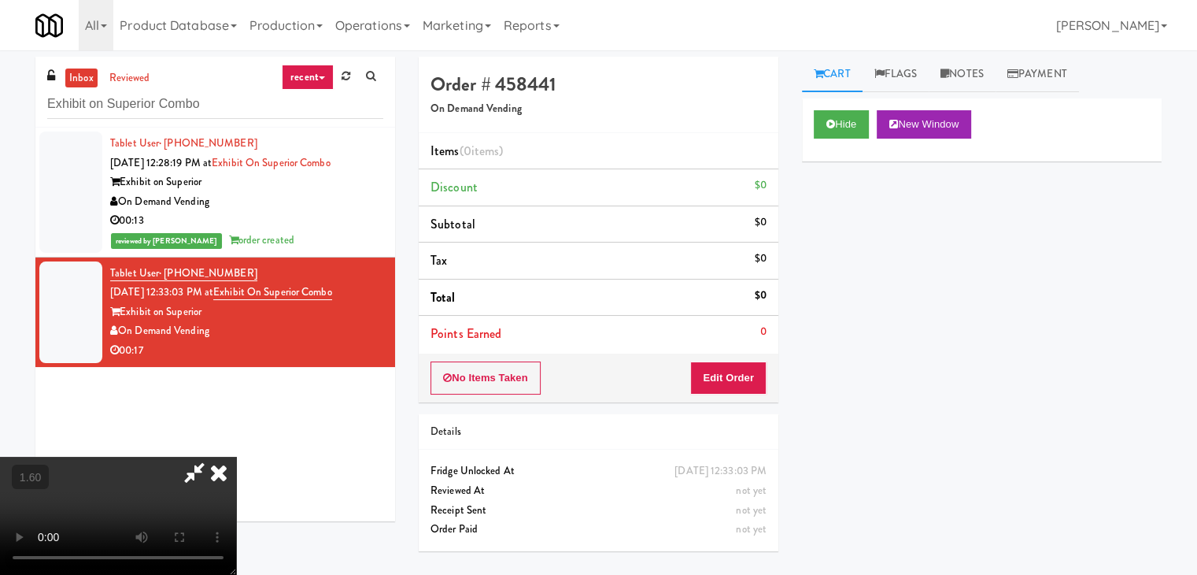
click at [236, 457] on icon at bounding box center [219, 472] width 35 height 31
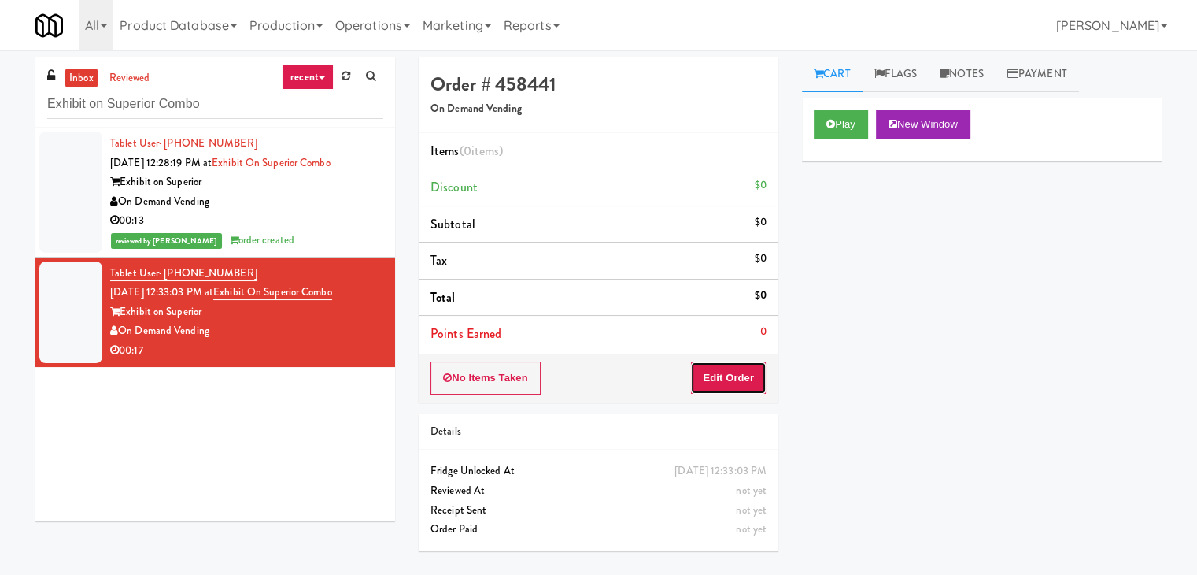
click at [723, 385] on button "Edit Order" at bounding box center [728, 377] width 76 height 33
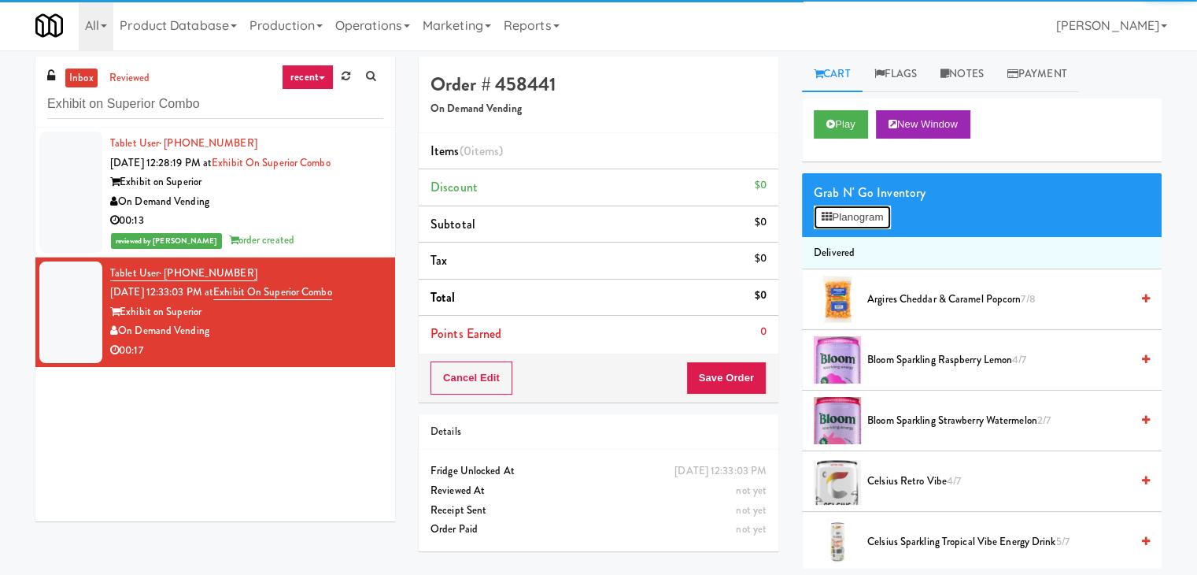
click at [839, 217] on button "Planogram" at bounding box center [852, 217] width 77 height 24
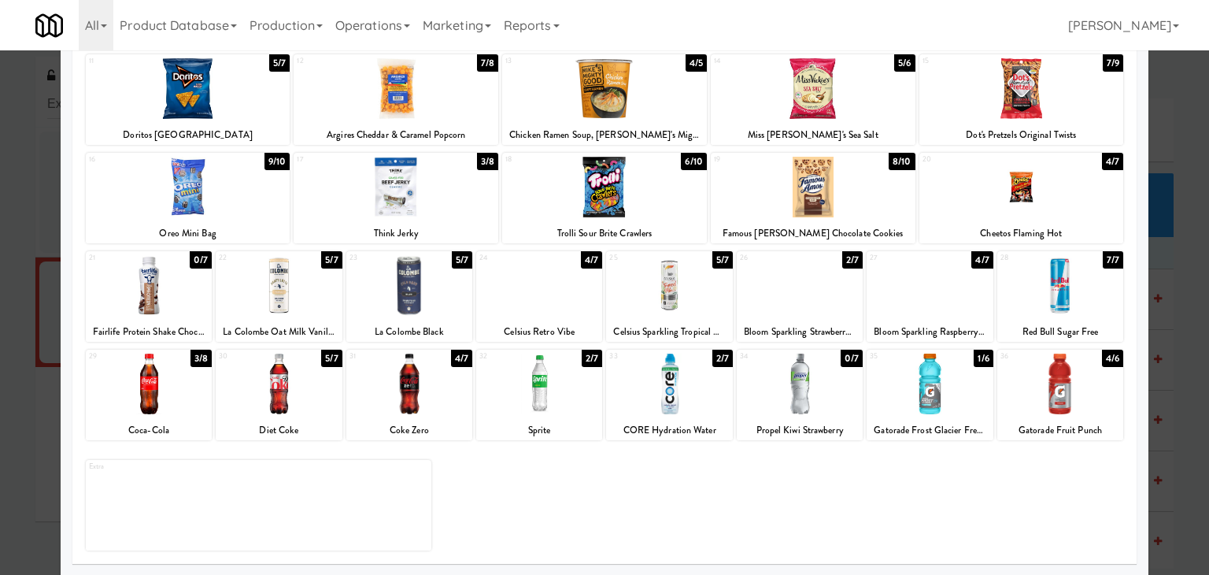
scroll to position [198, 0]
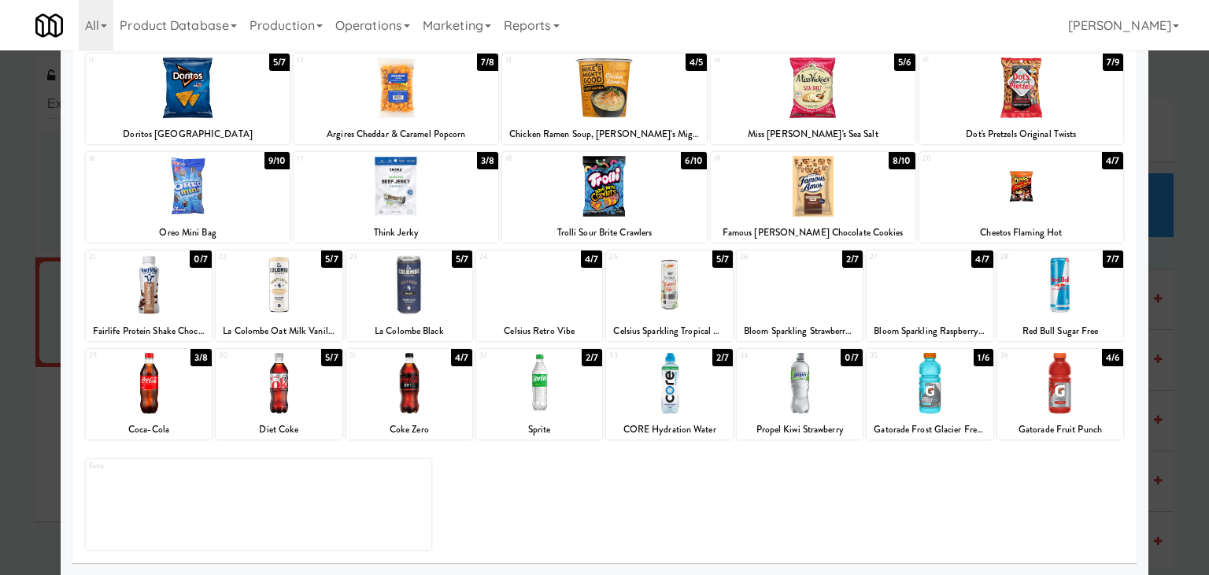
click at [644, 380] on div at bounding box center [669, 383] width 126 height 61
click at [663, 379] on div at bounding box center [669, 383] width 126 height 61
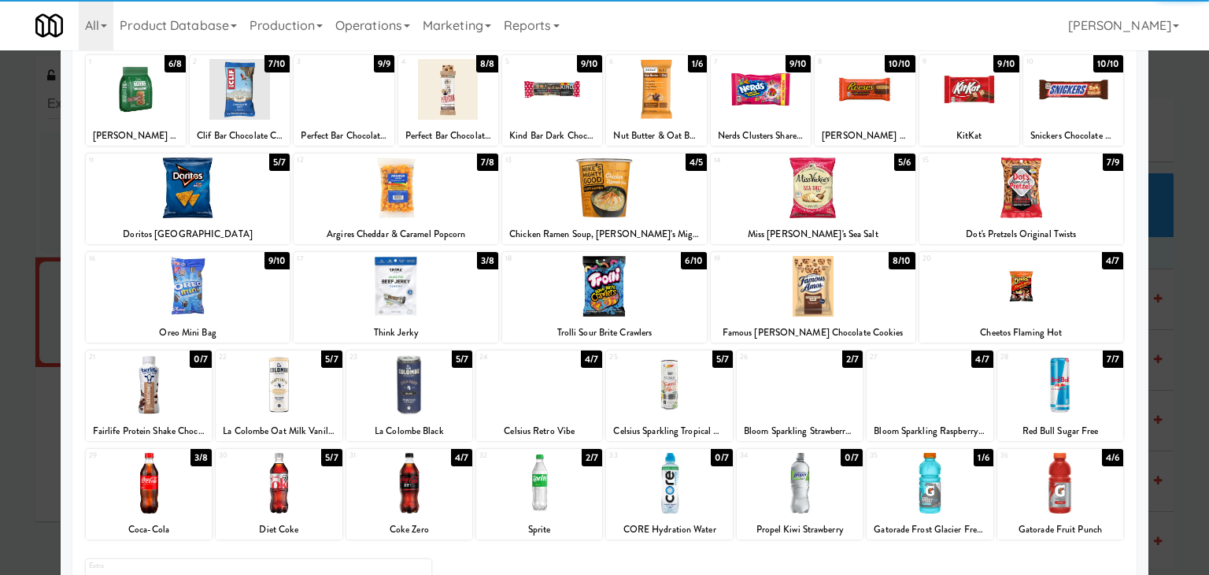
scroll to position [0, 0]
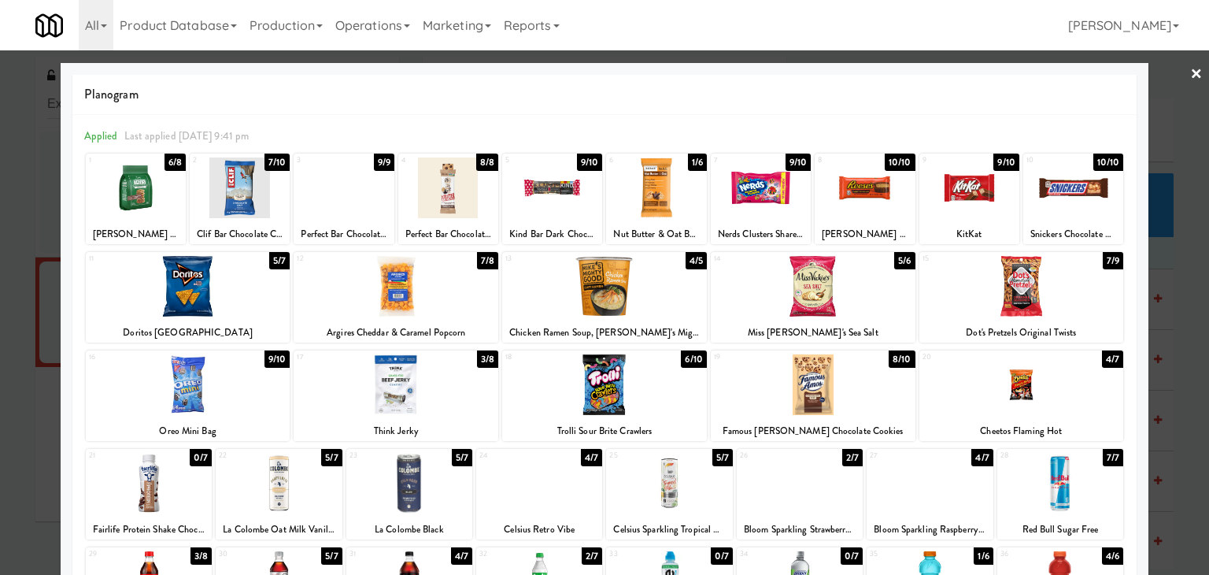
click at [1190, 76] on link "×" at bounding box center [1196, 74] width 13 height 49
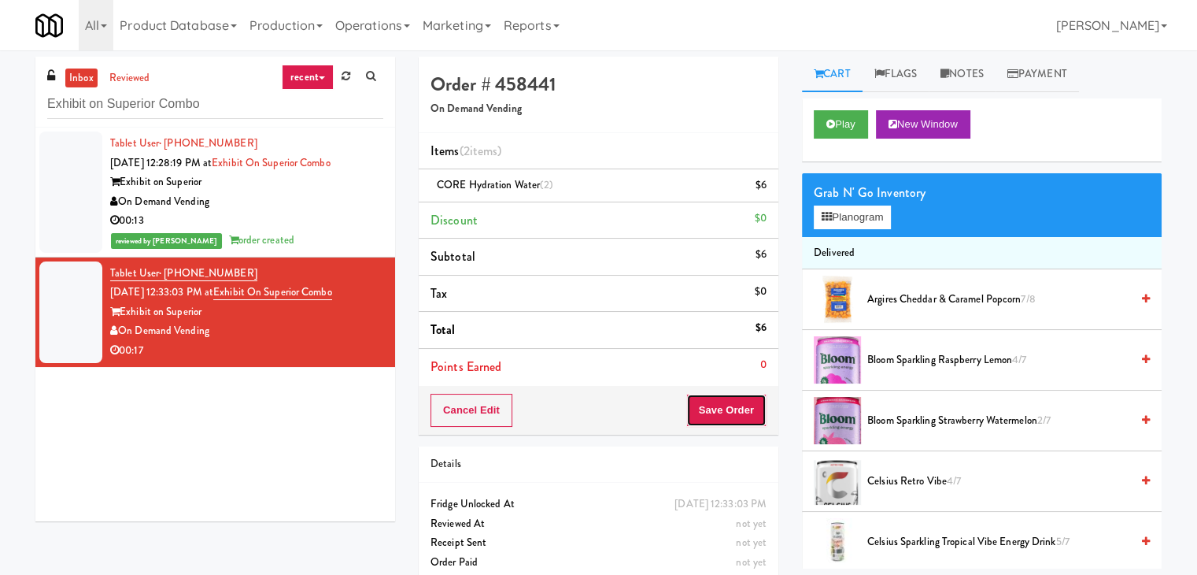
click at [737, 415] on button "Save Order" at bounding box center [727, 410] width 80 height 33
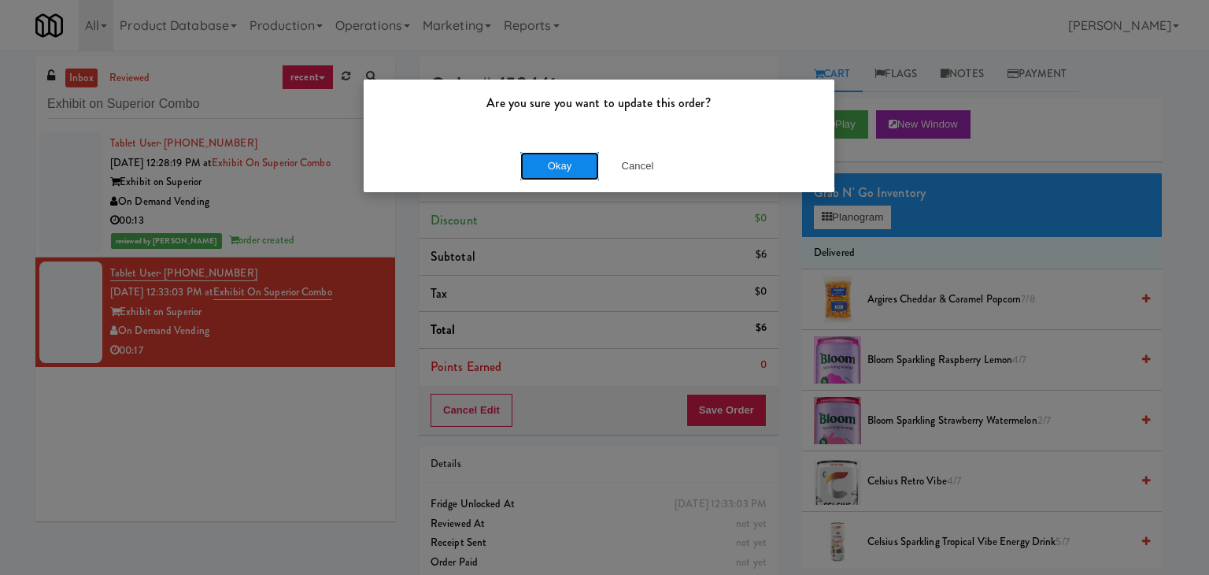
click at [564, 169] on button "Okay" at bounding box center [559, 166] width 79 height 28
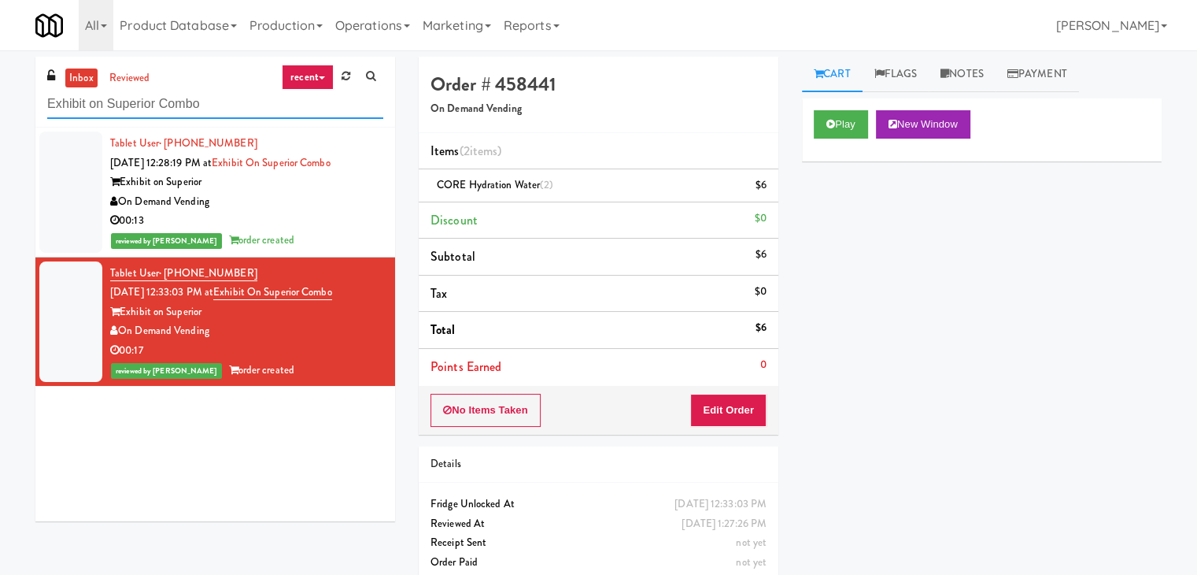
click at [264, 111] on input "Exhibit on Superior Combo" at bounding box center [215, 104] width 336 height 29
paste input "Market @ 3500 Steeles(Right)"
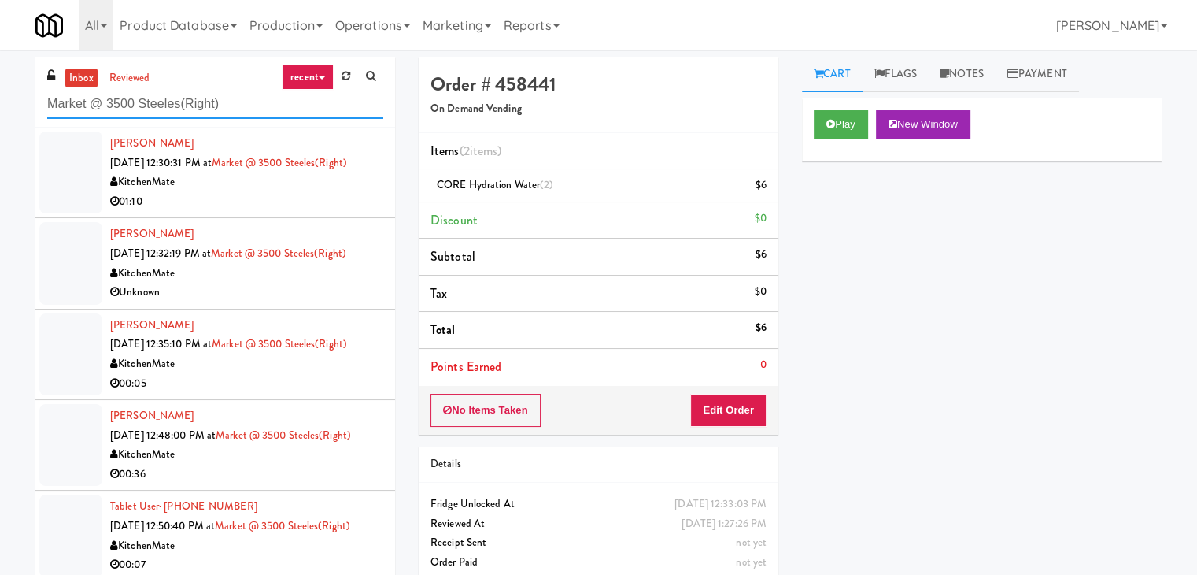
type input "Market @ 3500 Steeles(Right)"
click at [291, 186] on div "KitchenMate" at bounding box center [246, 182] width 273 height 20
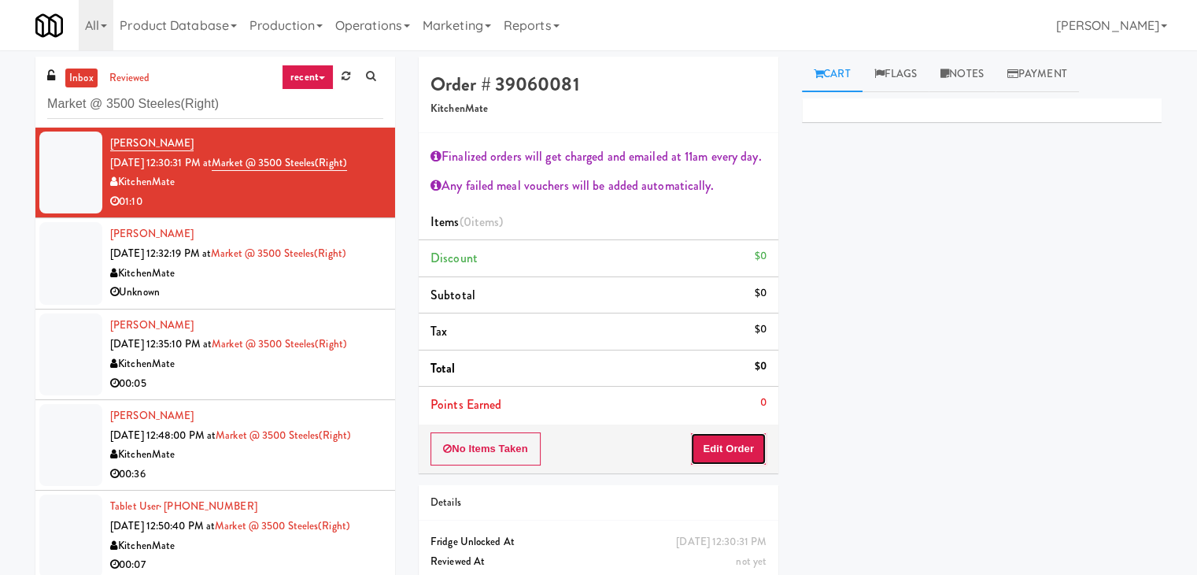
click at [726, 449] on button "Edit Order" at bounding box center [728, 448] width 76 height 33
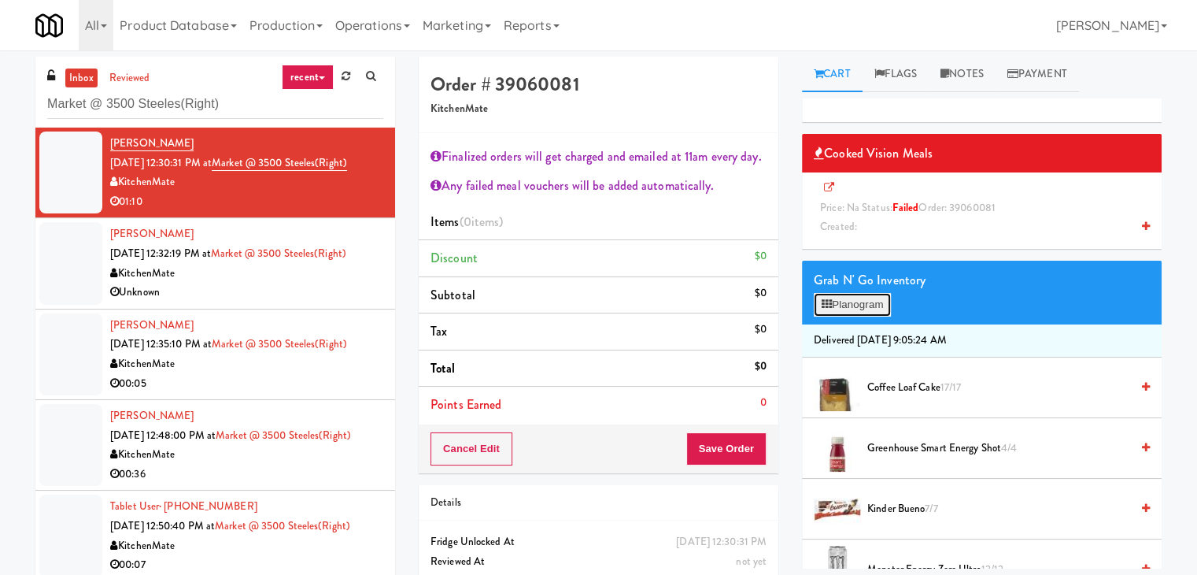
click at [875, 302] on button "Planogram" at bounding box center [852, 305] width 77 height 24
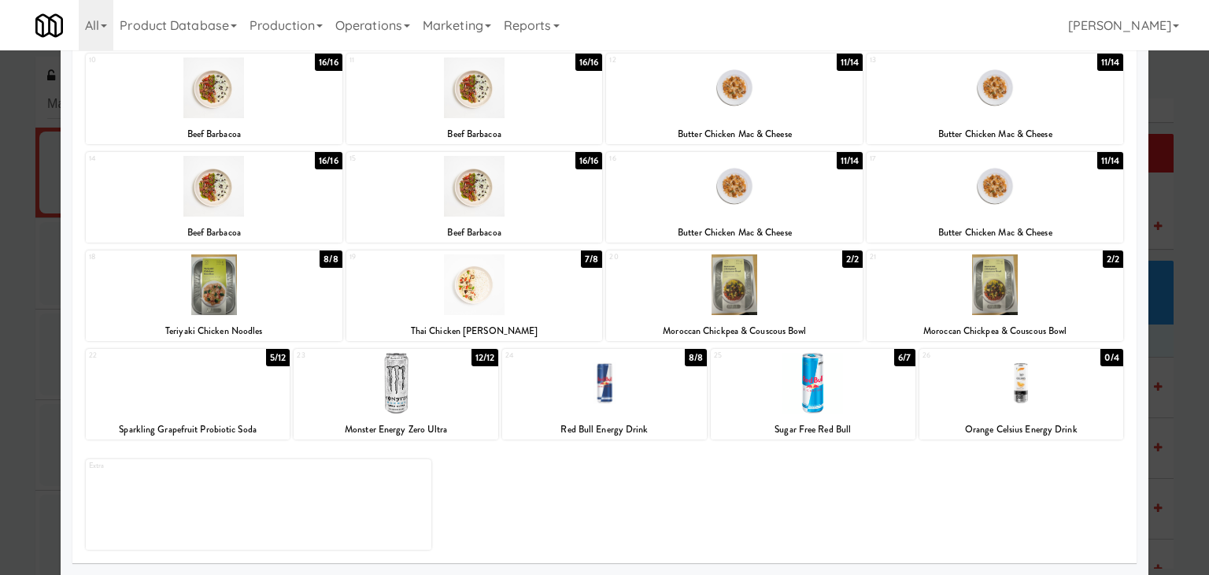
scroll to position [218, 0]
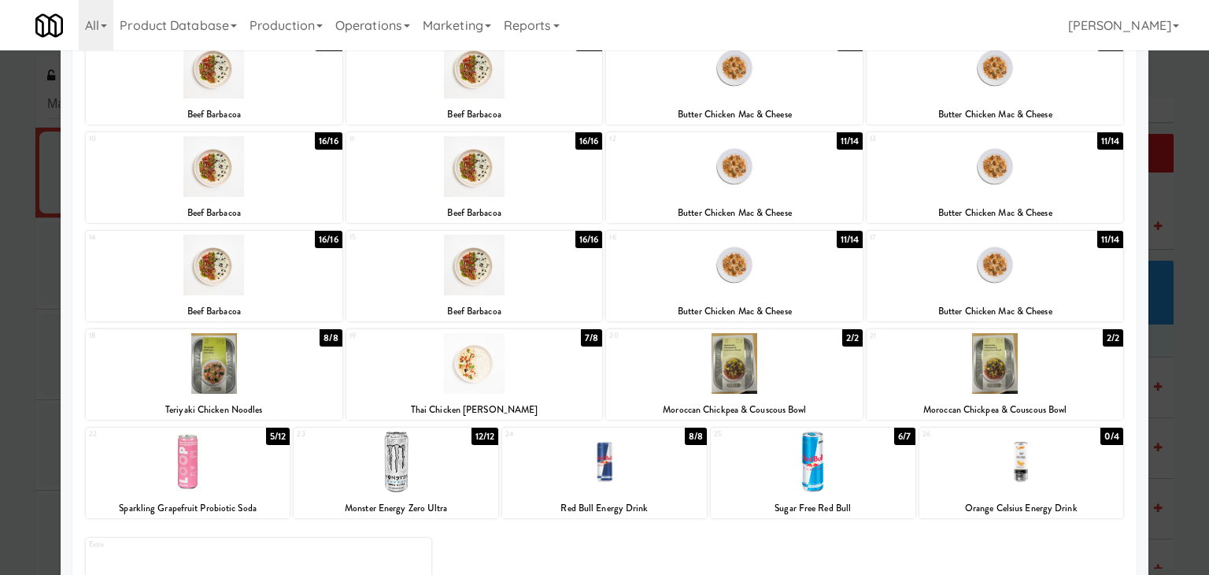
click at [712, 164] on div at bounding box center [734, 166] width 257 height 61
click at [623, 463] on div at bounding box center [604, 461] width 205 height 61
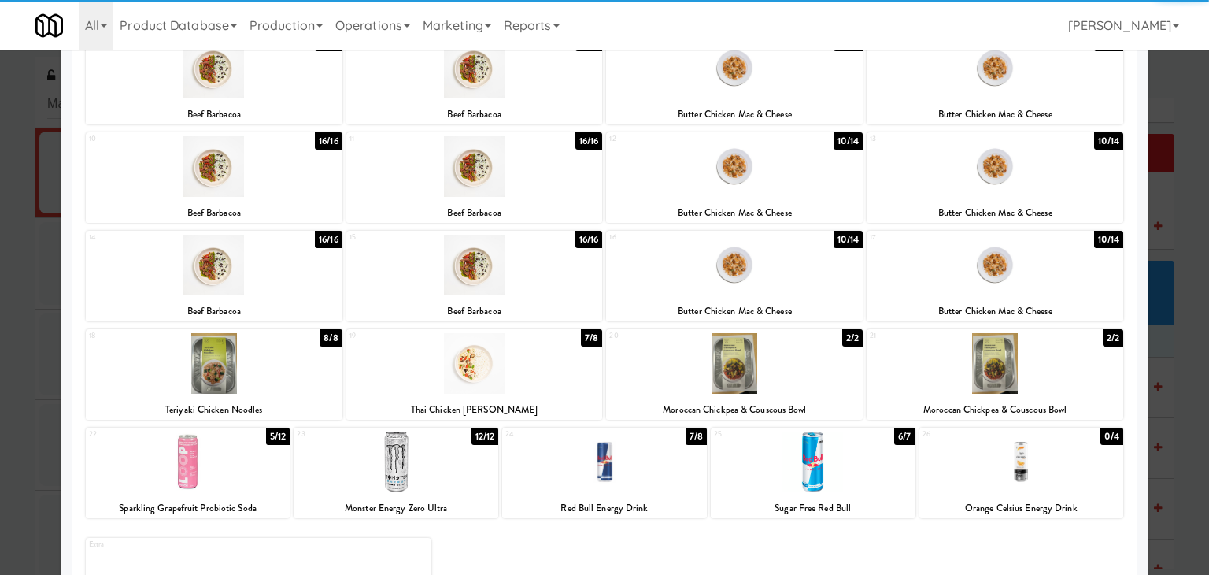
click at [623, 463] on div at bounding box center [604, 461] width 205 height 61
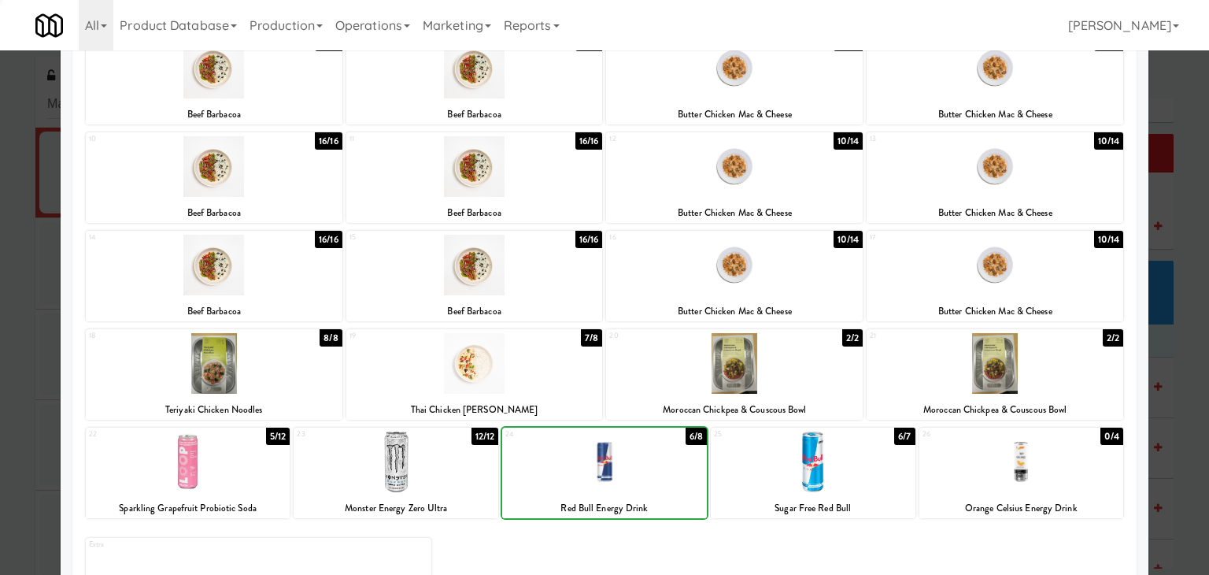
click at [623, 463] on div at bounding box center [604, 461] width 205 height 61
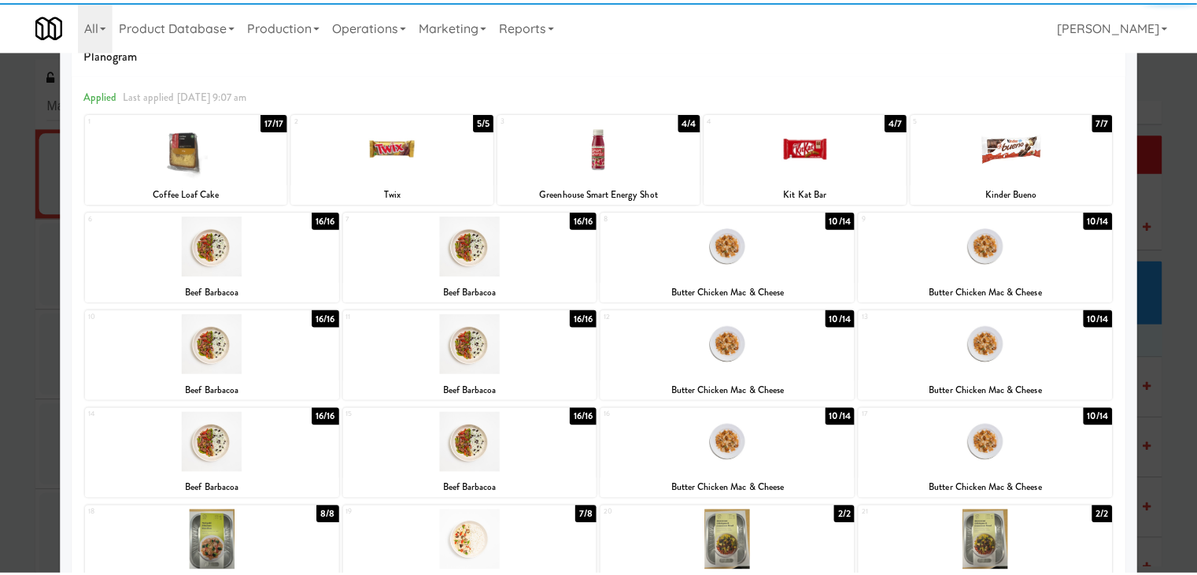
scroll to position [0, 0]
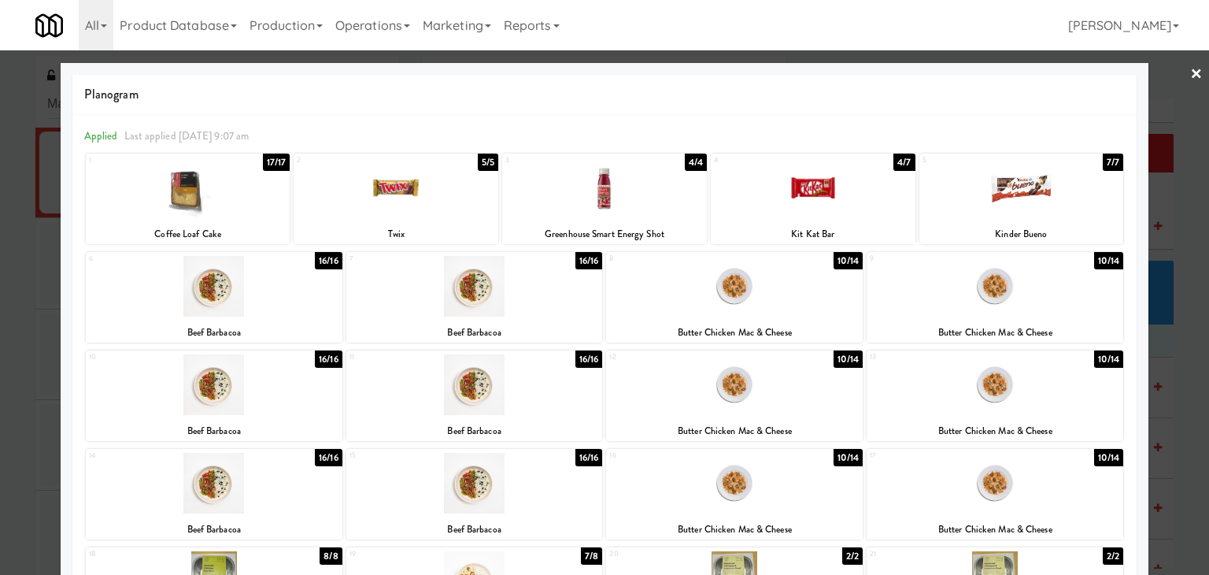
drag, startPoint x: 1187, startPoint y: 75, endPoint x: 1175, endPoint y: 79, distance: 13.2
click at [1190, 75] on link "×" at bounding box center [1196, 74] width 13 height 49
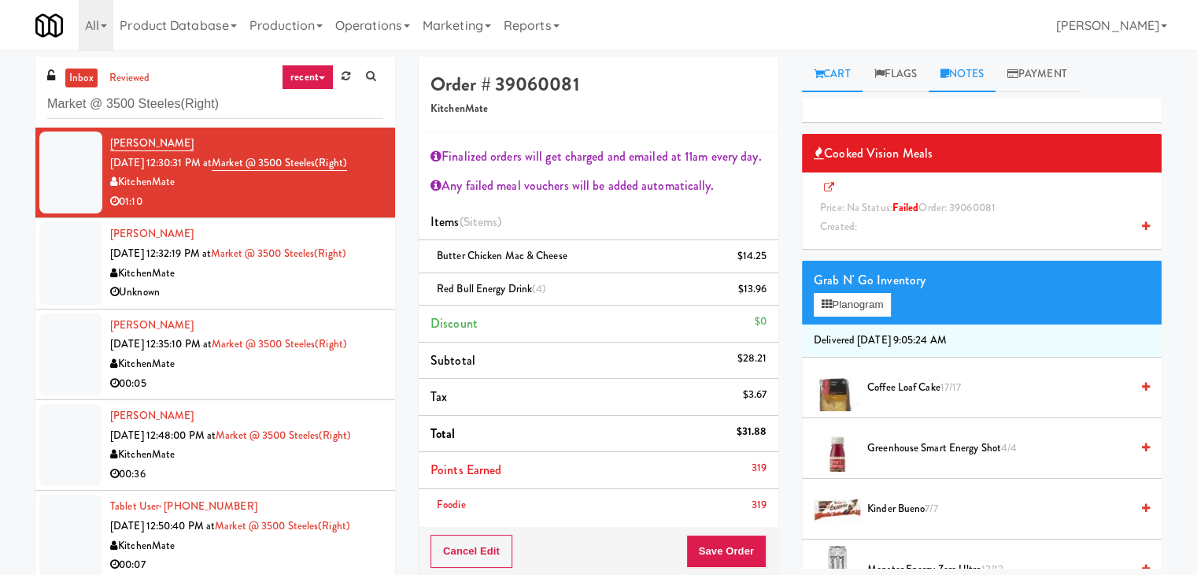
click at [960, 77] on link "Notes" at bounding box center [962, 74] width 67 height 35
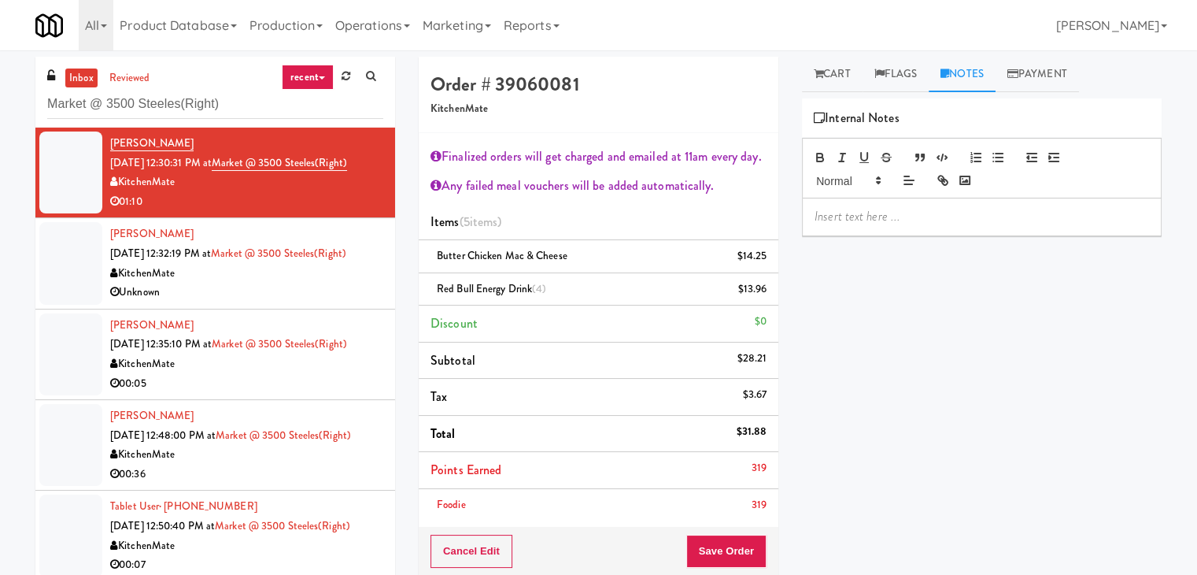
click at [860, 217] on p at bounding box center [982, 216] width 335 height 17
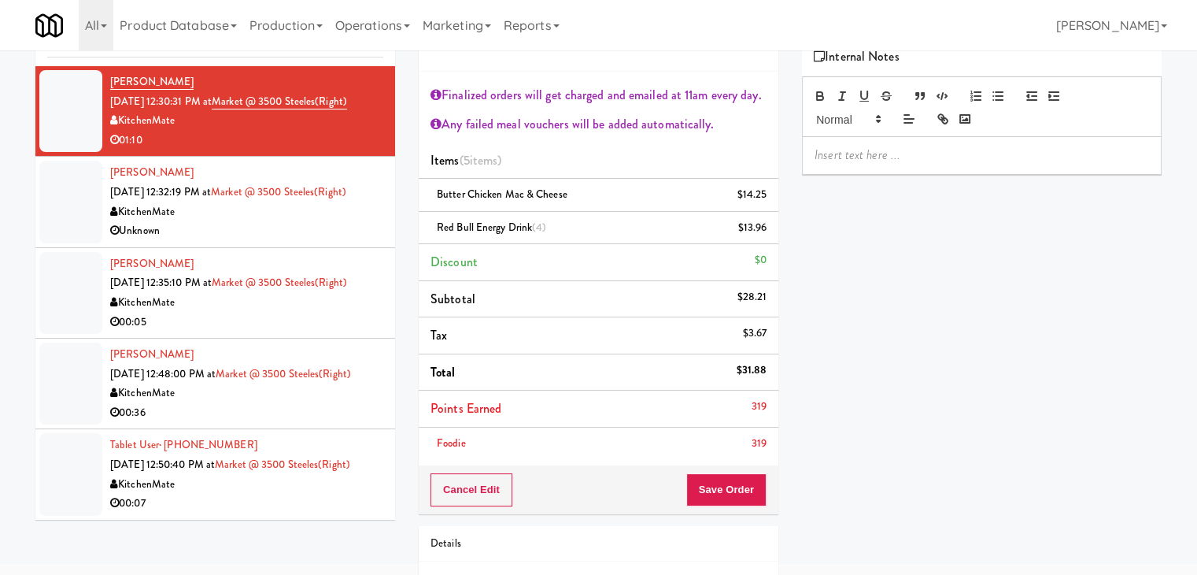
scroll to position [79, 0]
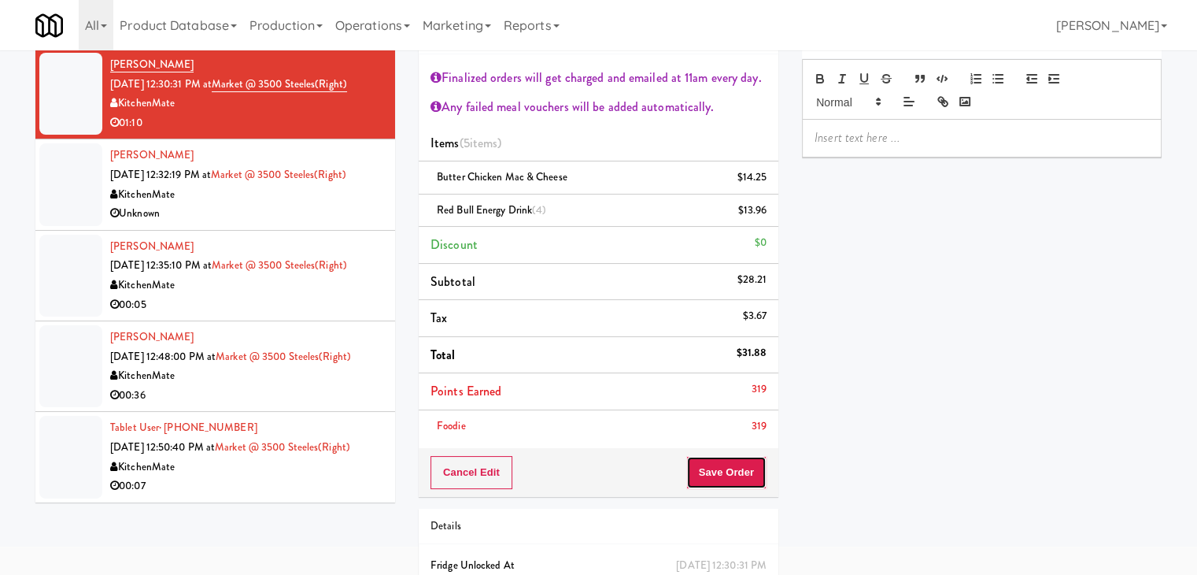
click at [734, 466] on button "Save Order" at bounding box center [727, 472] width 80 height 33
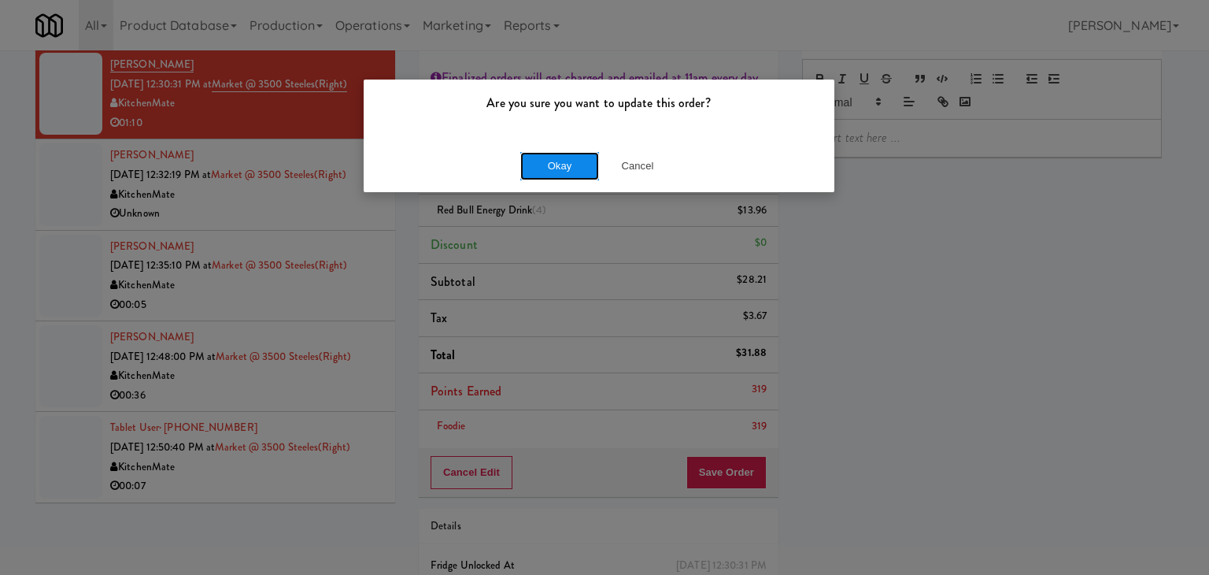
click at [552, 157] on button "Okay" at bounding box center [559, 166] width 79 height 28
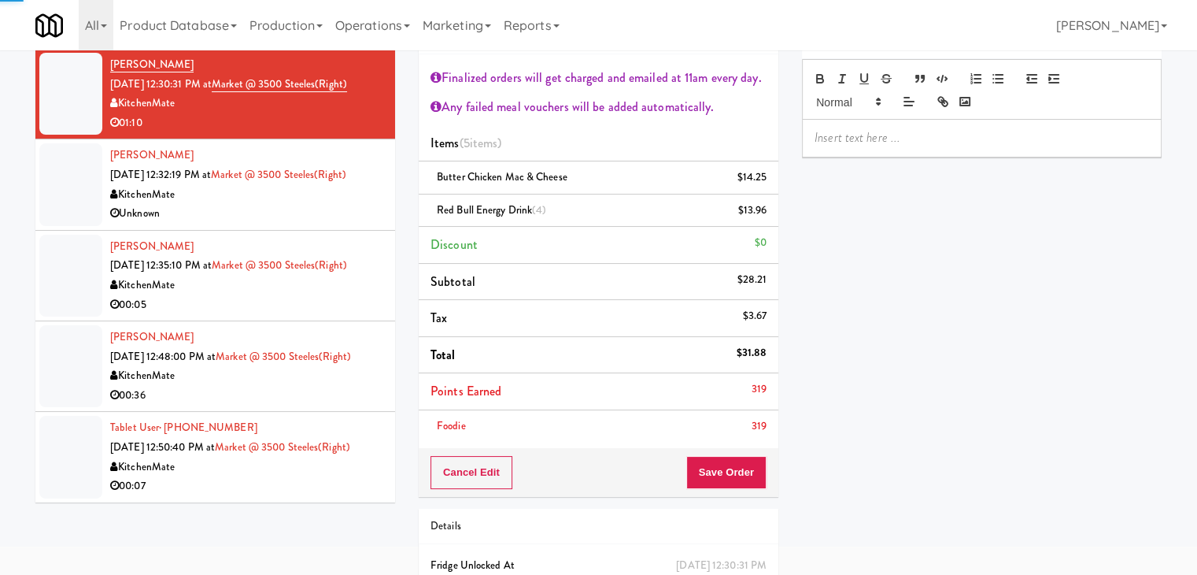
click at [283, 220] on div "Unknown" at bounding box center [246, 214] width 273 height 20
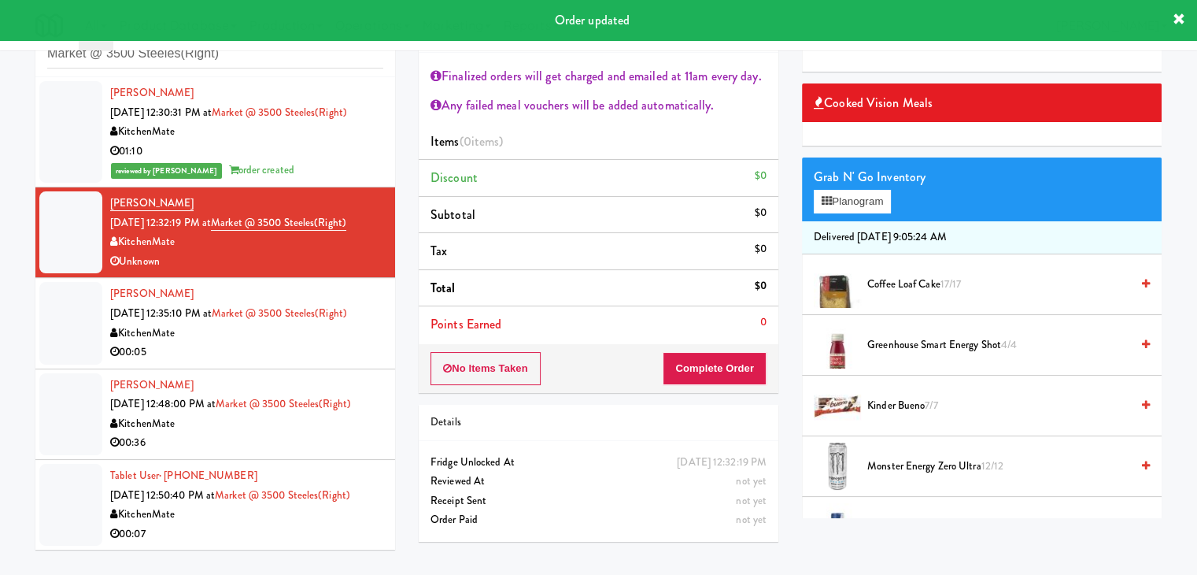
click at [336, 158] on div "01:10" at bounding box center [246, 152] width 273 height 20
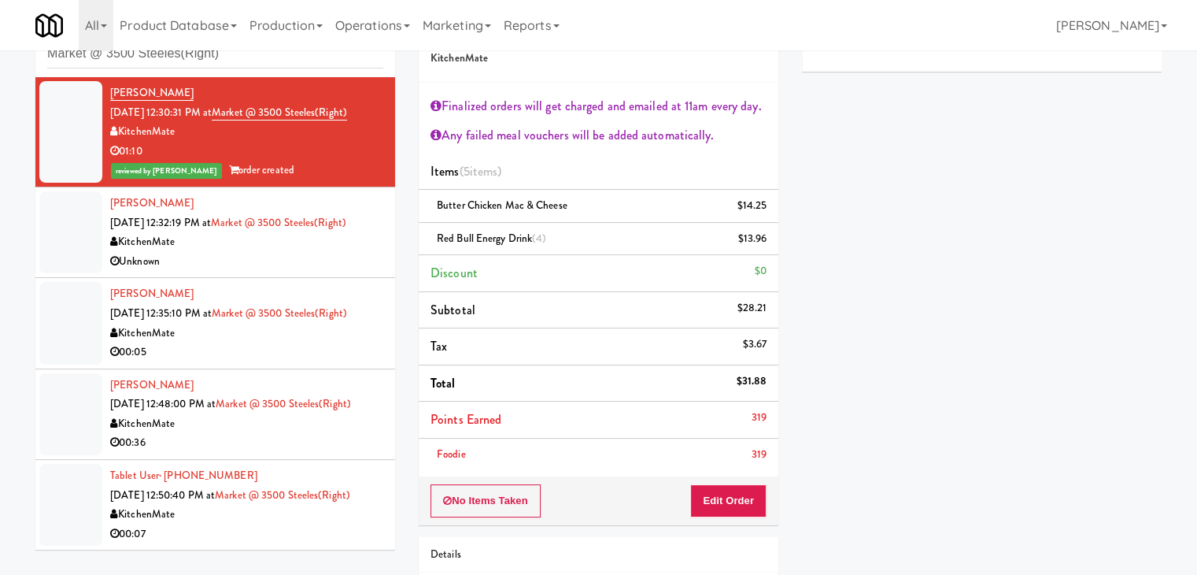
click at [333, 252] on div "Unknown" at bounding box center [246, 262] width 273 height 20
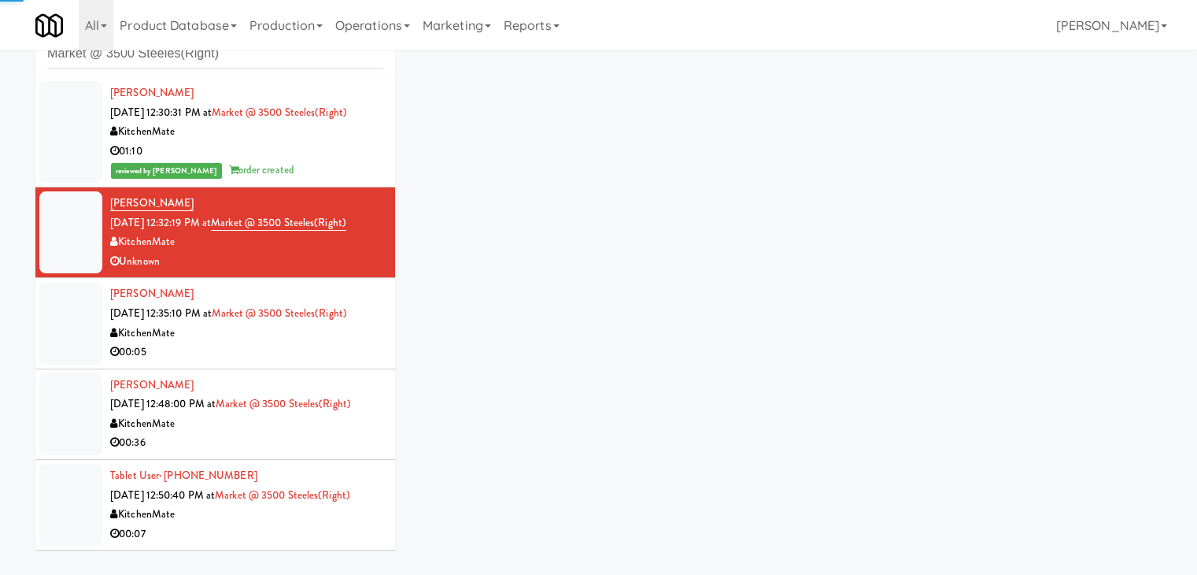
click at [323, 361] on div "00:05" at bounding box center [246, 352] width 273 height 20
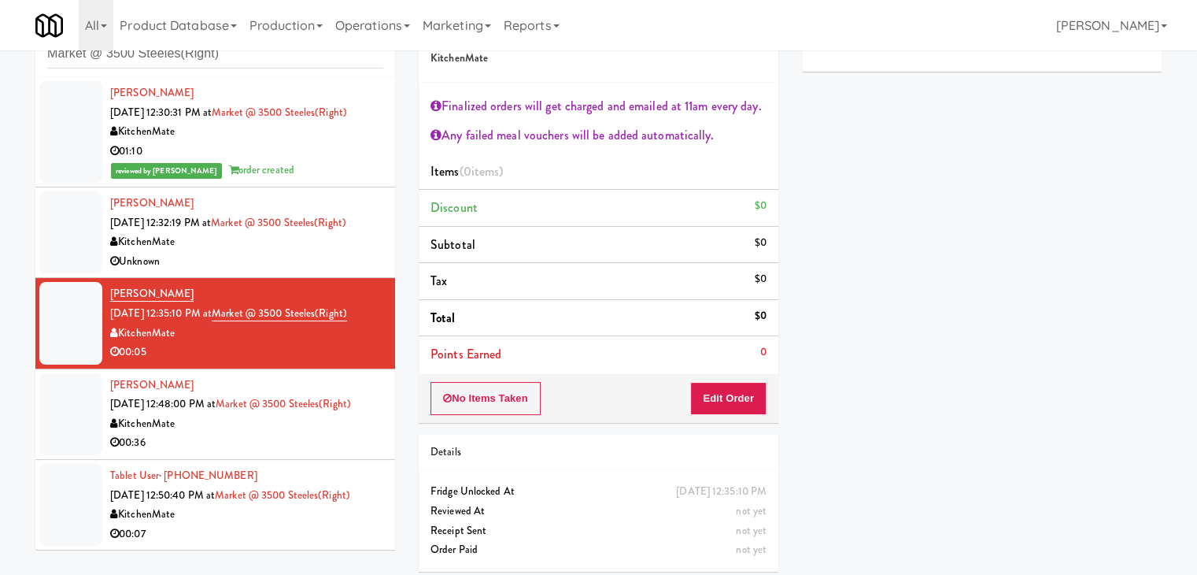
click at [328, 254] on div "Unknown" at bounding box center [246, 262] width 273 height 20
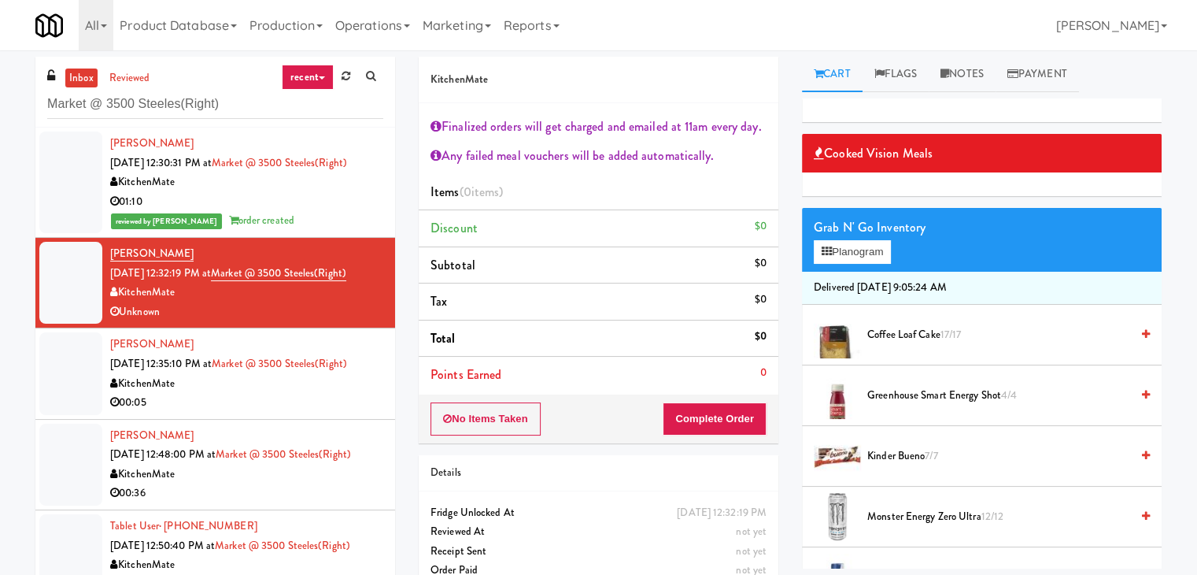
click at [318, 393] on div "00:05" at bounding box center [246, 403] width 273 height 20
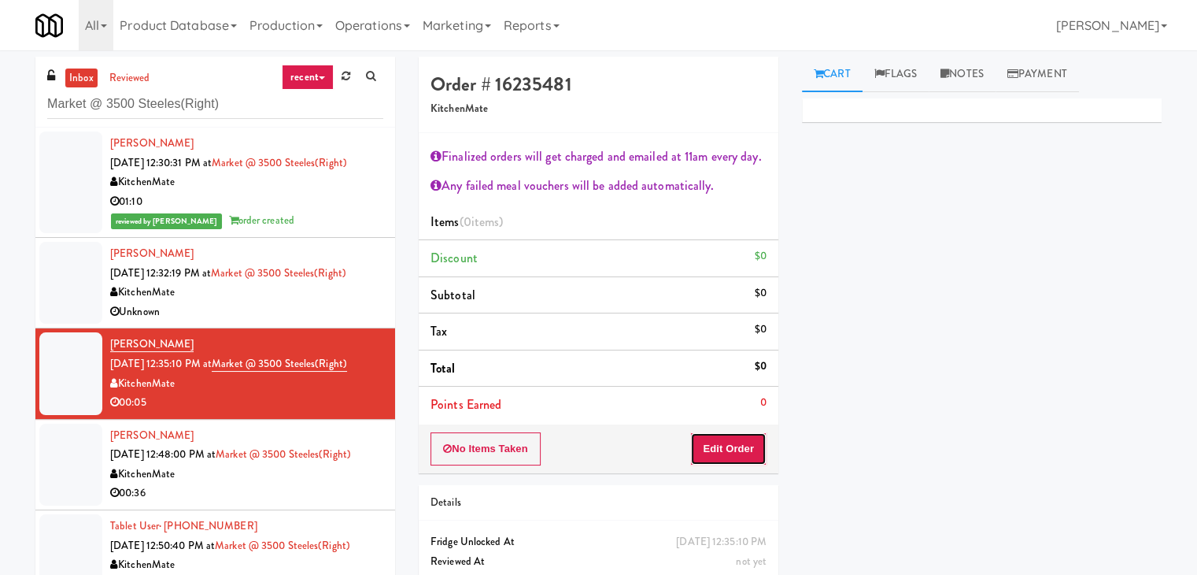
click at [738, 439] on button "Edit Order" at bounding box center [728, 448] width 76 height 33
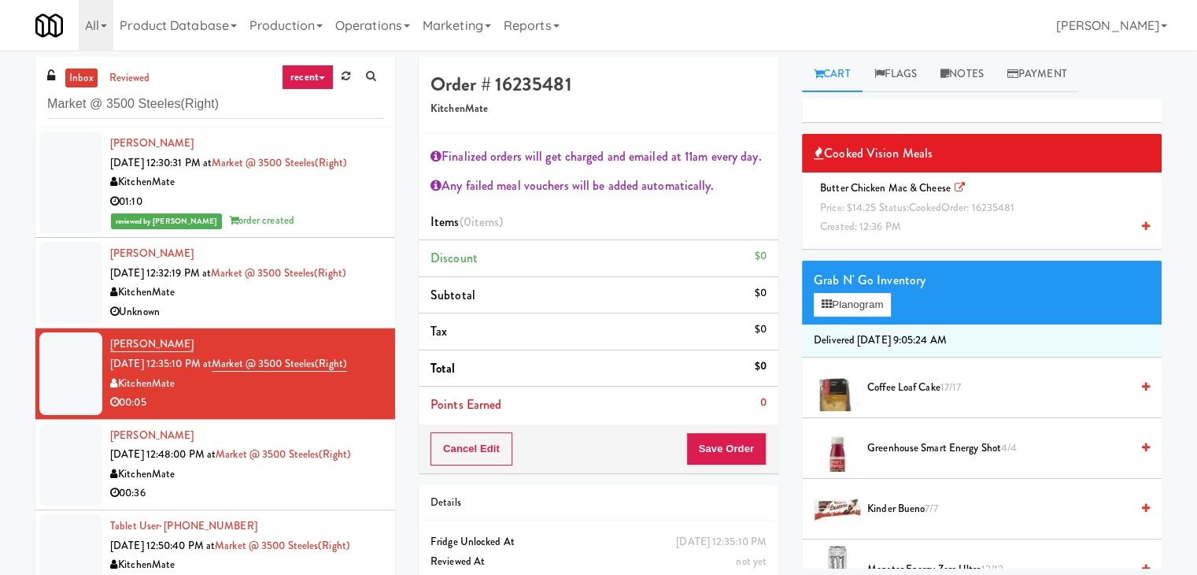
click at [1142, 224] on icon at bounding box center [1146, 226] width 8 height 10
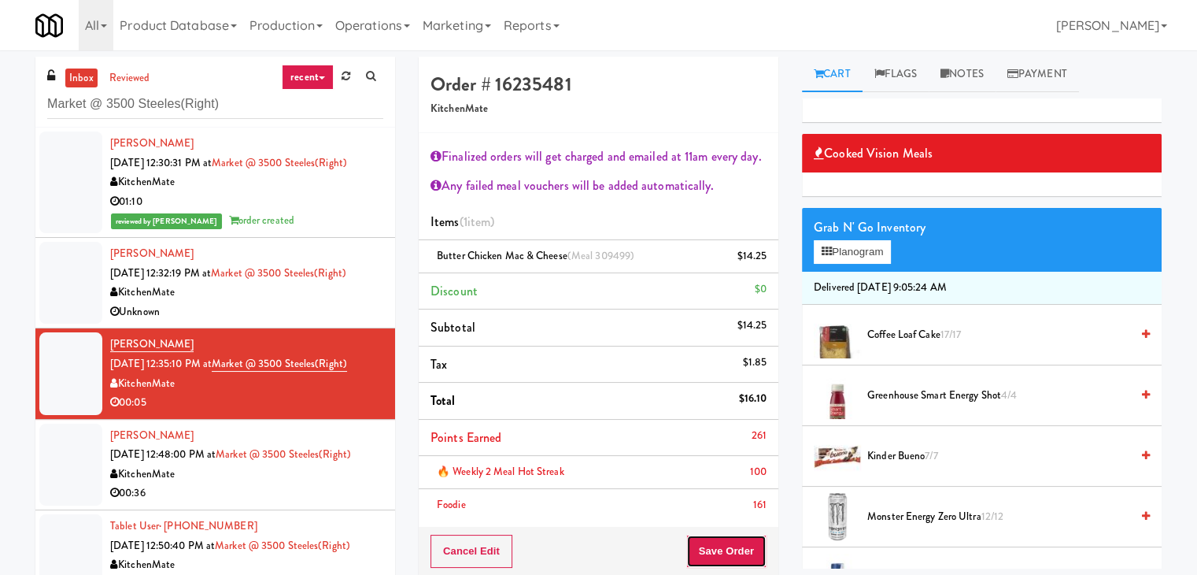
click at [714, 546] on button "Save Order" at bounding box center [727, 551] width 80 height 33
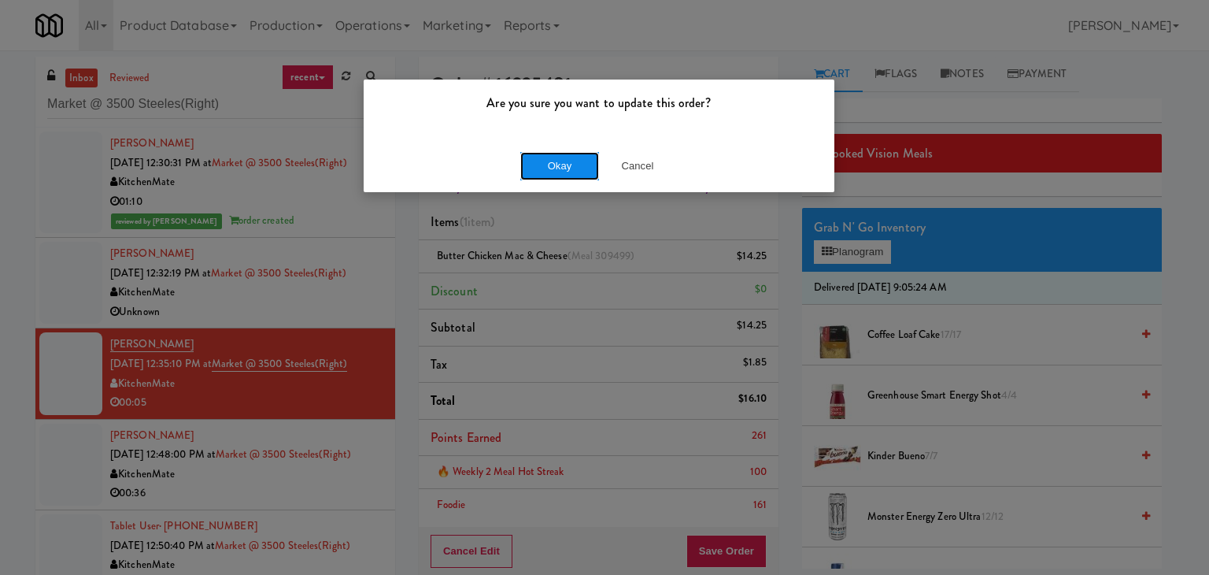
click at [564, 170] on button "Okay" at bounding box center [559, 166] width 79 height 28
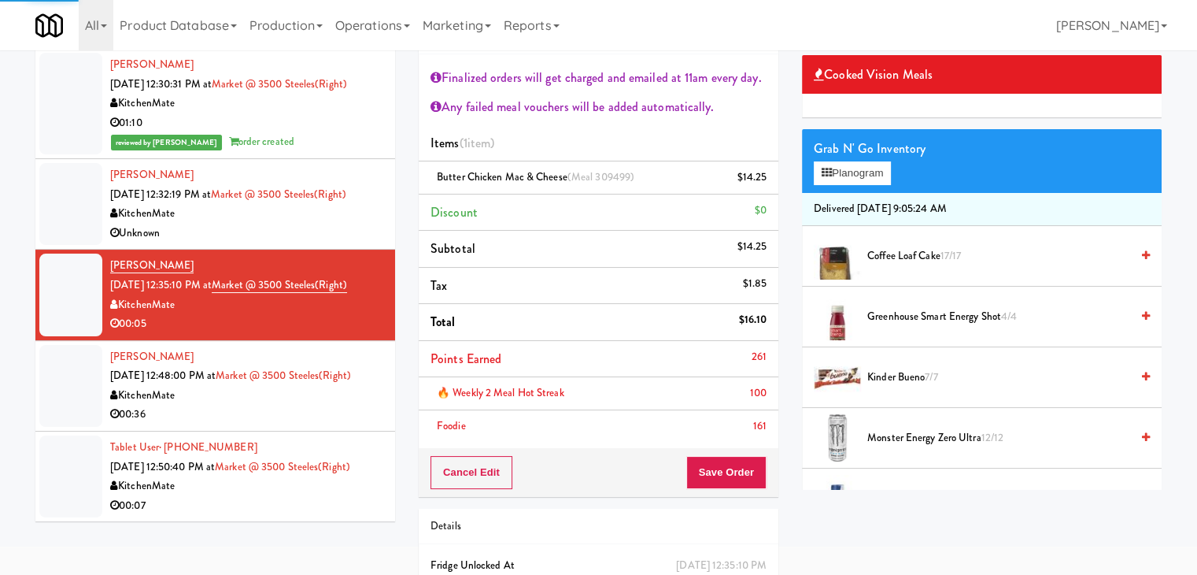
click at [313, 405] on div "KitchenMate" at bounding box center [246, 396] width 273 height 20
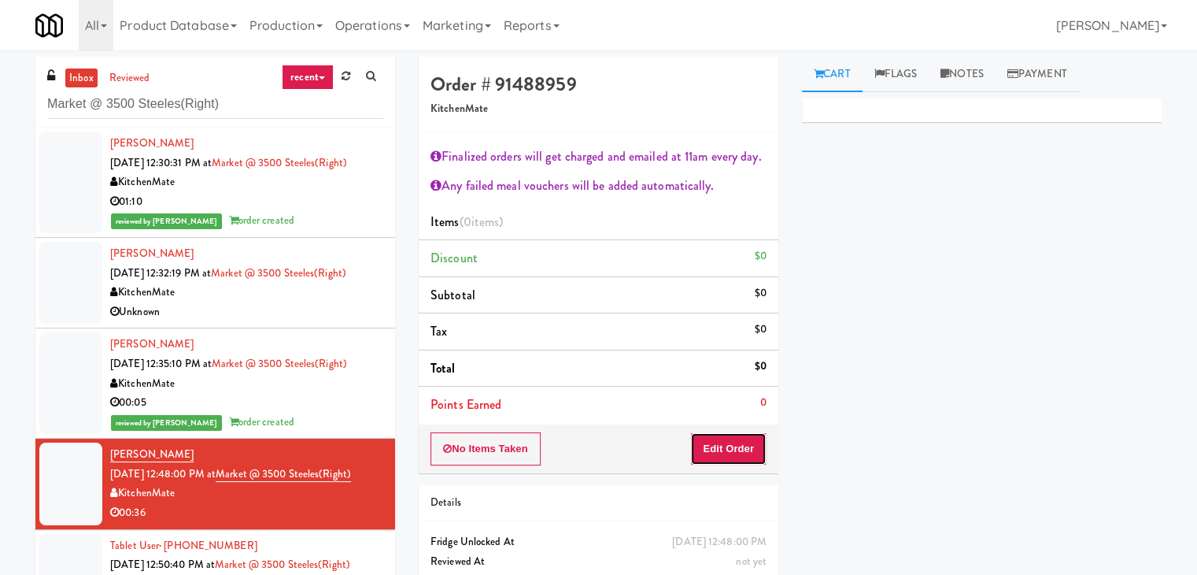
click at [719, 451] on button "Edit Order" at bounding box center [728, 448] width 76 height 33
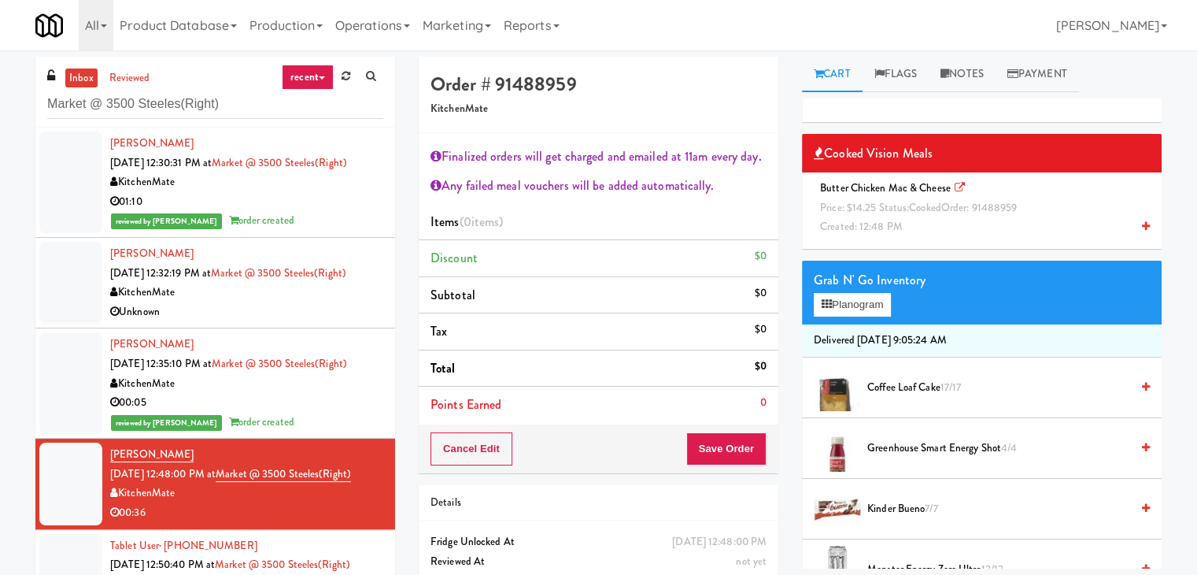
click at [1142, 225] on icon at bounding box center [1146, 226] width 8 height 10
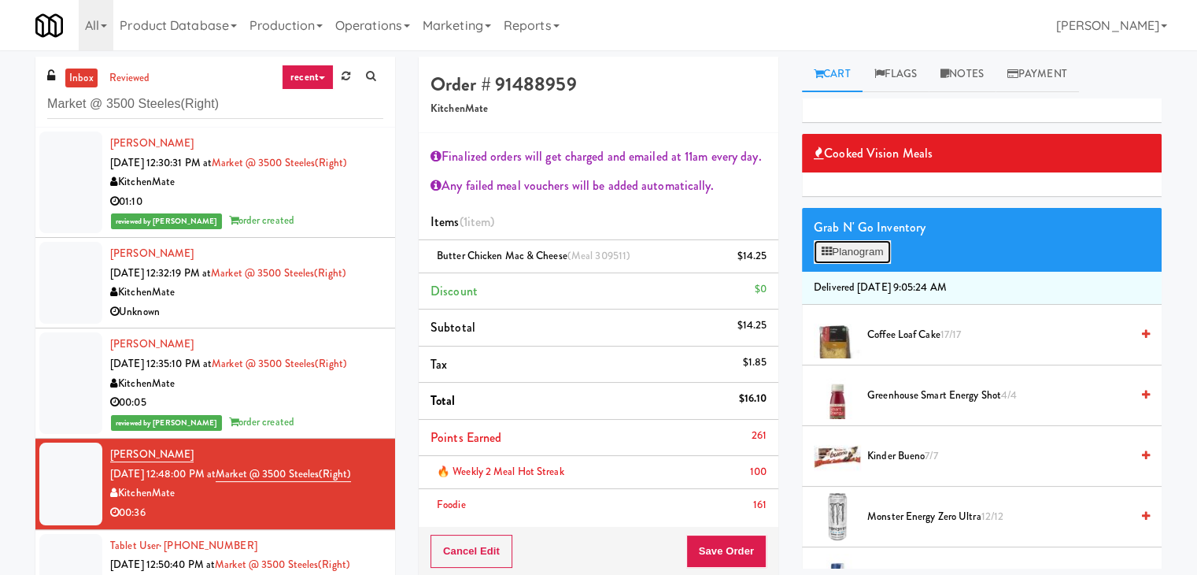
click at [850, 246] on button "Planogram" at bounding box center [852, 252] width 77 height 24
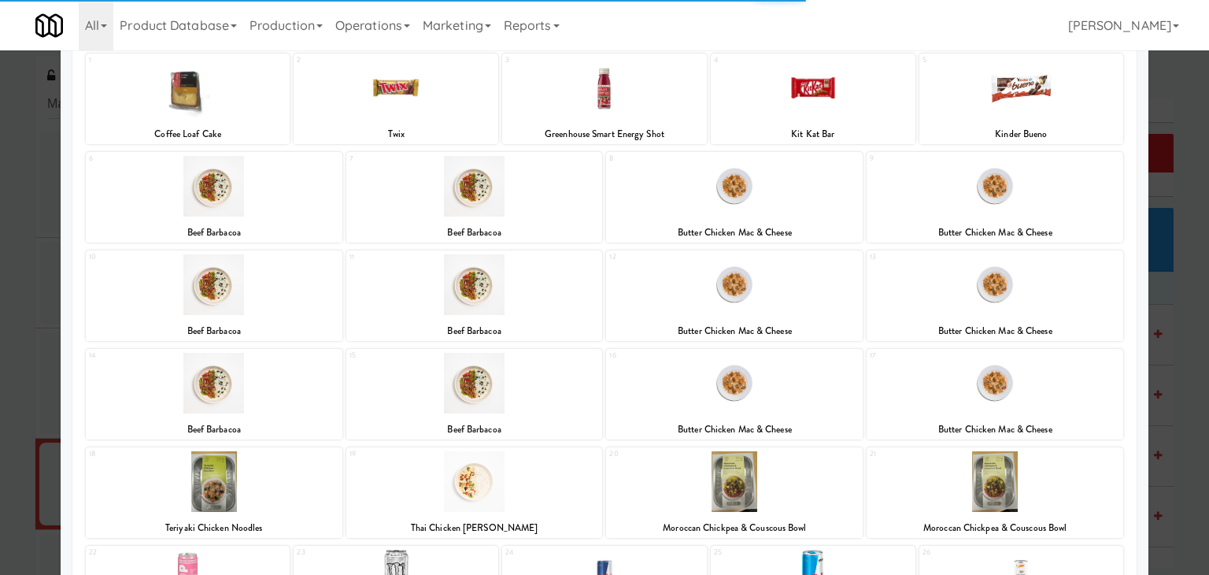
scroll to position [297, 0]
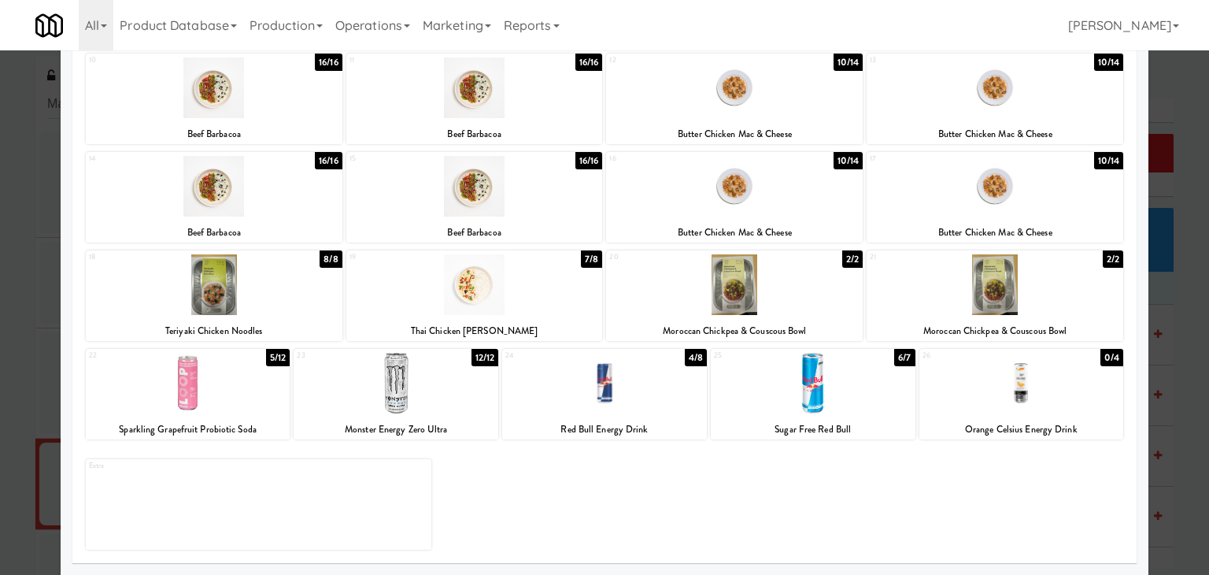
click at [406, 394] on div at bounding box center [396, 383] width 205 height 61
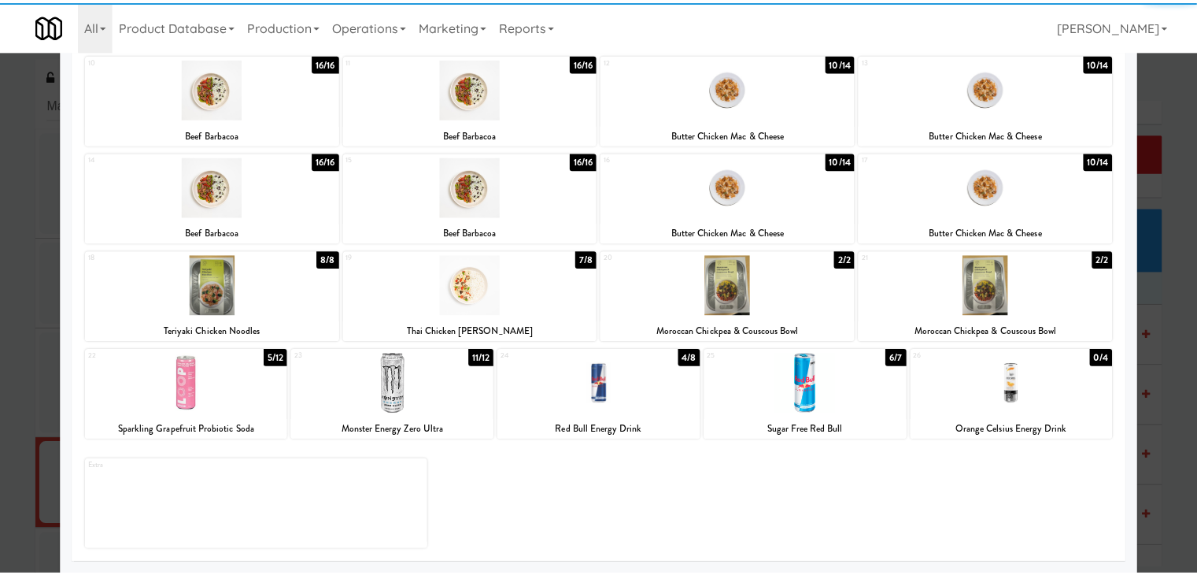
scroll to position [0, 0]
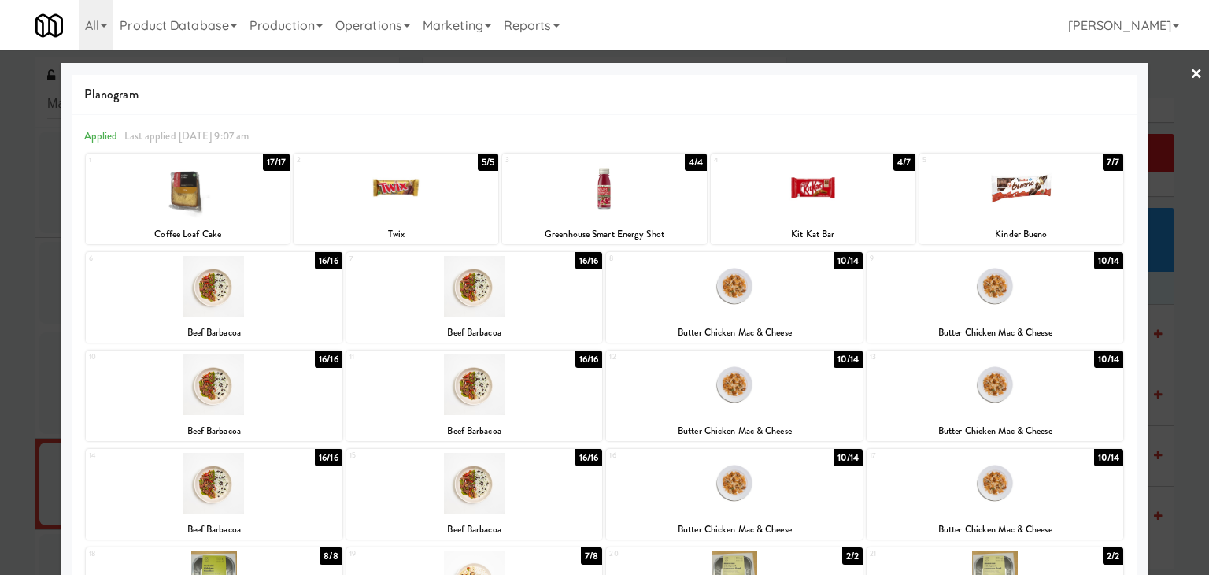
click at [1190, 71] on link "×" at bounding box center [1196, 74] width 13 height 49
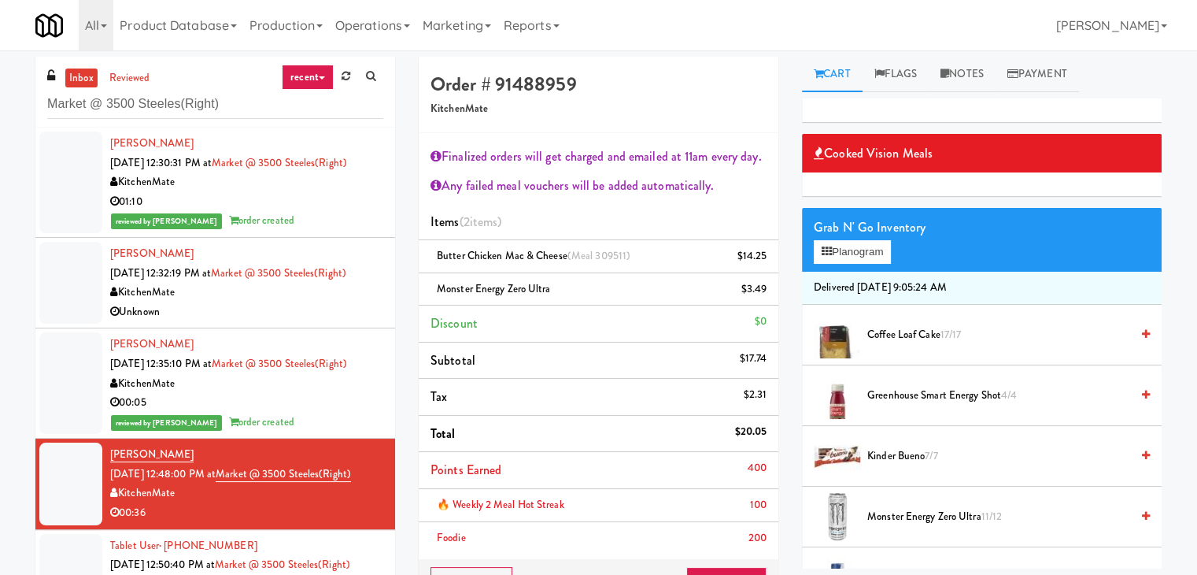
scroll to position [157, 0]
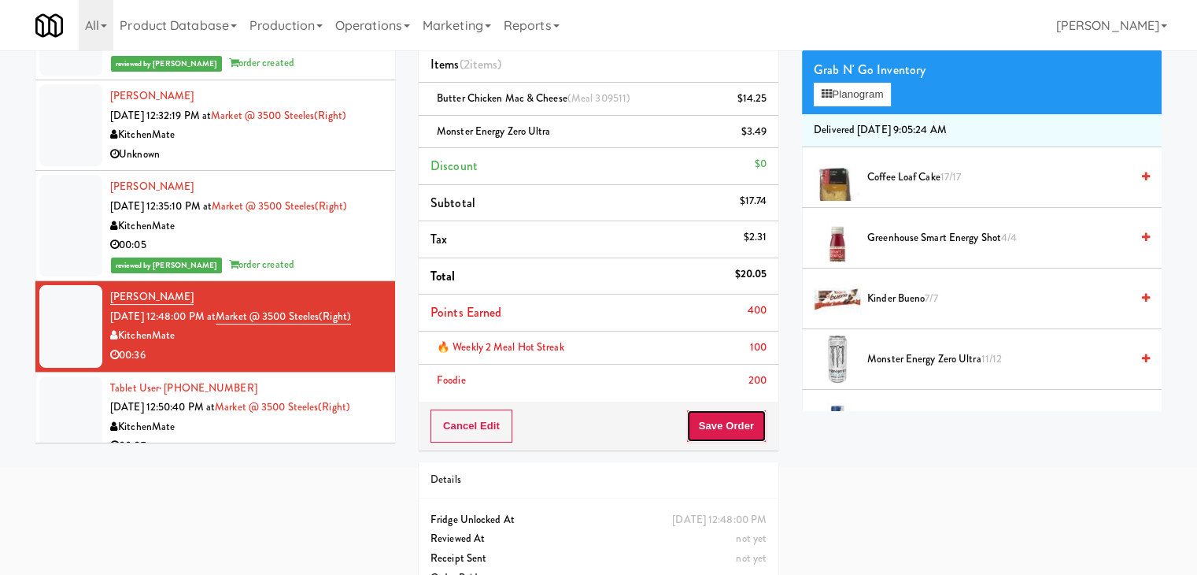
click at [724, 422] on button "Save Order" at bounding box center [727, 425] width 80 height 33
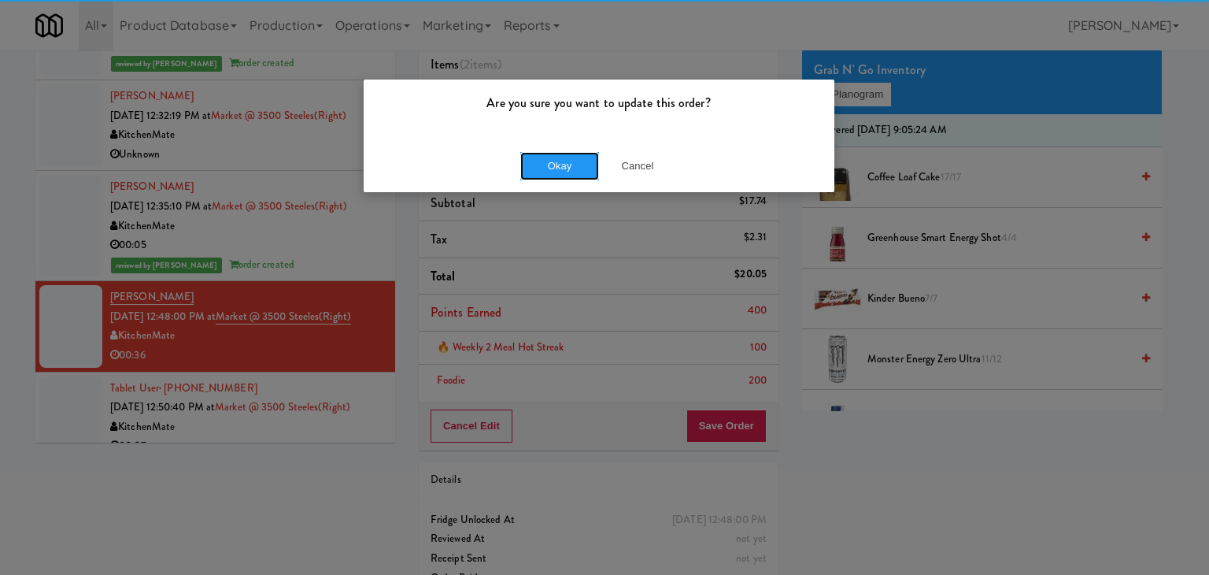
drag, startPoint x: 548, startPoint y: 158, endPoint x: 463, endPoint y: 224, distance: 107.7
click at [547, 158] on button "Okay" at bounding box center [559, 166] width 79 height 28
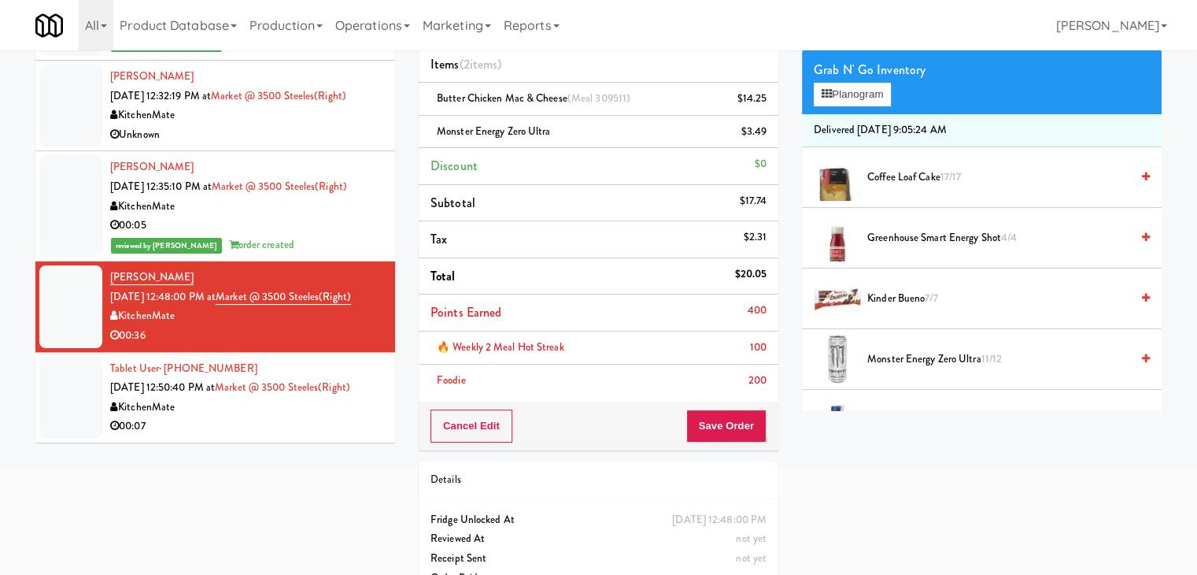
scroll to position [57, 0]
click at [296, 409] on div "Tablet User · (647) 962-1138 [DATE] 12:50:40 PM at Market @ 3500 Steeles(Right)…" at bounding box center [246, 397] width 273 height 77
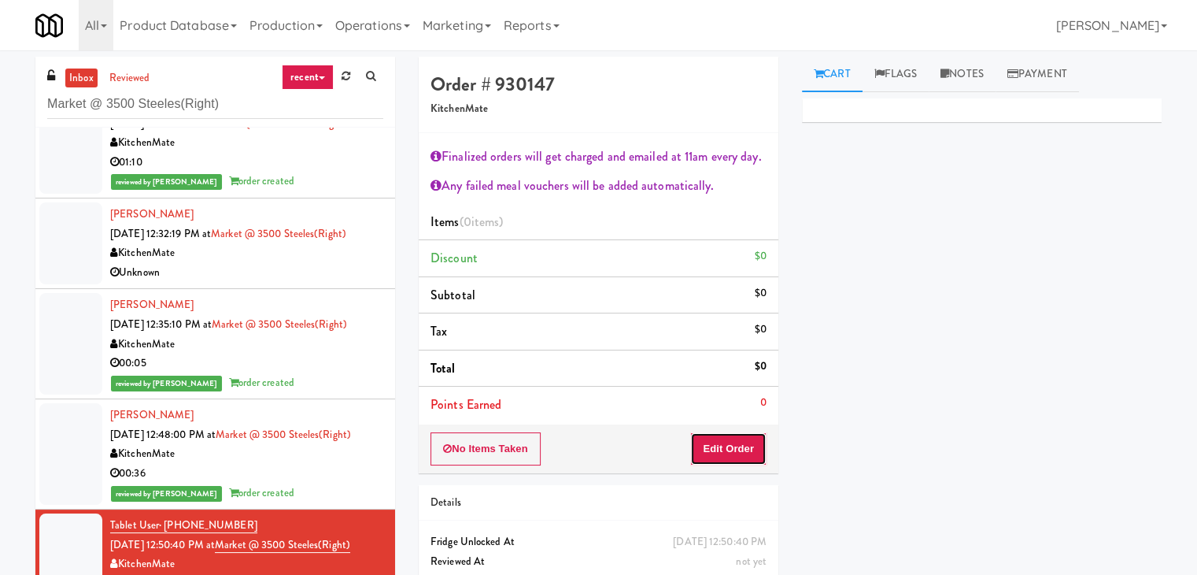
click at [716, 447] on button "Edit Order" at bounding box center [728, 448] width 76 height 33
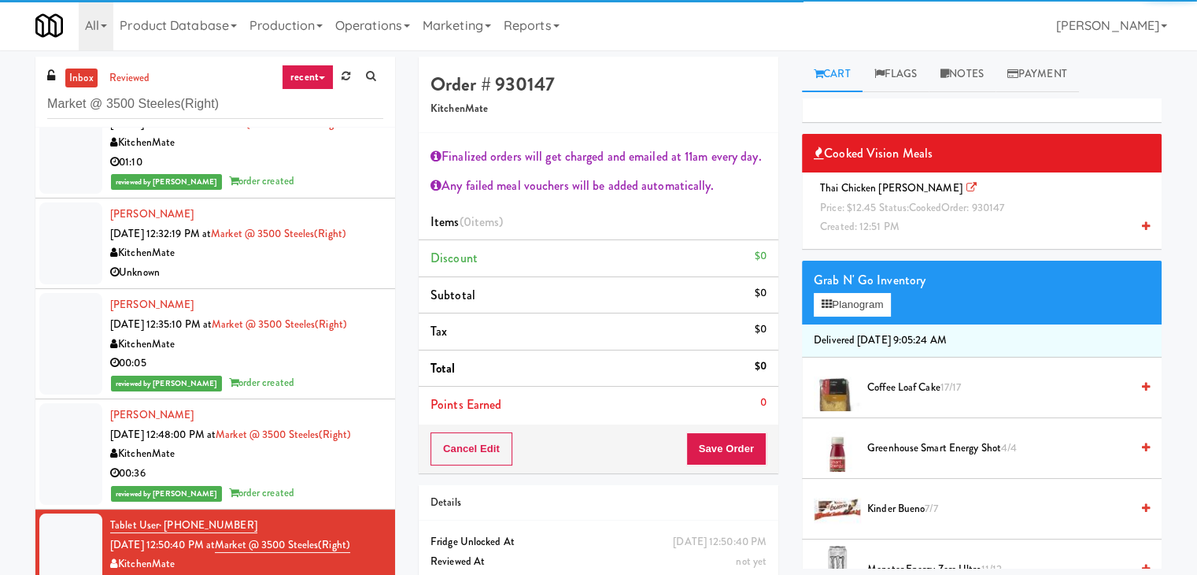
click at [1142, 228] on icon at bounding box center [1146, 226] width 8 height 10
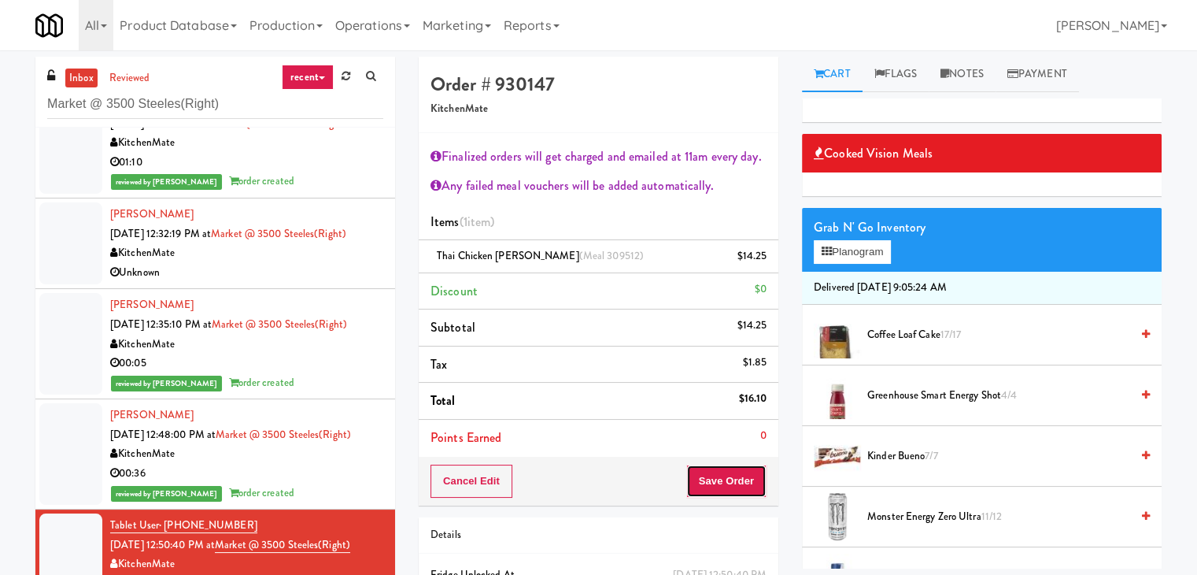
click at [716, 486] on button "Save Order" at bounding box center [727, 480] width 80 height 33
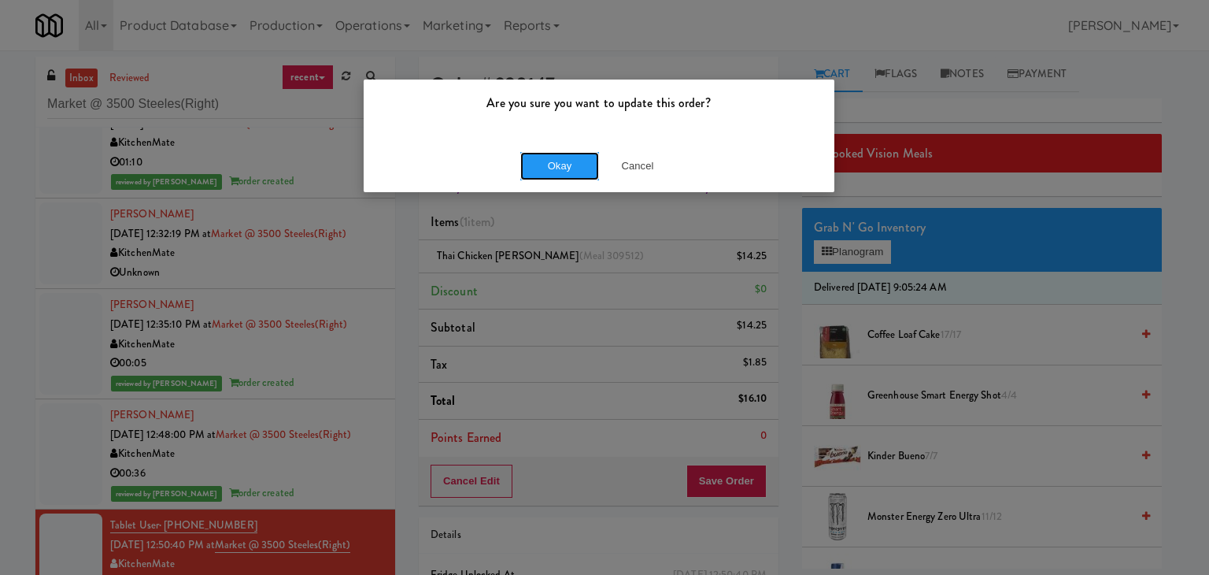
drag, startPoint x: 546, startPoint y: 163, endPoint x: 502, endPoint y: 191, distance: 52.4
click at [545, 162] on button "Okay" at bounding box center [559, 166] width 79 height 28
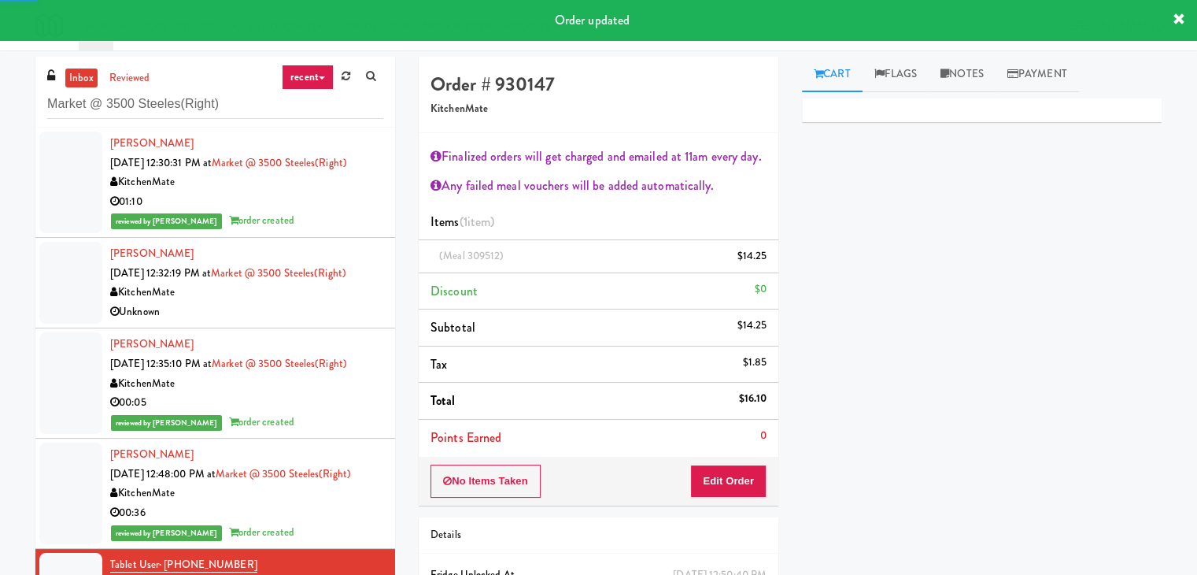
click at [287, 306] on div "Unknown" at bounding box center [246, 312] width 273 height 20
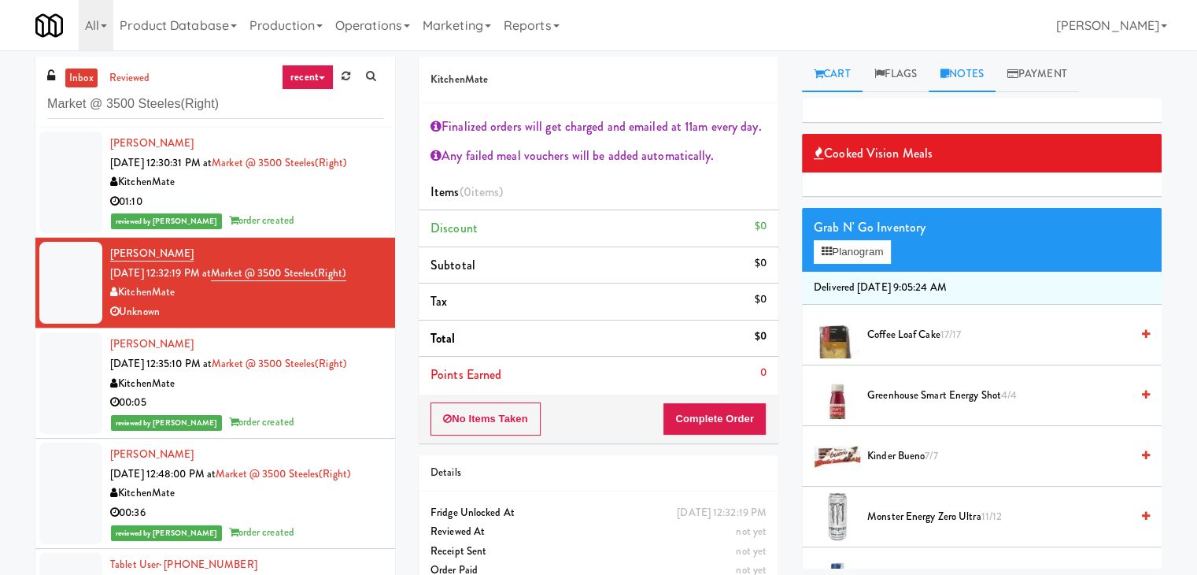
click at [975, 73] on link "Notes" at bounding box center [962, 74] width 67 height 35
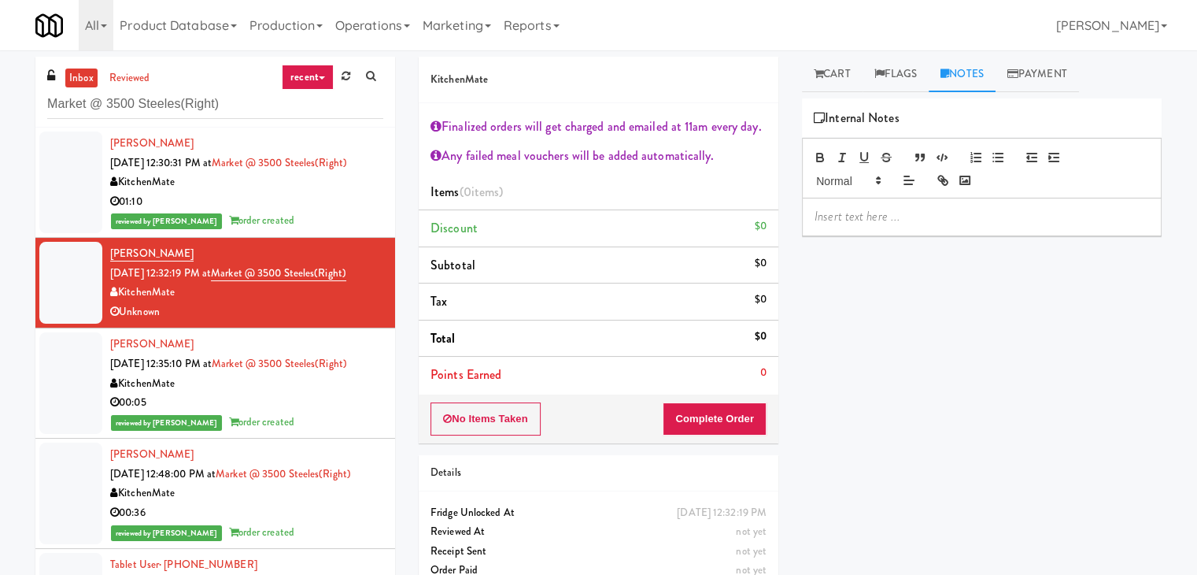
click at [891, 209] on p at bounding box center [982, 216] width 335 height 17
click at [1049, 328] on div "Cooked Vision Meals Grab N' Go Inventory Planogram Delivered [DATE] 9:05:24 AM …" at bounding box center [982, 393] width 360 height 590
click at [906, 212] on p at bounding box center [982, 216] width 335 height 17
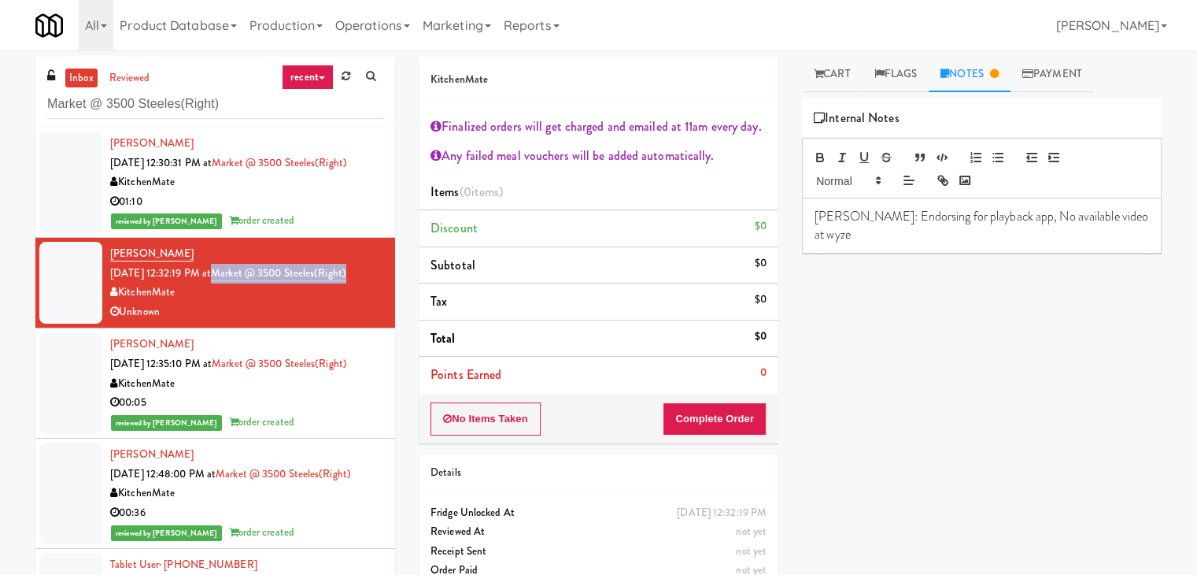
drag, startPoint x: 372, startPoint y: 275, endPoint x: 235, endPoint y: 275, distance: 136.2
click at [235, 275] on li "[PERSON_NAME] [DATE] 12:32:19 PM at Market @ 3500 Steeles(Right) KitchenMate Un…" at bounding box center [215, 283] width 360 height 91
copy link "Market @ 3500 Steeles(Right)"
